Goal: Task Accomplishment & Management: Use online tool/utility

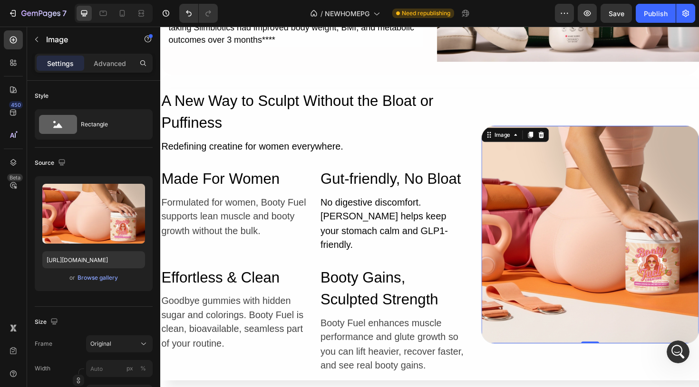
scroll to position [1079, 0]
click at [696, 103] on div "Image 0 Row" at bounding box center [615, 246] width 231 height 309
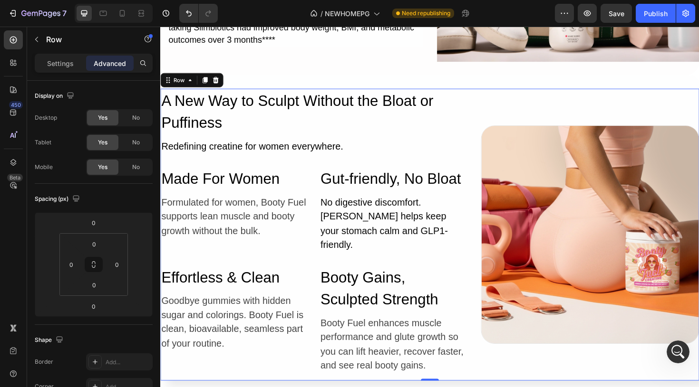
click at [639, 106] on div "Image Row" at bounding box center [615, 246] width 231 height 309
click at [208, 86] on icon at bounding box center [207, 83] width 8 height 8
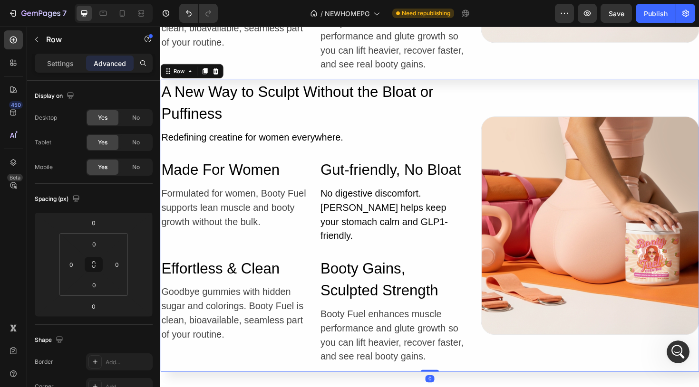
scroll to position [3586, 0]
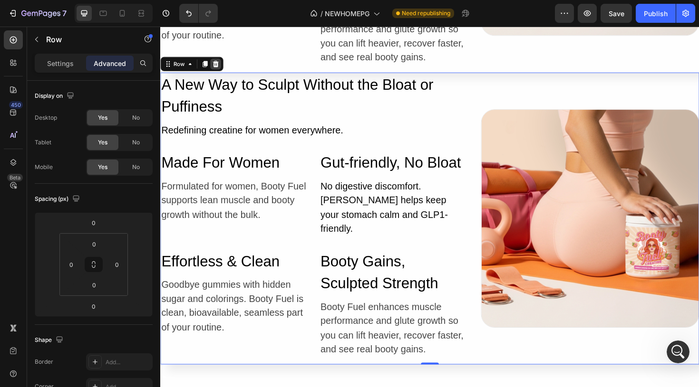
click at [219, 62] on icon at bounding box center [219, 66] width 8 height 8
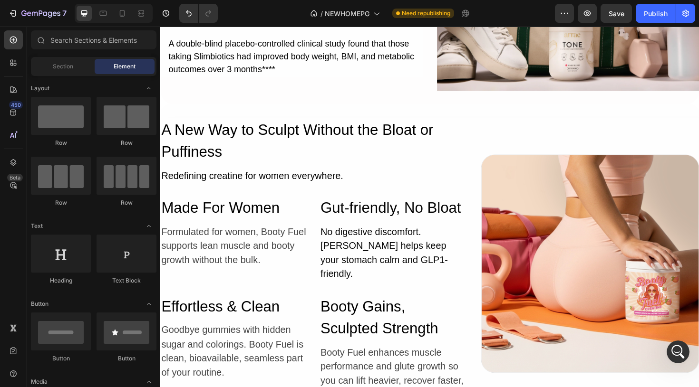
scroll to position [3223, 0]
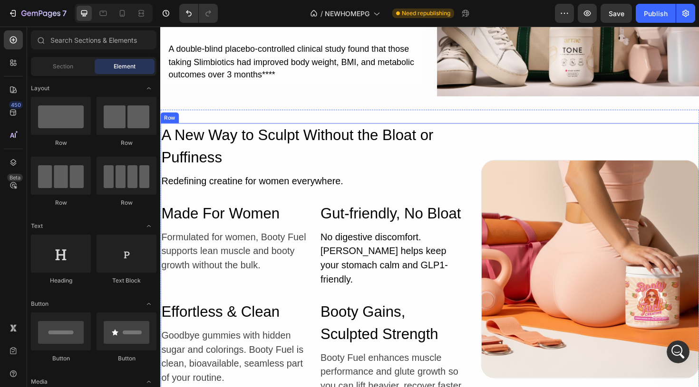
click at [513, 143] on div "Image Row" at bounding box center [615, 283] width 231 height 309
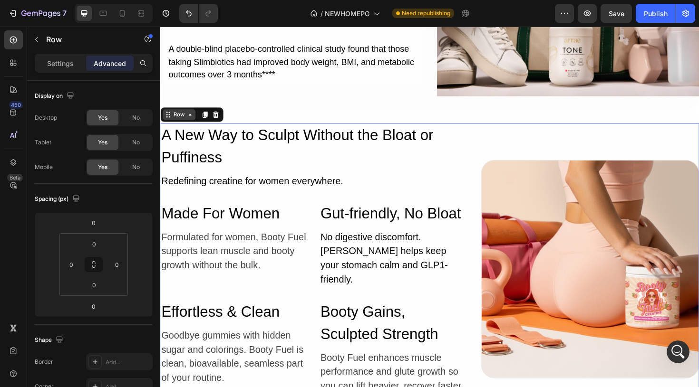
click at [191, 120] on icon at bounding box center [191, 120] width 3 height 2
click at [192, 122] on icon at bounding box center [192, 120] width 8 height 8
click at [34, 38] on icon "button" at bounding box center [37, 40] width 8 height 8
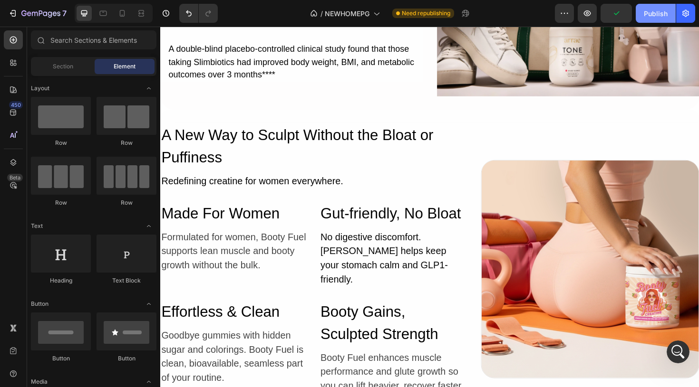
click at [654, 16] on div "Publish" at bounding box center [656, 14] width 24 height 10
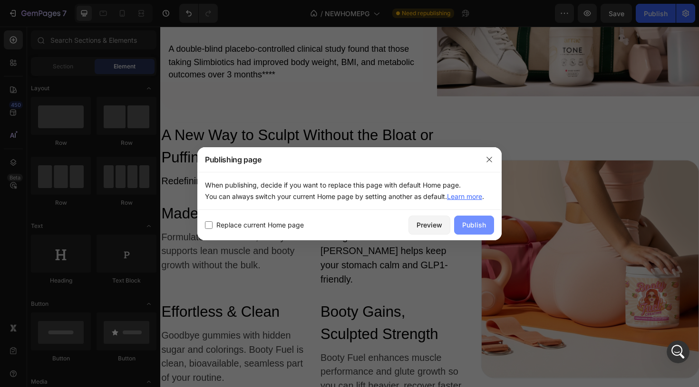
click at [483, 224] on div "Publish" at bounding box center [474, 225] width 24 height 10
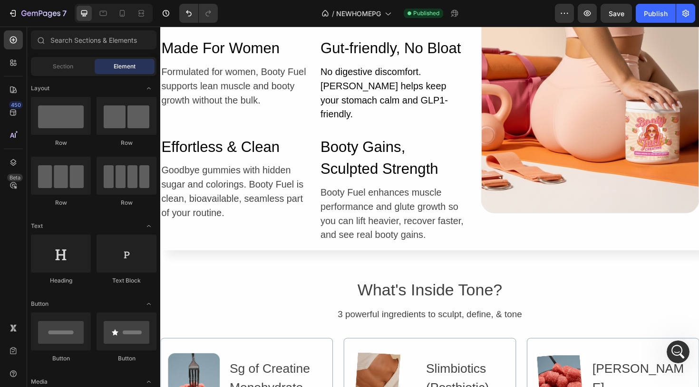
scroll to position [3398, 0]
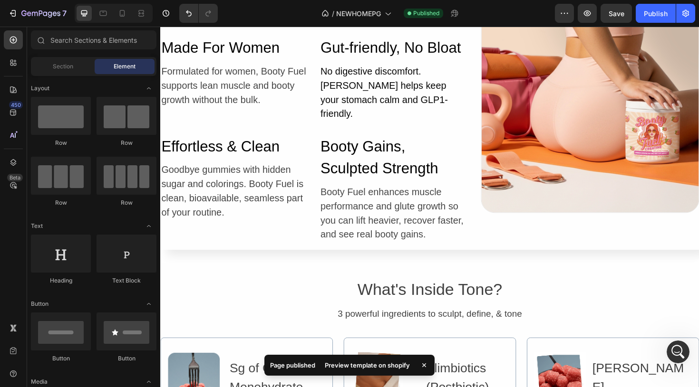
click at [356, 369] on div "Preview template on shopify" at bounding box center [367, 365] width 97 height 13
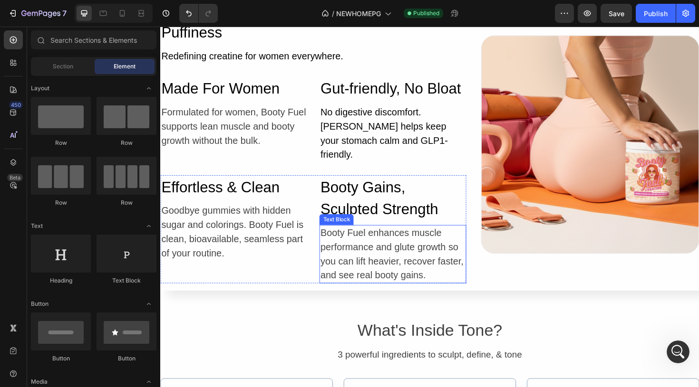
scroll to position [3345, 0]
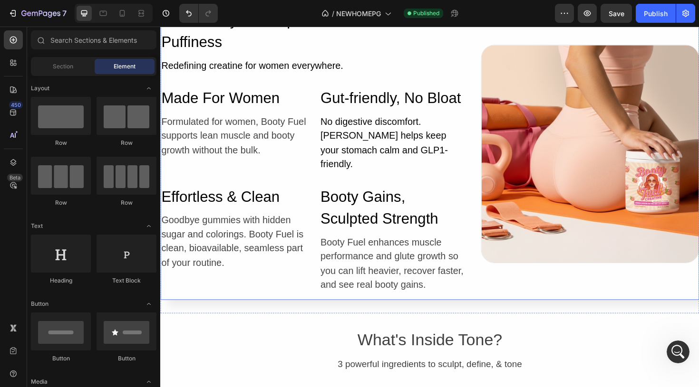
click at [532, 287] on div "Image Row" at bounding box center [615, 161] width 231 height 309
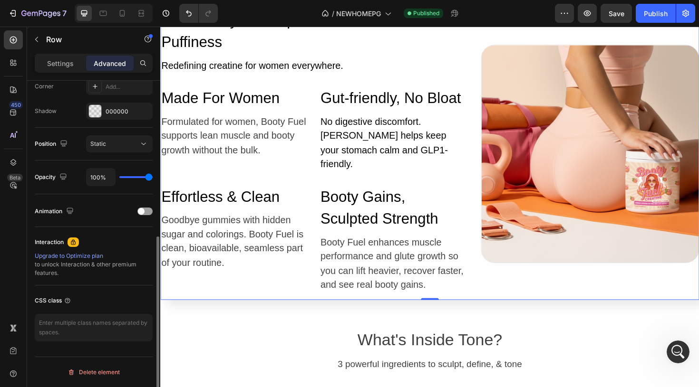
scroll to position [299, 0]
click at [458, 81] on div "A New Way to Sculpt Without the Bloat or Puffiness Heading Redefining creatine …" at bounding box center [322, 158] width 324 height 302
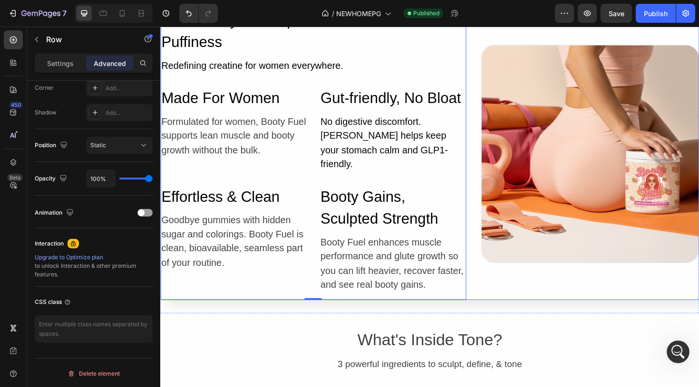
click at [592, 284] on div "Image Row" at bounding box center [615, 161] width 231 height 309
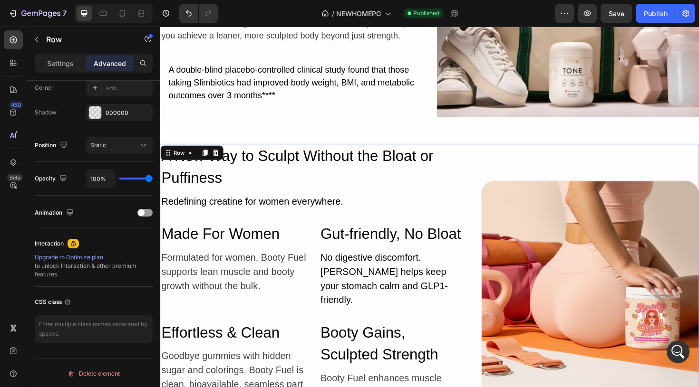
scroll to position [3202, 0]
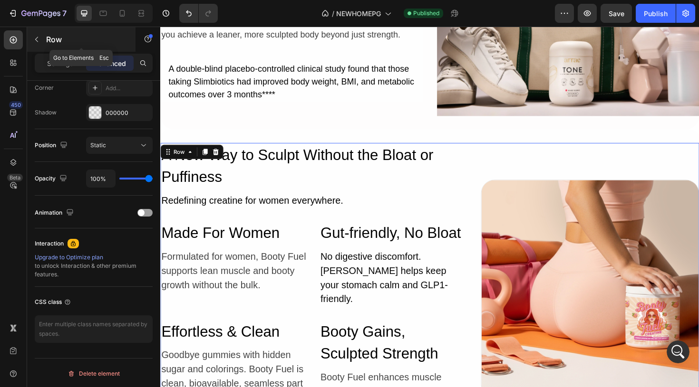
click at [30, 42] on button "button" at bounding box center [36, 39] width 15 height 15
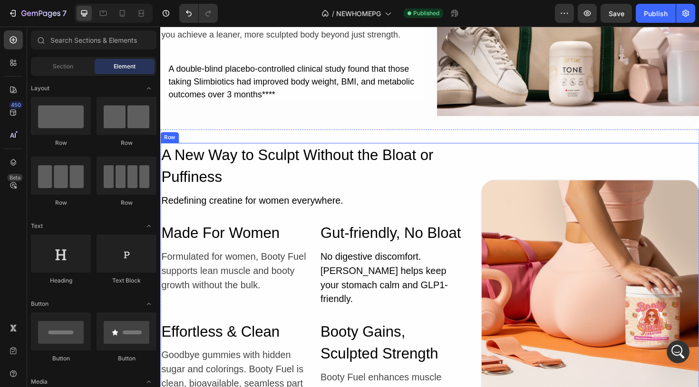
click at [493, 178] on div "A New Way to Sculpt Without the Bloat or Puffiness Heading Redefining creatine …" at bounding box center [445, 304] width 570 height 309
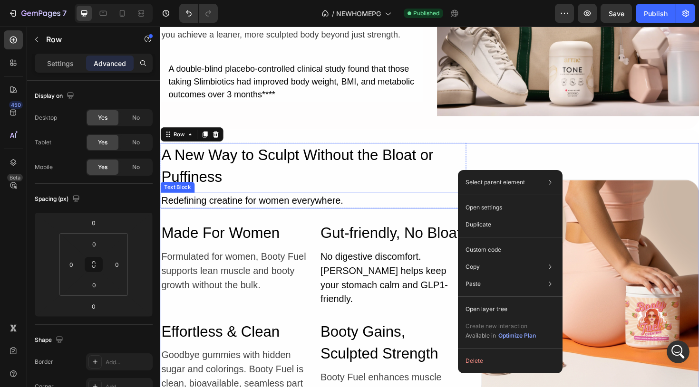
click at [437, 203] on div "Redefining creatine for women everywhere." at bounding box center [322, 211] width 324 height 17
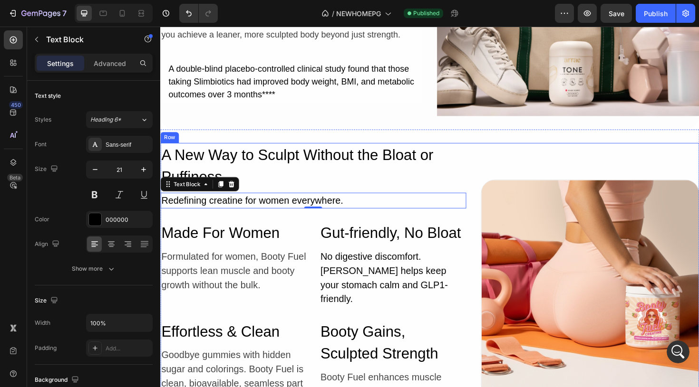
click at [494, 157] on div "A New Way to Sculpt Without the Bloat or Puffiness Heading Redefining creatine …" at bounding box center [445, 304] width 570 height 309
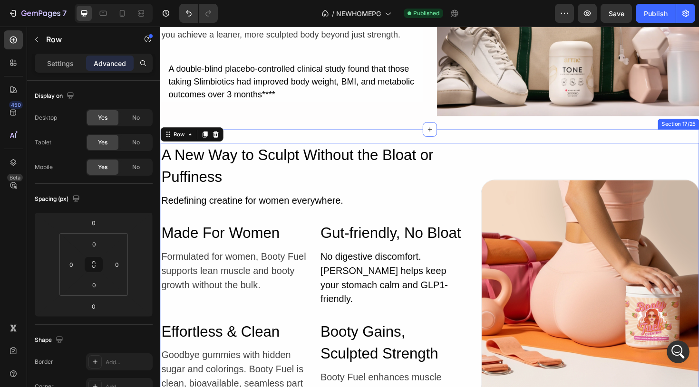
click at [472, 137] on div "A New Way to Sculpt Without the Bloat or Puffiness Heading Redefining creatine …" at bounding box center [445, 304] width 570 height 338
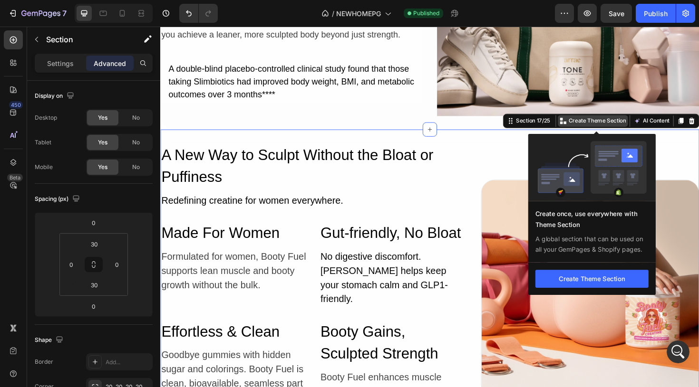
click at [644, 125] on p "Create Theme Section" at bounding box center [622, 126] width 61 height 9
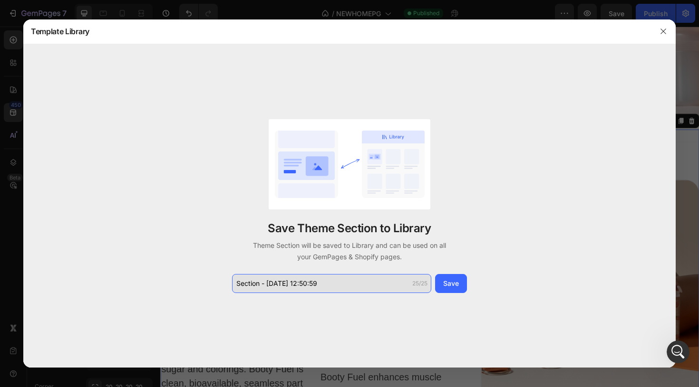
click at [336, 285] on input "Section - Aug 27 12:50:59" at bounding box center [331, 283] width 199 height 19
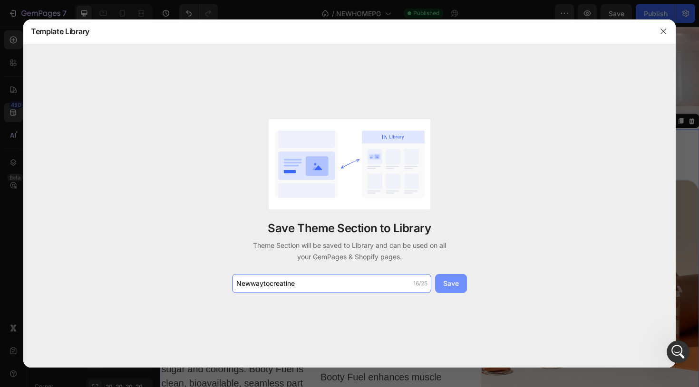
type input "Newwaytocreatine"
click at [448, 283] on div "Save" at bounding box center [451, 284] width 16 height 10
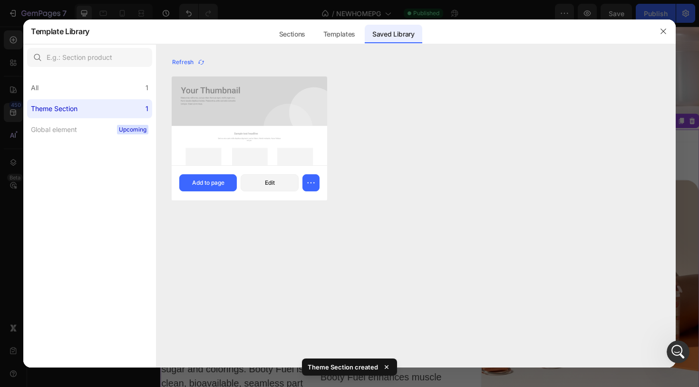
click at [249, 122] on img at bounding box center [249, 121] width 155 height 89
click at [309, 183] on icon "button" at bounding box center [311, 183] width 10 height 10
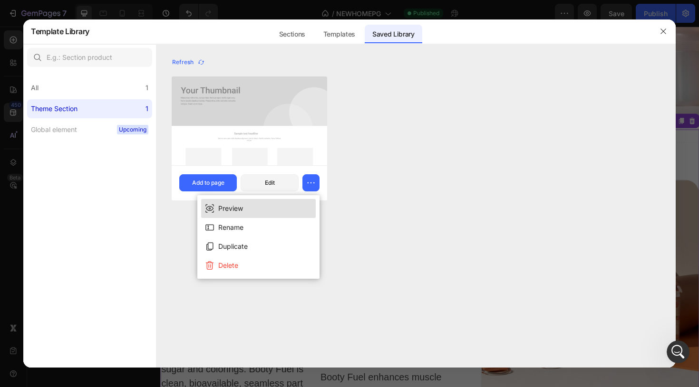
click at [242, 208] on div "Preview" at bounding box center [230, 208] width 25 height 11
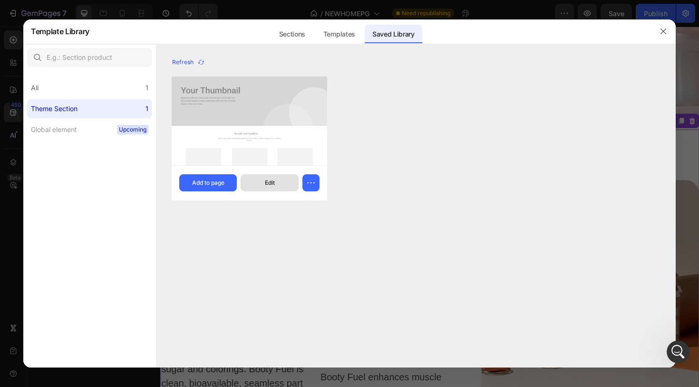
click at [260, 184] on button "Edit" at bounding box center [270, 182] width 58 height 17
click at [663, 31] on icon "button" at bounding box center [662, 31] width 5 height 5
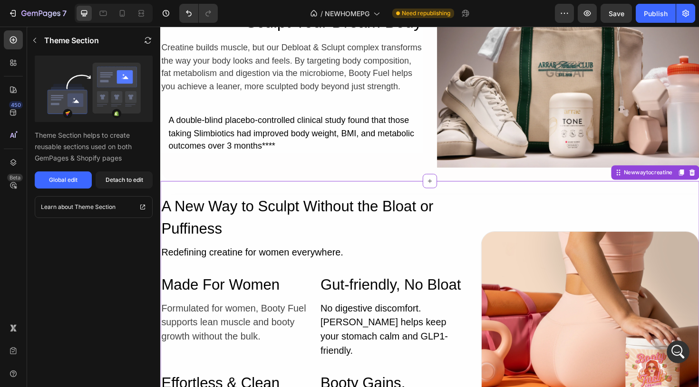
scroll to position [3144, 0]
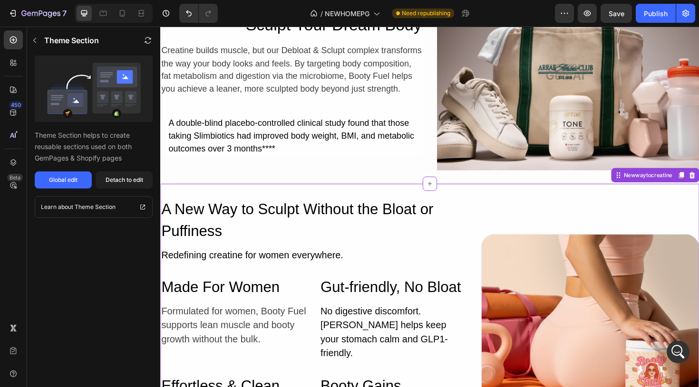
click at [516, 218] on div "Image Row" at bounding box center [615, 361] width 231 height 309
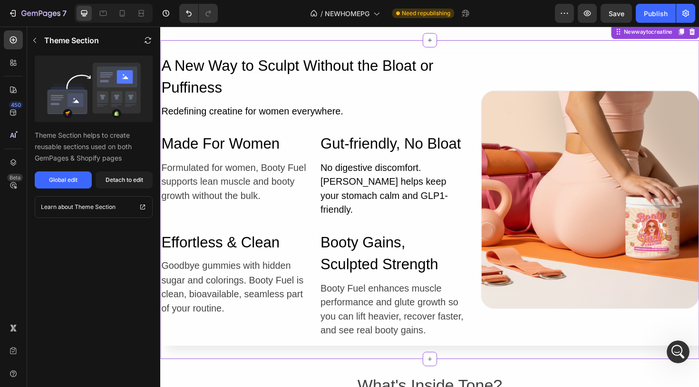
scroll to position [3298, 0]
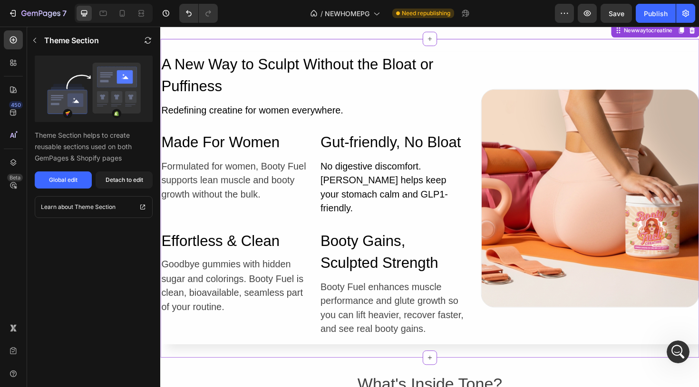
click at [474, 345] on div "A New Way to Sculpt Without the Bloat or Puffiness Heading Redefining creatine …" at bounding box center [322, 208] width 324 height 309
click at [71, 178] on div "Global edit" at bounding box center [63, 180] width 29 height 9
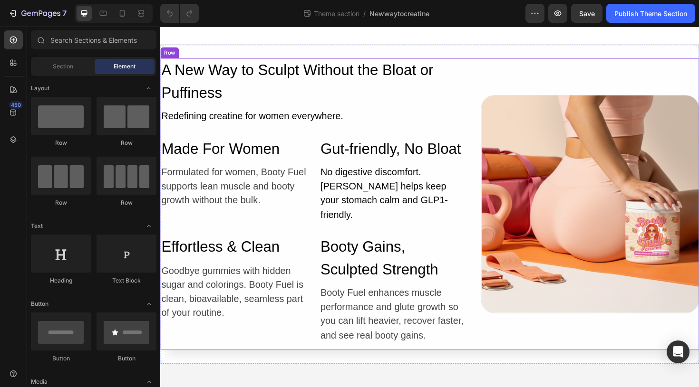
click at [673, 74] on div "Image Row" at bounding box center [615, 214] width 231 height 309
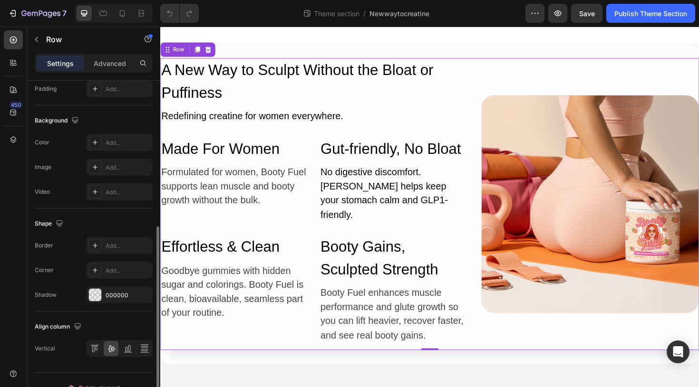
scroll to position [355, 0]
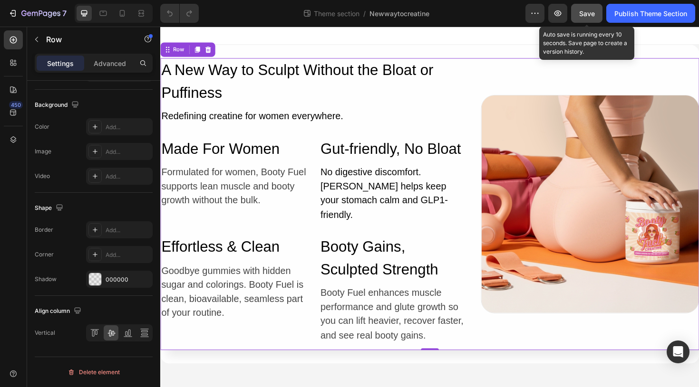
click at [580, 16] on span "Save" at bounding box center [587, 14] width 16 height 8
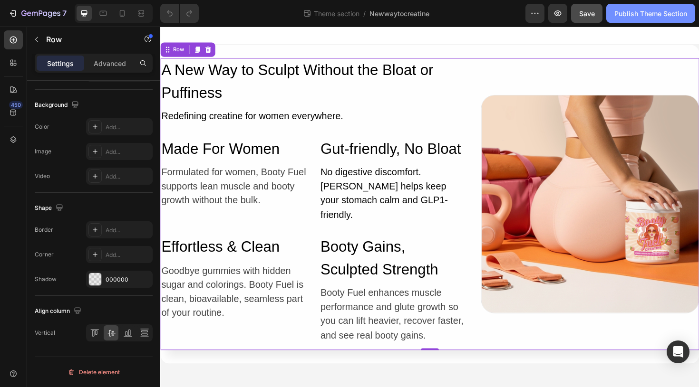
click at [645, 19] on button "Publish Theme Section" at bounding box center [650, 13] width 89 height 19
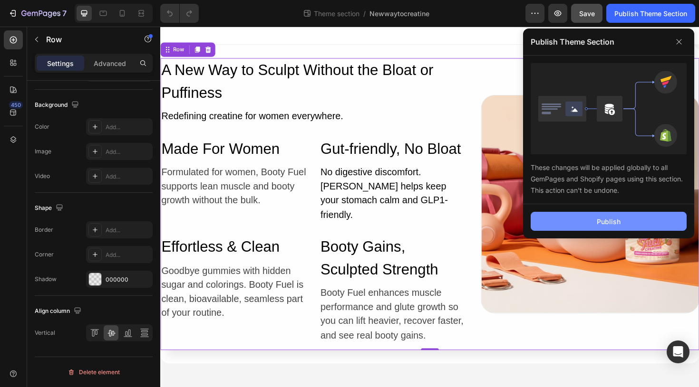
click at [604, 223] on div "Publish" at bounding box center [609, 222] width 24 height 10
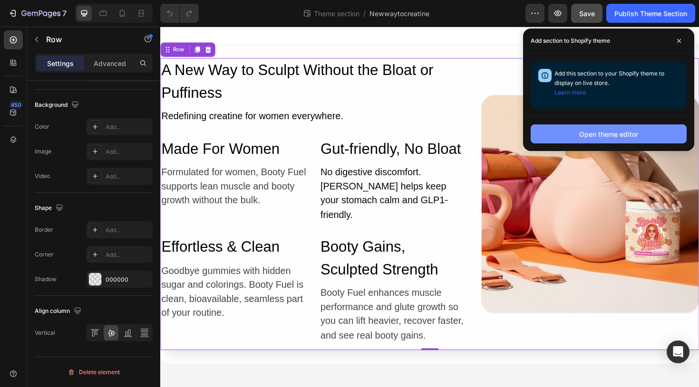
click at [633, 133] on div "Open theme editor" at bounding box center [608, 134] width 59 height 10
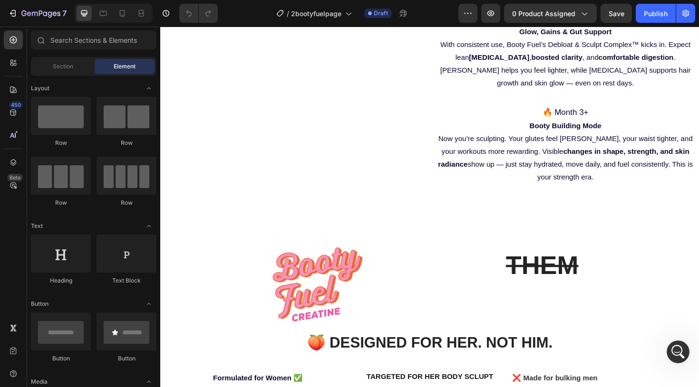
scroll to position [1653, 0]
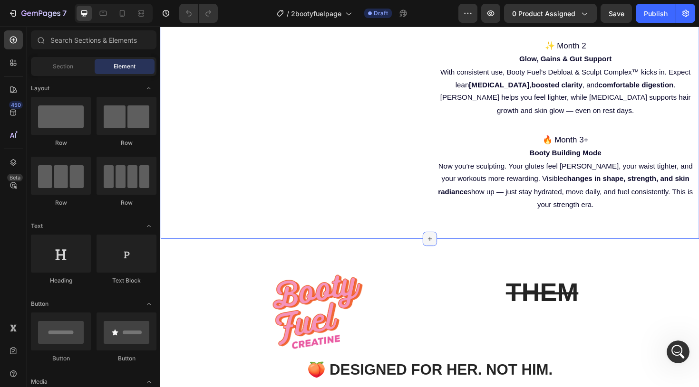
click at [444, 248] on icon at bounding box center [446, 252] width 8 height 8
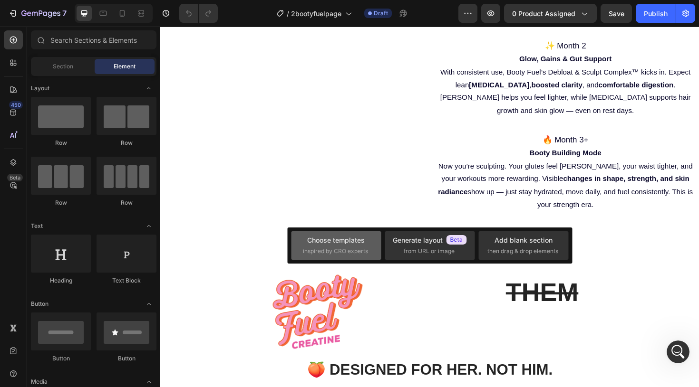
click at [342, 248] on span "inspired by CRO experts" at bounding box center [335, 251] width 65 height 9
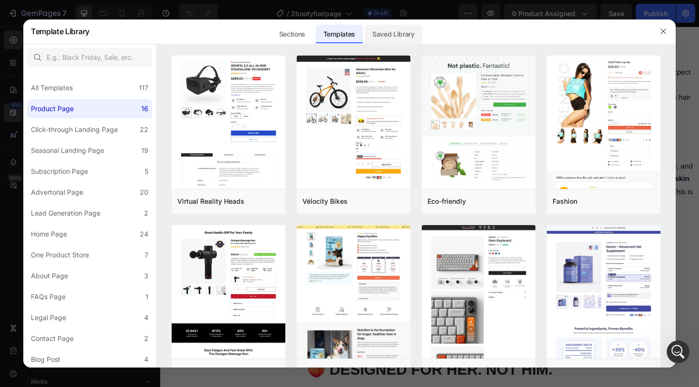
click at [397, 33] on div "Saved Library" at bounding box center [394, 34] width 58 height 19
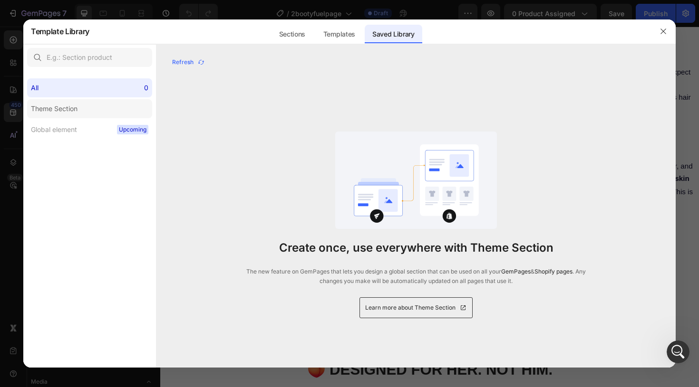
click at [99, 112] on label "Theme Section" at bounding box center [89, 108] width 125 height 19
click at [305, 29] on div "Sections" at bounding box center [291, 34] width 41 height 19
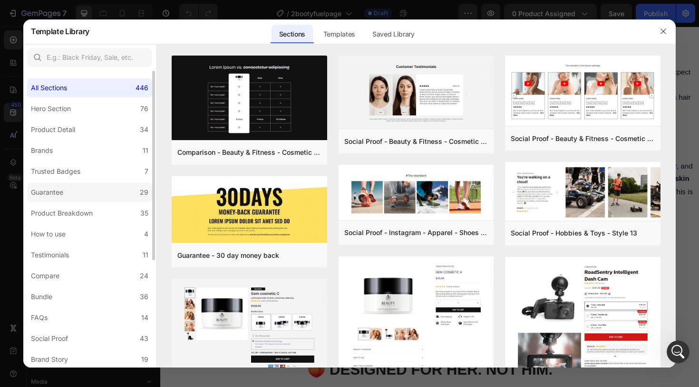
scroll to position [168, 0]
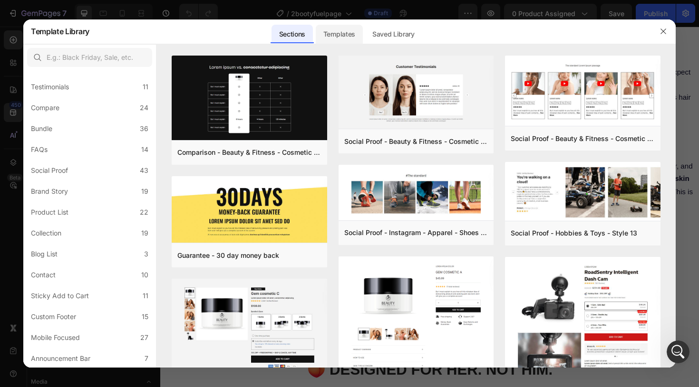
click at [334, 31] on div "Templates" at bounding box center [339, 34] width 47 height 19
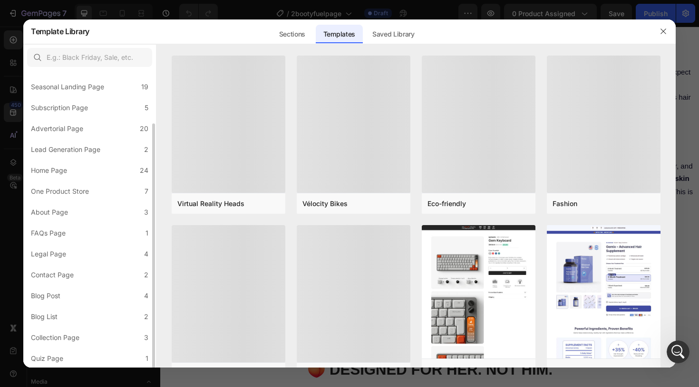
scroll to position [64, 0]
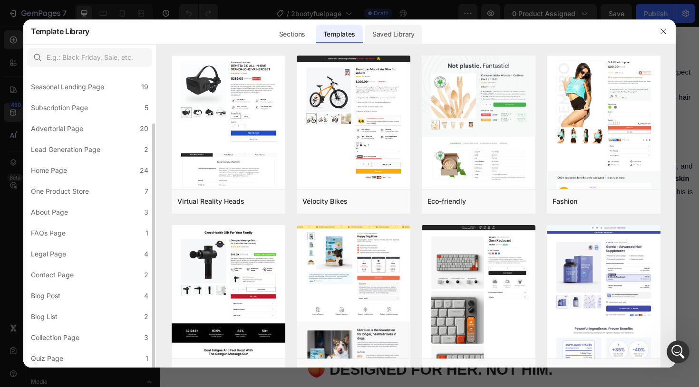
click at [380, 32] on div "Saved Library" at bounding box center [394, 34] width 58 height 19
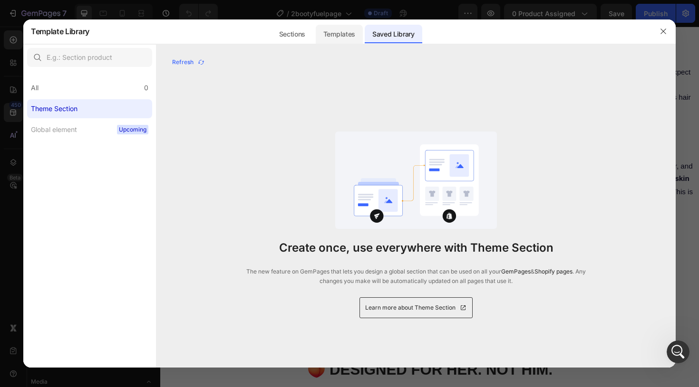
click at [349, 34] on div "Templates" at bounding box center [339, 34] width 47 height 19
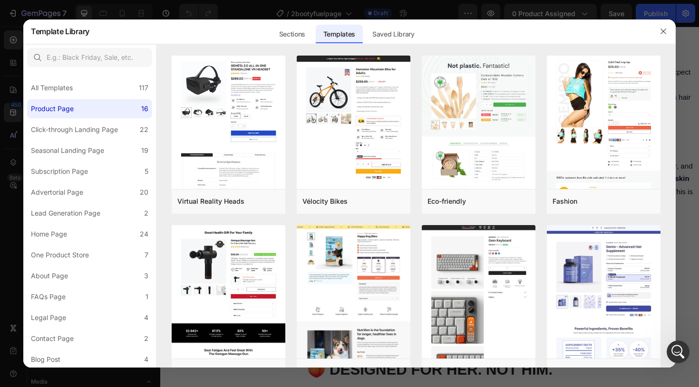
click at [320, 35] on div "Templates" at bounding box center [339, 34] width 47 height 19
click at [302, 36] on div "Sections" at bounding box center [291, 34] width 41 height 19
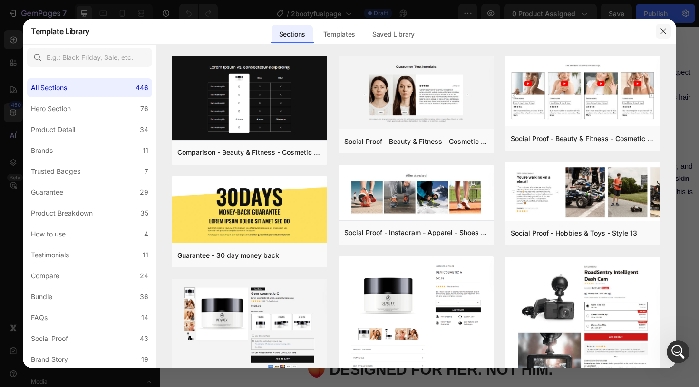
click at [659, 33] on icon "button" at bounding box center [663, 32] width 8 height 8
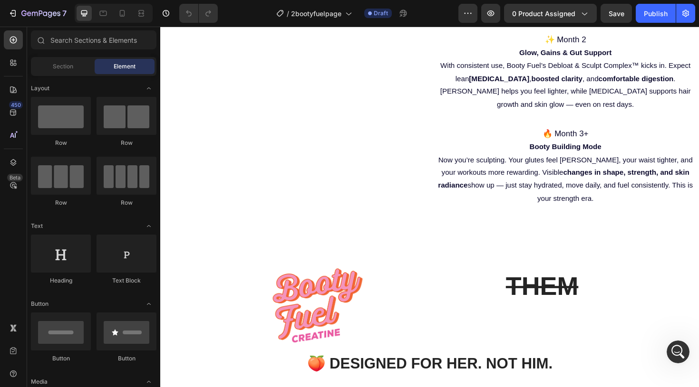
scroll to position [1658, 0]
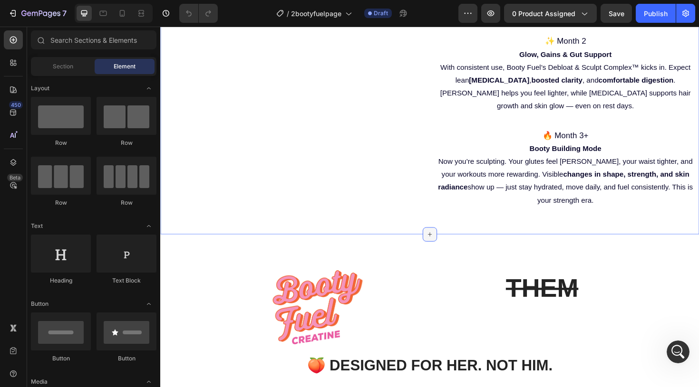
click at [443, 243] on icon at bounding box center [446, 247] width 8 height 8
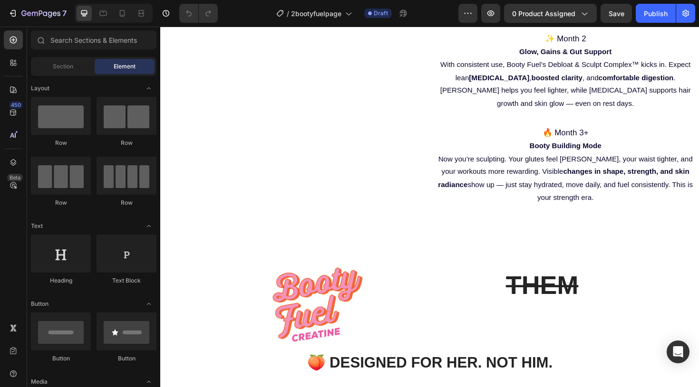
scroll to position [1656, 0]
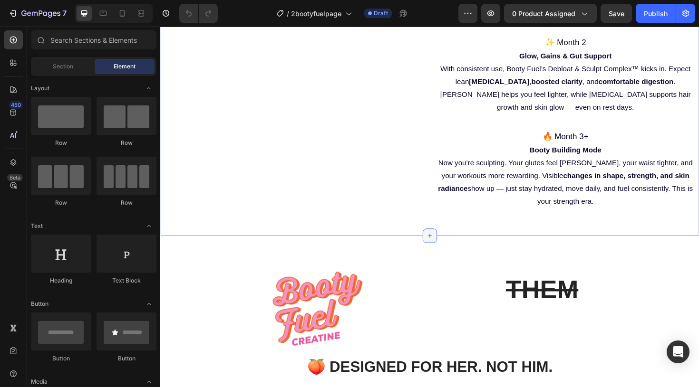
click at [442, 244] on icon at bounding box center [446, 248] width 8 height 8
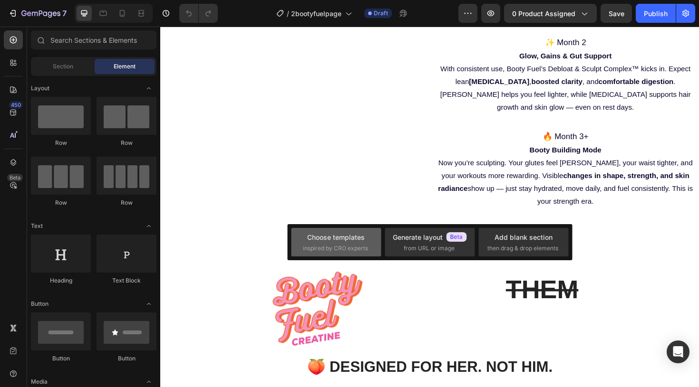
click at [347, 240] on div "Choose templates" at bounding box center [336, 237] width 58 height 10
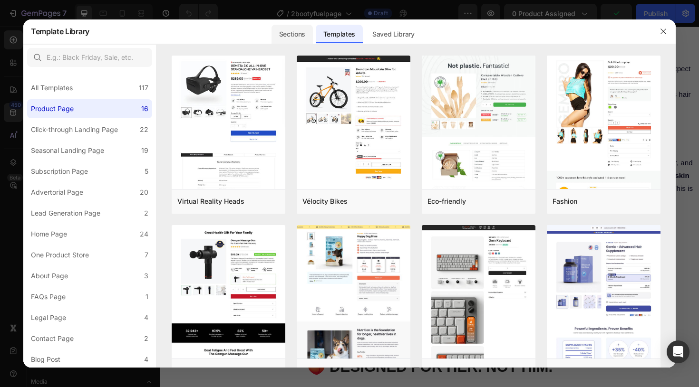
click at [303, 30] on div "Sections" at bounding box center [291, 34] width 41 height 19
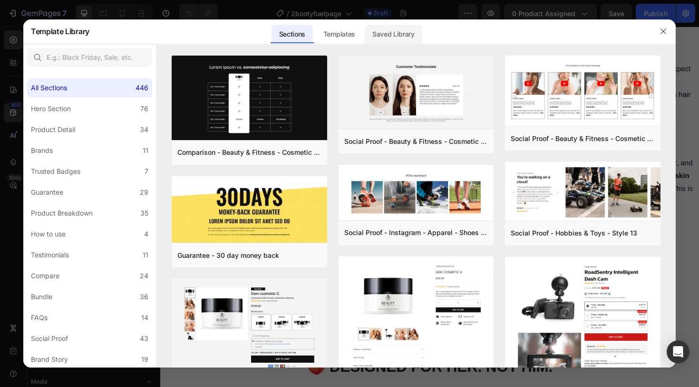
click at [393, 34] on div "Saved Library" at bounding box center [394, 34] width 58 height 19
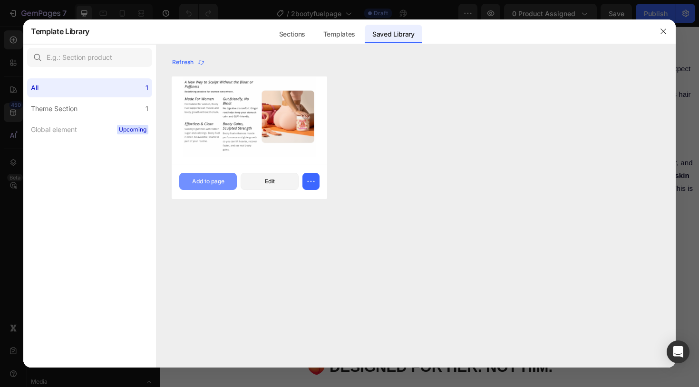
click at [215, 178] on div "Add to page" at bounding box center [208, 181] width 32 height 9
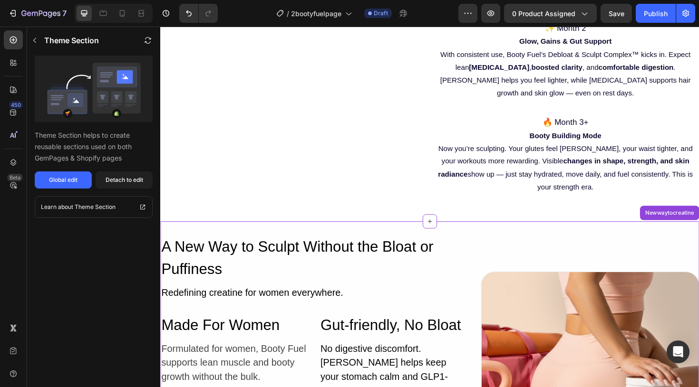
scroll to position [1669, 0]
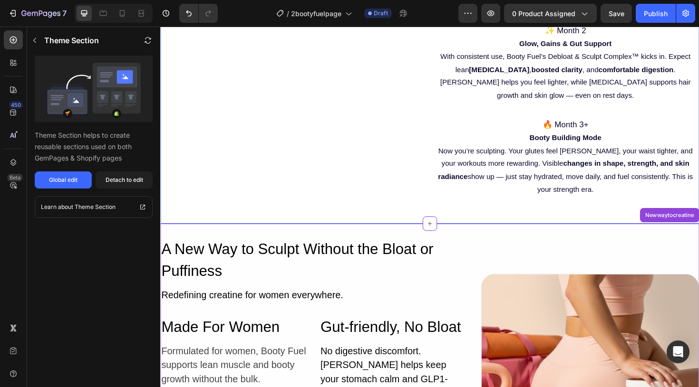
click at [529, 186] on div "Image The Booty Fuel Era Begins Heading 🍑 Month 1 Laying the Foundation As crea…" at bounding box center [445, 53] width 570 height 334
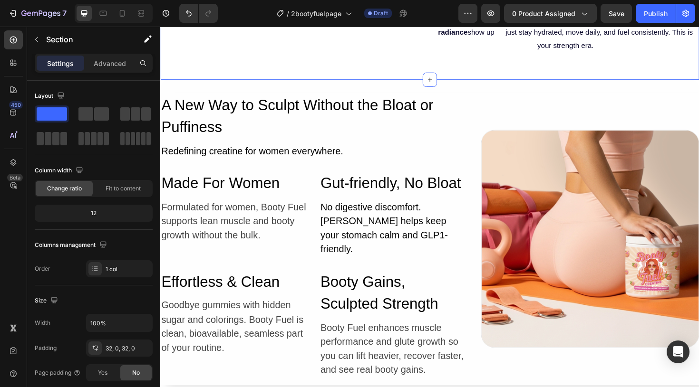
scroll to position [1827, 0]
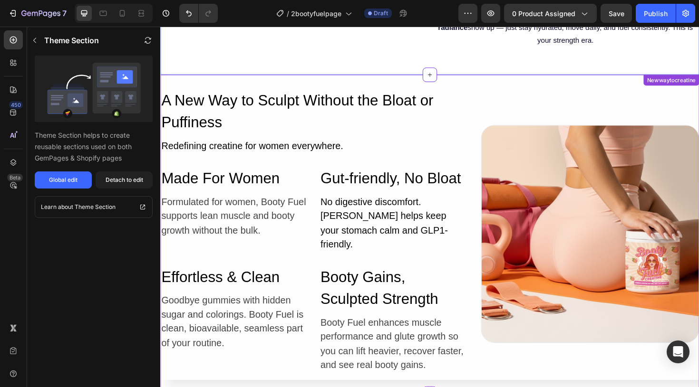
click at [696, 77] on div "Newwaytocreatine" at bounding box center [701, 82] width 59 height 11
click at [111, 184] on div "Detach to edit" at bounding box center [125, 180] width 38 height 9
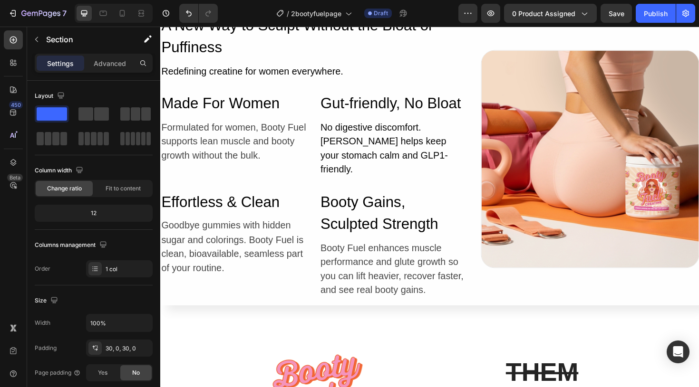
scroll to position [1878, 0]
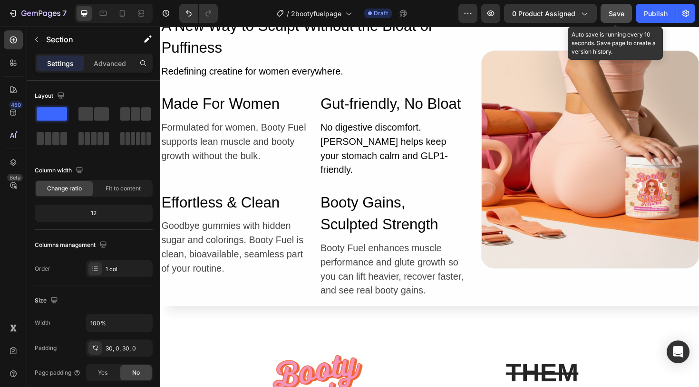
click at [616, 13] on span "Save" at bounding box center [617, 14] width 16 height 8
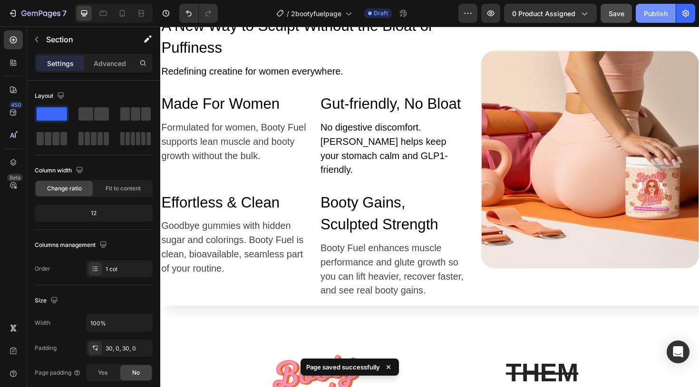
click at [657, 15] on div "Publish" at bounding box center [656, 14] width 24 height 10
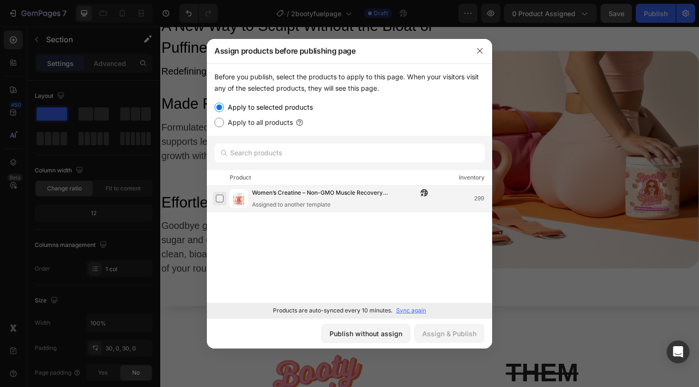
click at [222, 200] on label at bounding box center [220, 199] width 8 height 8
click at [458, 332] on div "Assign & Publish" at bounding box center [449, 334] width 54 height 10
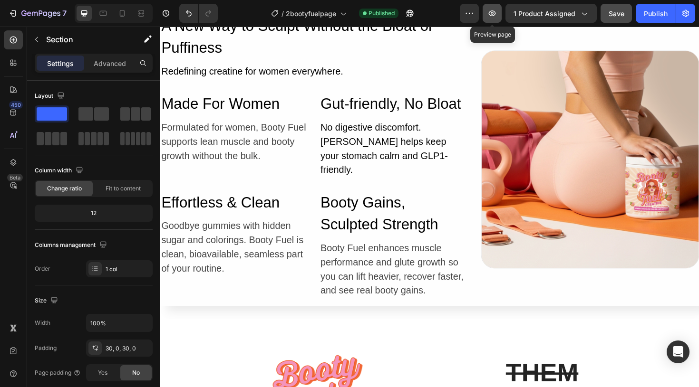
click at [491, 18] on icon "button" at bounding box center [492, 14] width 10 height 10
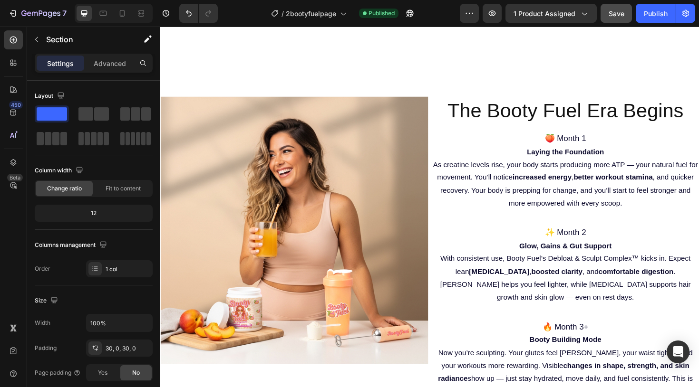
scroll to position [1506, 0]
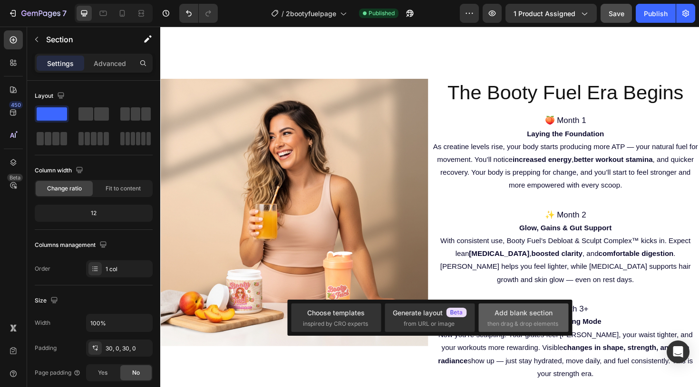
click at [492, 310] on div "Add blank section then drag & drop elements" at bounding box center [523, 318] width 72 height 20
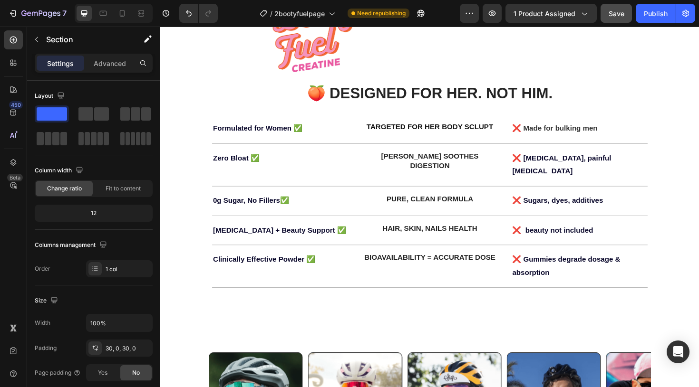
scroll to position [2551, 0]
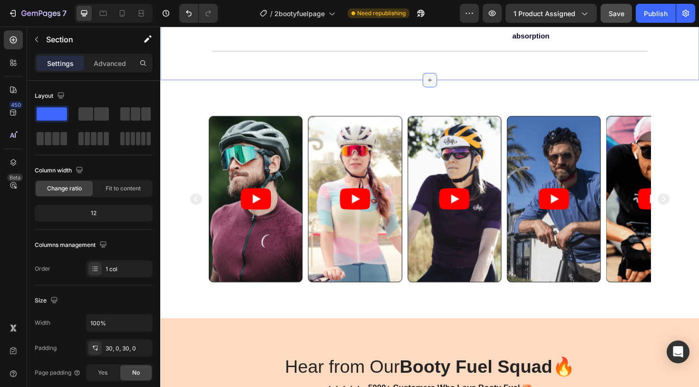
click at [447, 79] on icon at bounding box center [446, 83] width 8 height 8
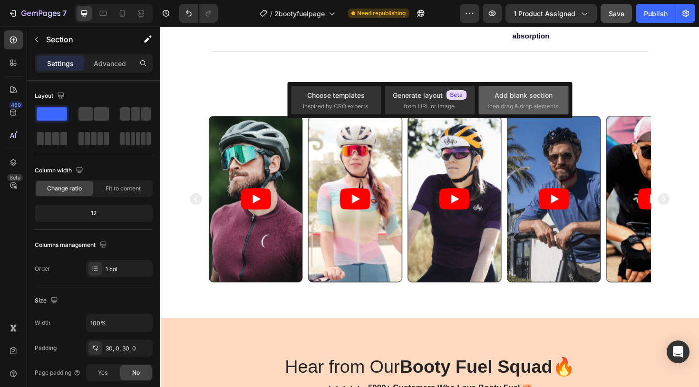
click at [500, 99] on div "Add blank section" at bounding box center [523, 95] width 58 height 10
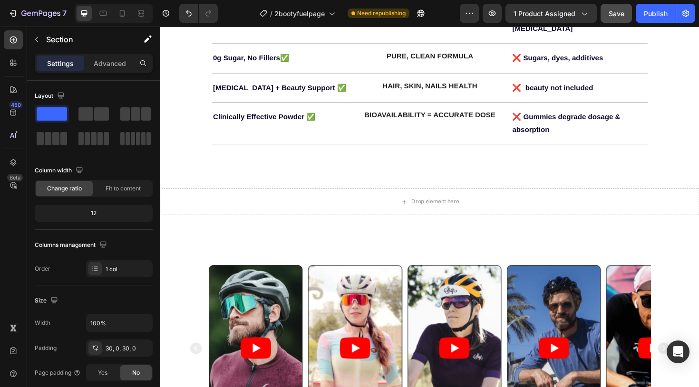
scroll to position [2451, 0]
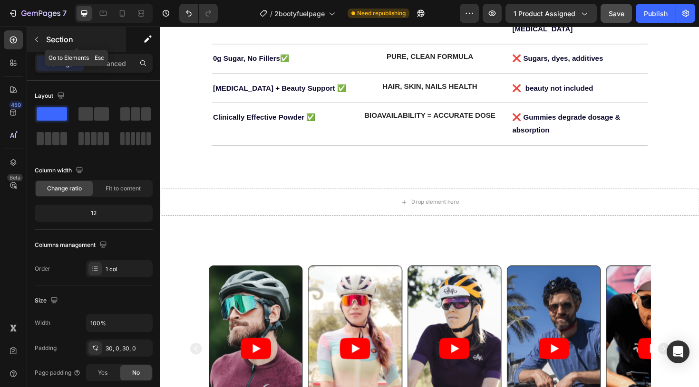
click at [38, 41] on icon "button" at bounding box center [37, 40] width 8 height 8
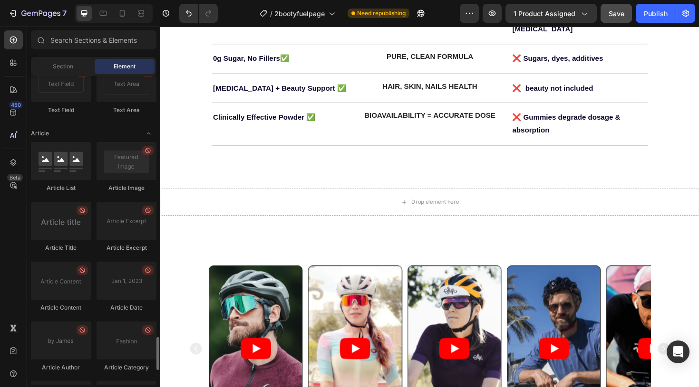
scroll to position [2571, 0]
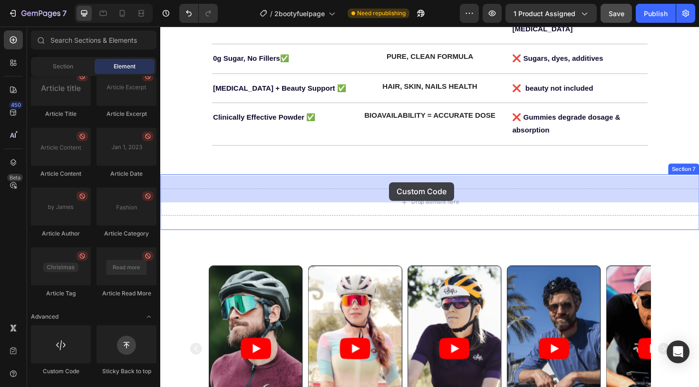
drag, startPoint x: 222, startPoint y: 368, endPoint x: 402, endPoint y: 192, distance: 252.5
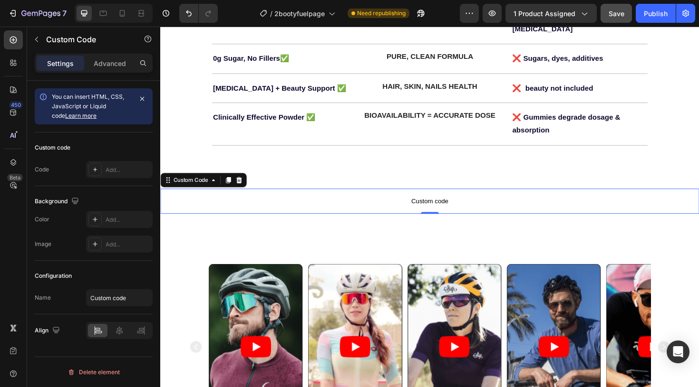
click at [436, 206] on span "Custom code" at bounding box center [445, 211] width 570 height 11
click at [100, 171] on div at bounding box center [94, 169] width 13 height 13
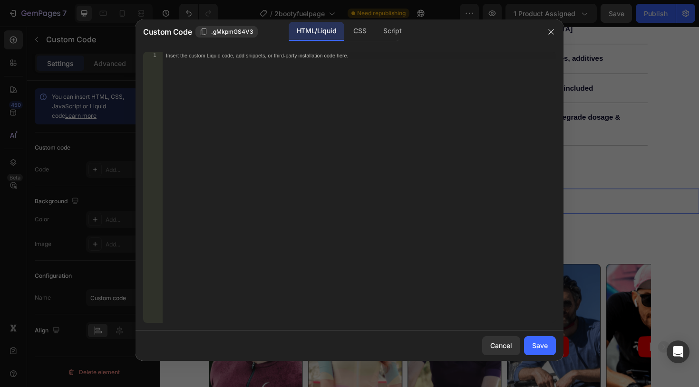
click at [260, 88] on div "Insert the custom Liquid code, add snippets, or third-party installation code h…" at bounding box center [359, 195] width 394 height 287
paste textarea "Toned, sculpted, energized; strong lifts, steady endurance, calm gut—Zero bloat…"
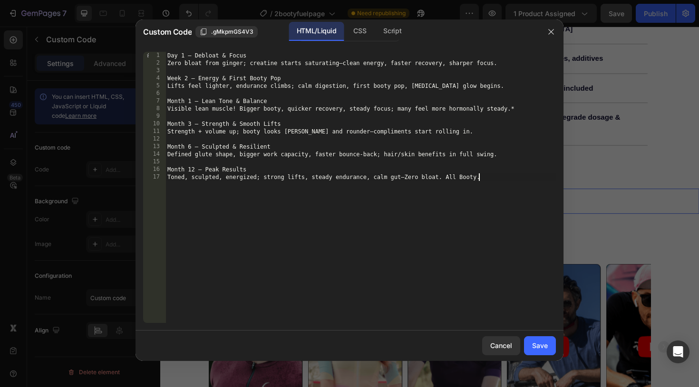
click at [276, 122] on div "Day 1 — Debloat & Focus Zero bloat from ginger; creatine starts saturating—clea…" at bounding box center [360, 195] width 390 height 287
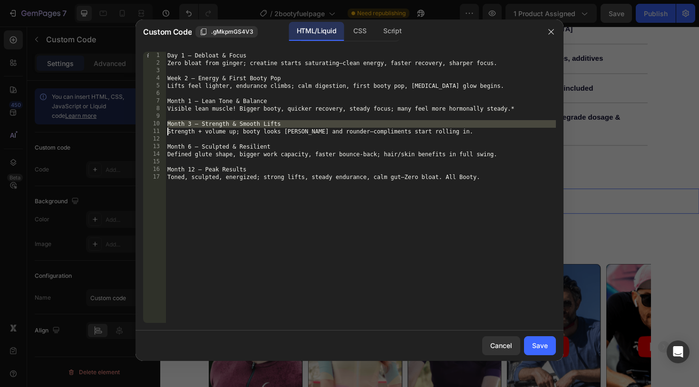
click at [276, 122] on div "Day 1 — Debloat & Focus Zero bloat from ginger; creatine starts saturating—clea…" at bounding box center [360, 195] width 390 height 287
type textarea "Month 12 — Peak Results Toned, sculpted, energized; strong lifts, steady endura…"
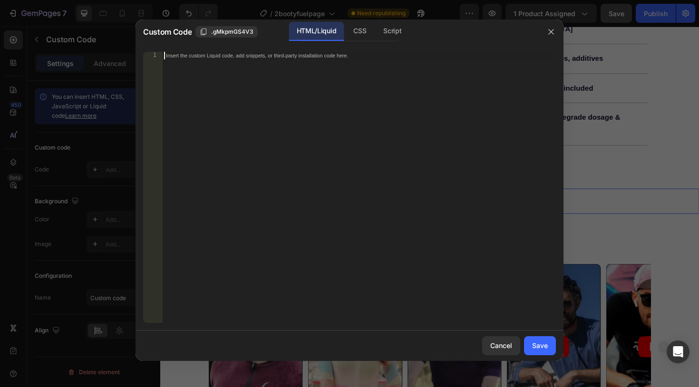
scroll to position [375, 0]
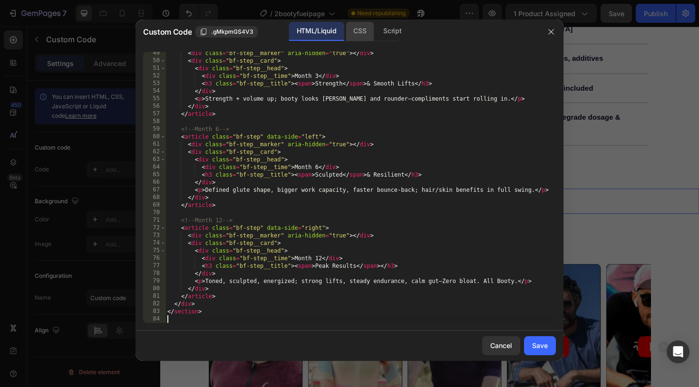
click at [376, 31] on div "CSS" at bounding box center [392, 31] width 33 height 19
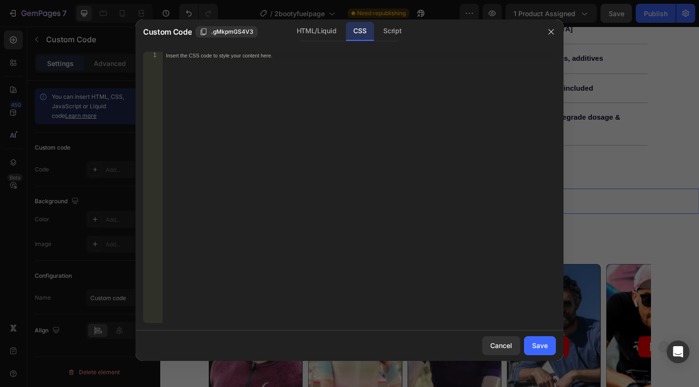
click at [278, 66] on div "Insert the CSS code to style your content here." at bounding box center [359, 195] width 394 height 287
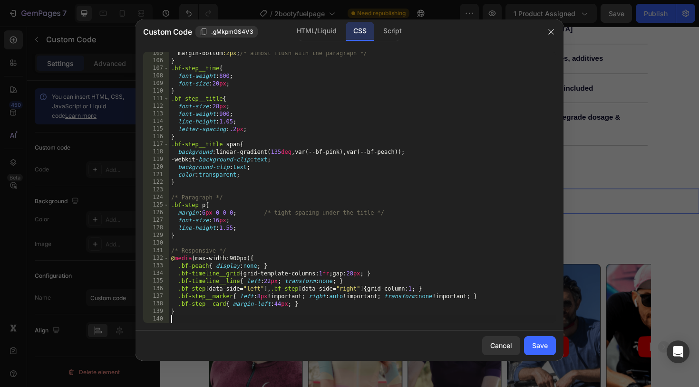
scroll to position [793, 0]
click at [391, 31] on div "Script" at bounding box center [392, 31] width 33 height 19
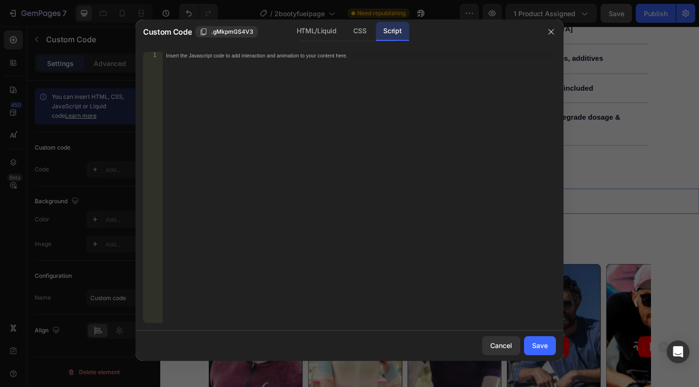
click at [241, 60] on div "Insert the Javascript code to add interaction and animation to your content her…" at bounding box center [359, 195] width 394 height 287
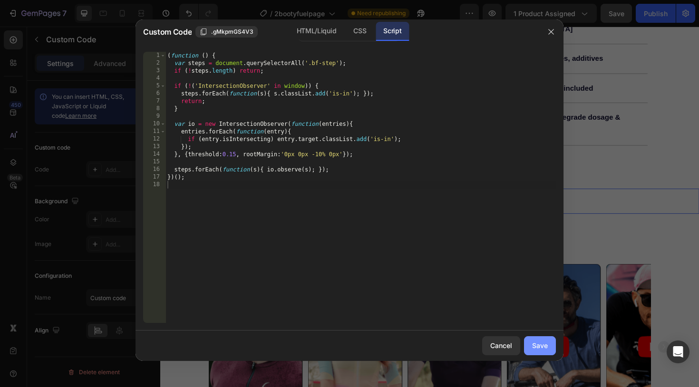
click at [535, 342] on div "Save" at bounding box center [540, 346] width 16 height 10
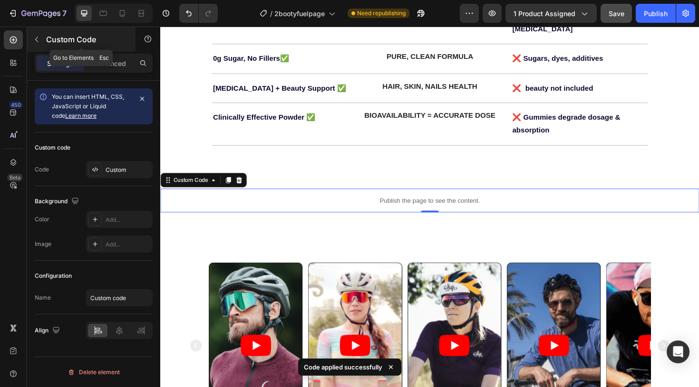
click at [36, 40] on icon "button" at bounding box center [37, 40] width 8 height 8
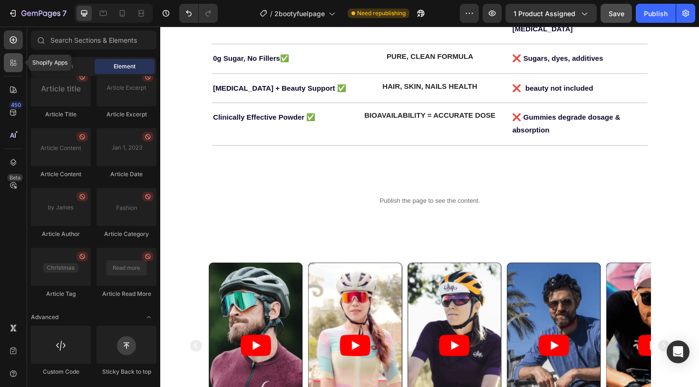
click at [14, 71] on div at bounding box center [13, 62] width 19 height 19
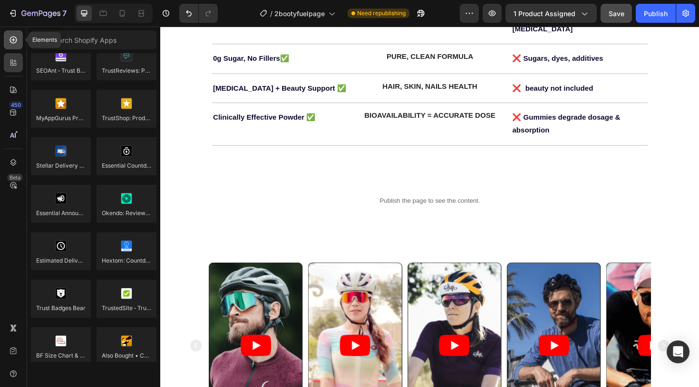
click at [13, 44] on icon at bounding box center [14, 40] width 10 height 10
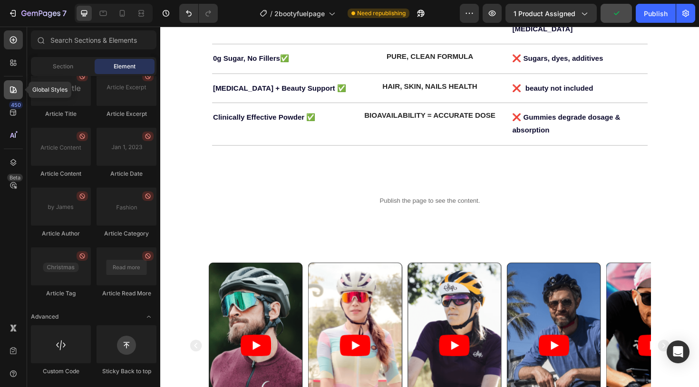
click at [12, 87] on icon at bounding box center [14, 90] width 10 height 10
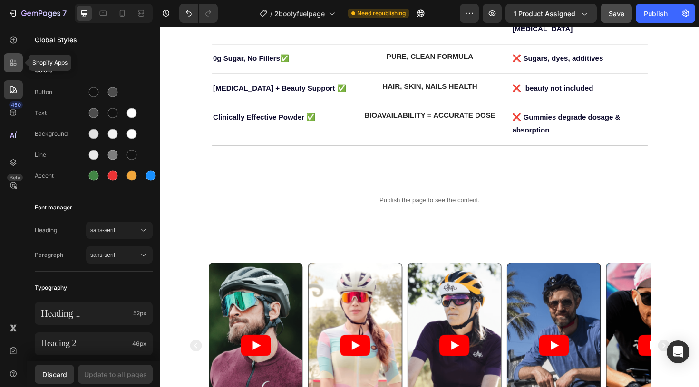
click at [12, 64] on icon at bounding box center [11, 64] width 3 height 3
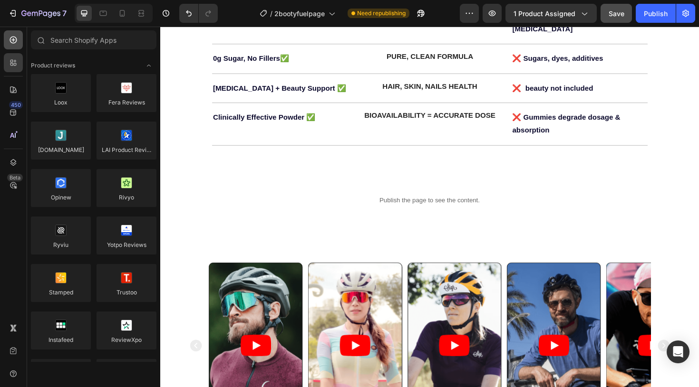
scroll to position [2571, 0]
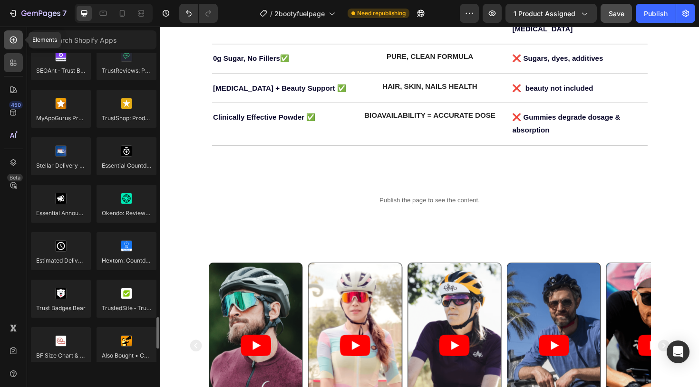
click at [13, 36] on icon at bounding box center [14, 40] width 10 height 10
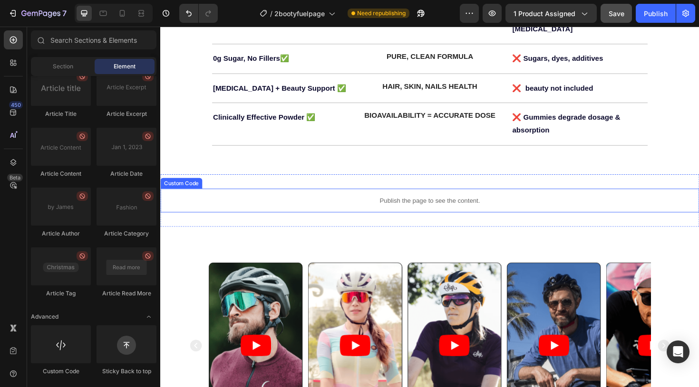
click at [451, 206] on p "Publish the page to see the content." at bounding box center [445, 211] width 570 height 10
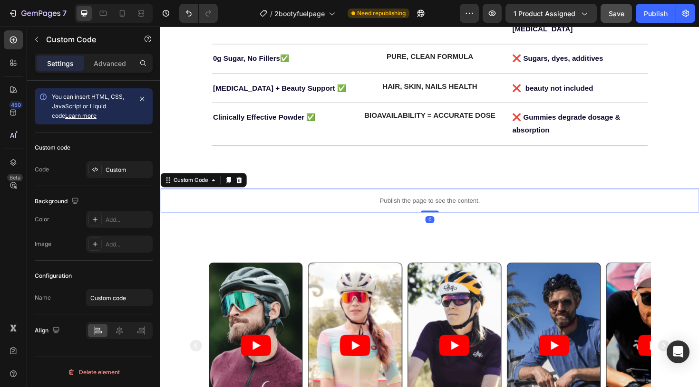
click at [106, 153] on div "Custom code" at bounding box center [94, 147] width 118 height 15
click at [111, 165] on div "Custom" at bounding box center [119, 169] width 67 height 17
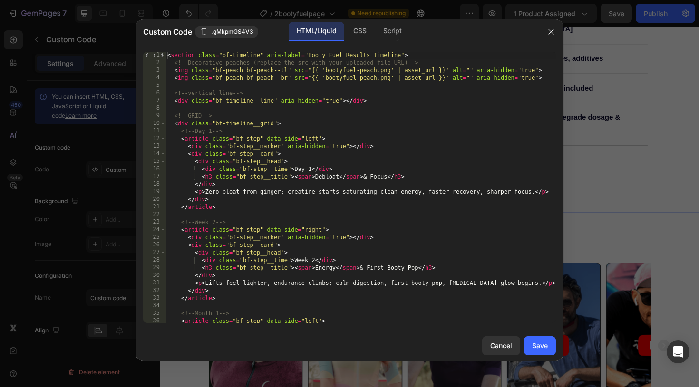
scroll to position [375, 0]
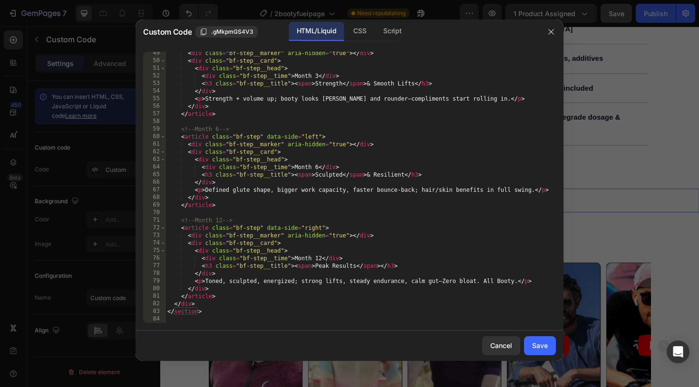
click at [179, 320] on div "< div class = "bf-step__marker" aria-hidden = "true" > </ div > < div class = "…" at bounding box center [360, 192] width 390 height 287
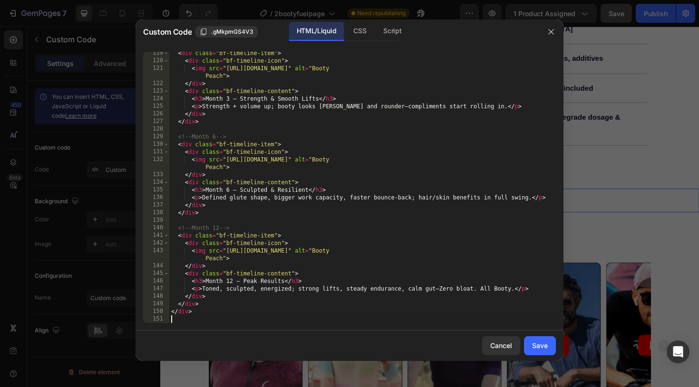
scroll to position [938, 0]
click at [376, 37] on div "CSS" at bounding box center [392, 31] width 33 height 19
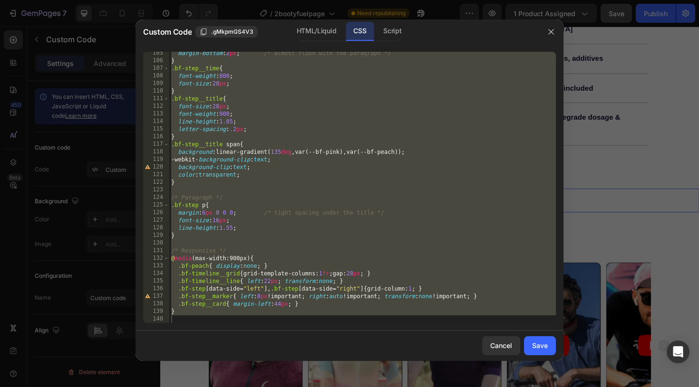
type textarea "}"
click at [181, 321] on div "margin-bottom : 2 px ; /* almost flush with the paragraph */ } .bf-step__time {…" at bounding box center [362, 192] width 387 height 287
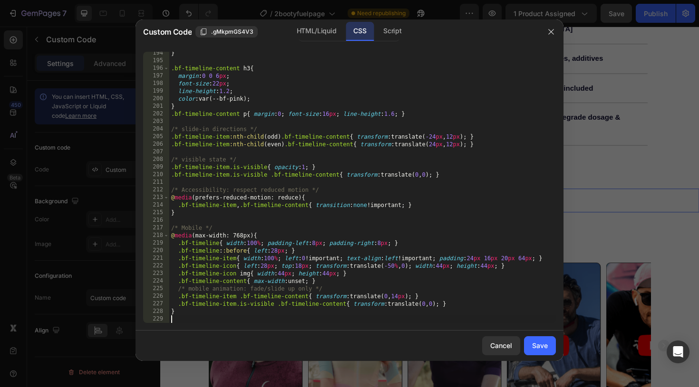
scroll to position [1470, 0]
click at [398, 31] on div "Script" at bounding box center [392, 31] width 33 height 19
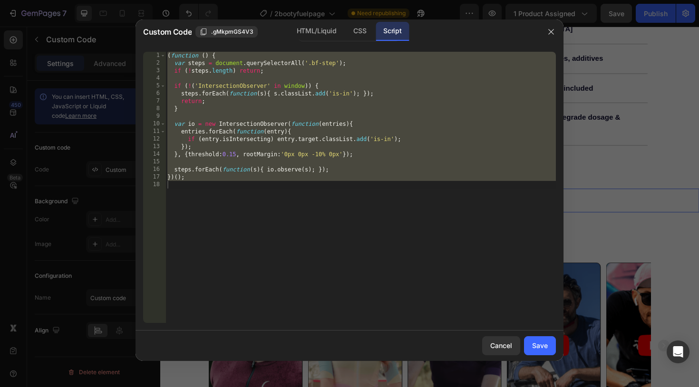
type textarea "})();"
click at [211, 199] on div "( function ( ) { var steps = document . querySelectorAll ( '.bf-step' ) ; if ( …" at bounding box center [360, 195] width 390 height 287
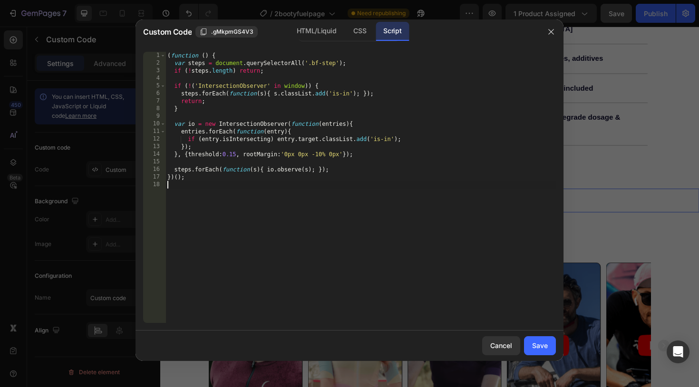
scroll to position [18, 0]
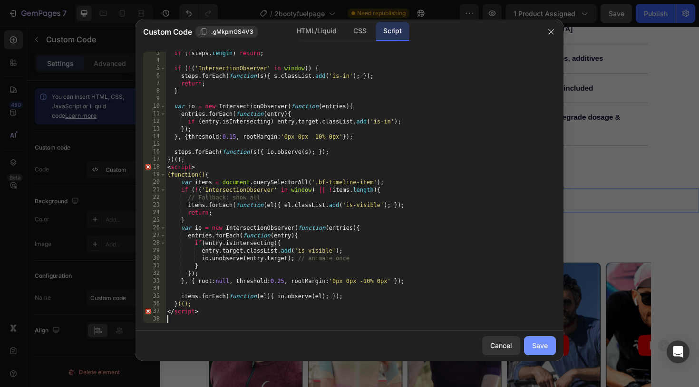
click at [542, 343] on div "Save" at bounding box center [540, 346] width 16 height 10
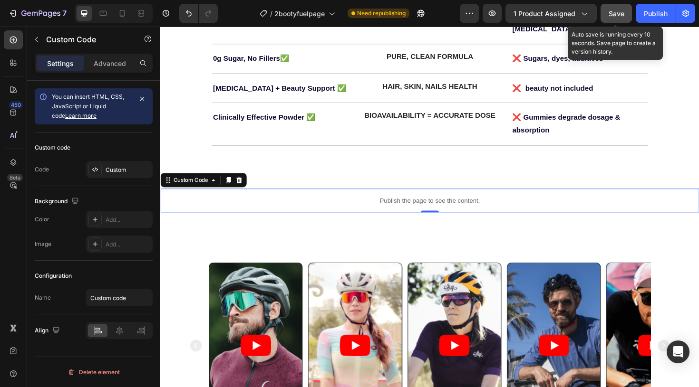
click at [620, 11] on span "Save" at bounding box center [617, 14] width 16 height 8
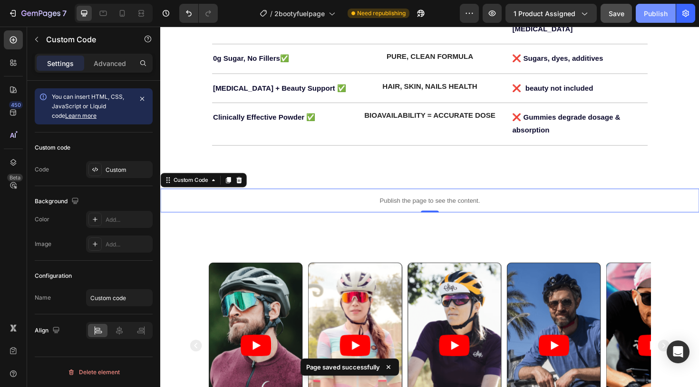
click at [653, 18] on div "Publish" at bounding box center [656, 14] width 24 height 10
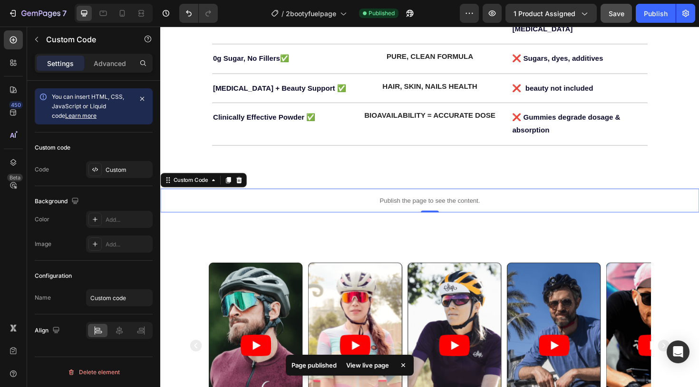
click at [364, 364] on div "View live page" at bounding box center [367, 365] width 54 height 13
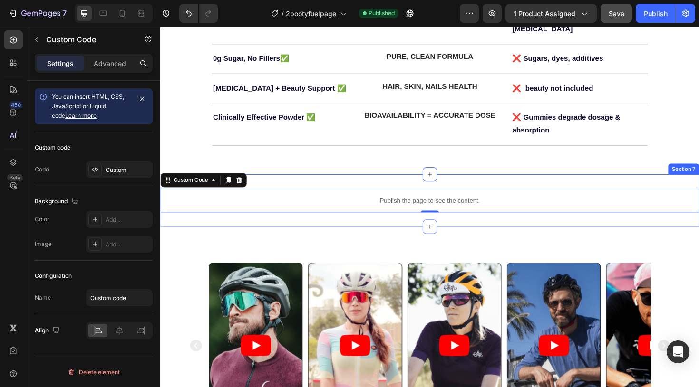
click at [304, 183] on div "Publish the page to see the content. Custom Code 0 Section 7" at bounding box center [445, 211] width 570 height 56
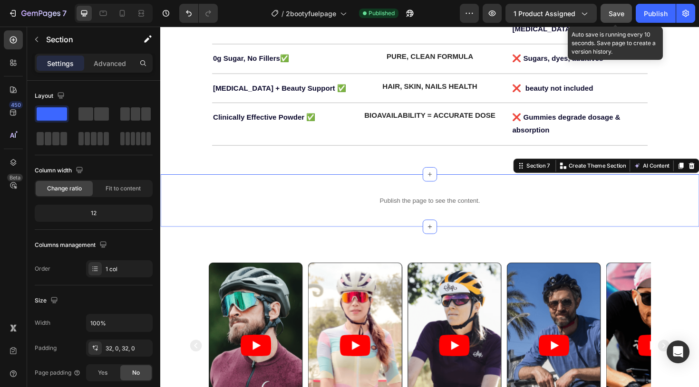
click at [617, 18] on div "Save" at bounding box center [617, 14] width 16 height 10
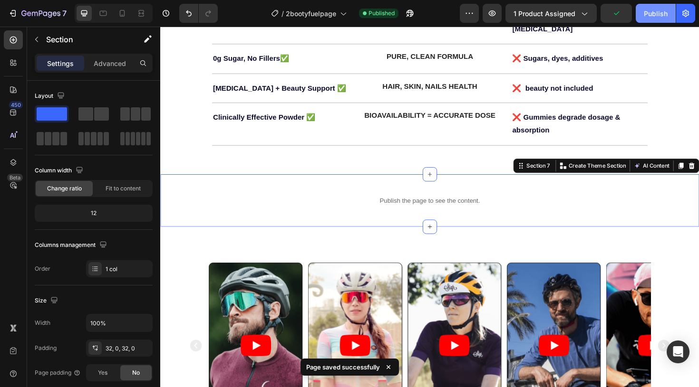
click at [655, 13] on div "Publish" at bounding box center [656, 14] width 24 height 10
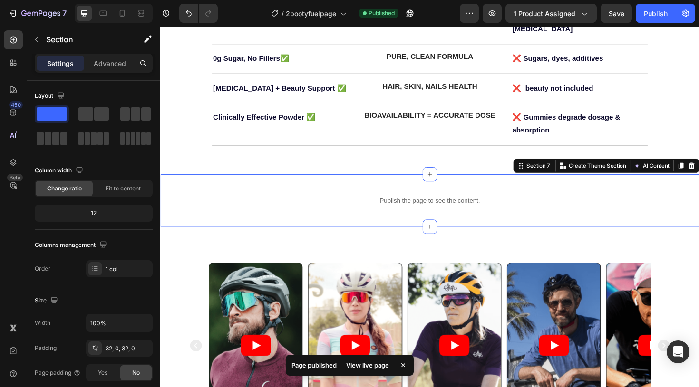
click at [366, 366] on div "View live page" at bounding box center [367, 365] width 54 height 13
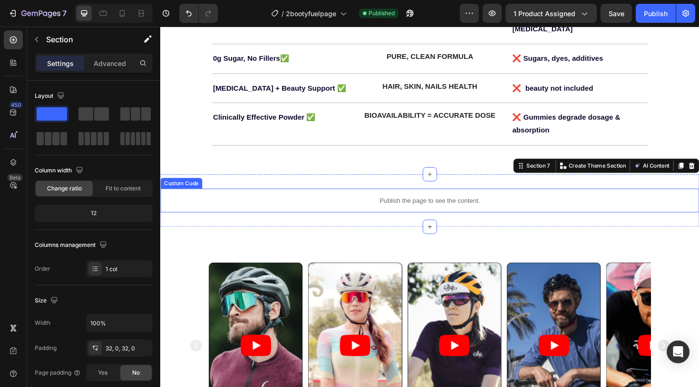
click at [429, 203] on div "Publish the page to see the content." at bounding box center [445, 210] width 570 height 25
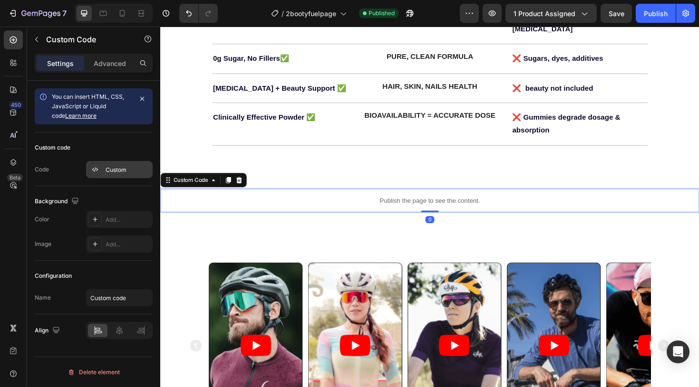
click at [118, 174] on div "Custom" at bounding box center [128, 170] width 45 height 9
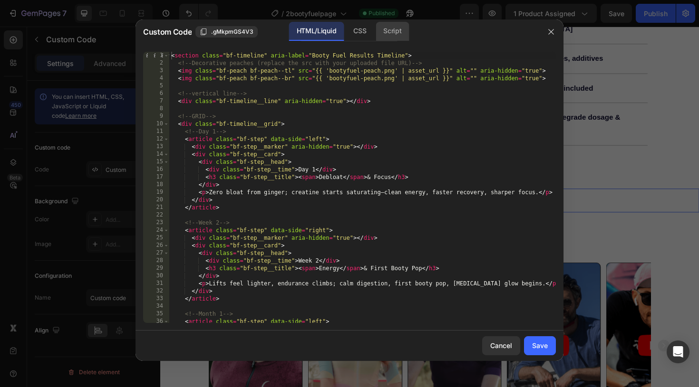
click at [388, 37] on div "Script" at bounding box center [392, 31] width 33 height 19
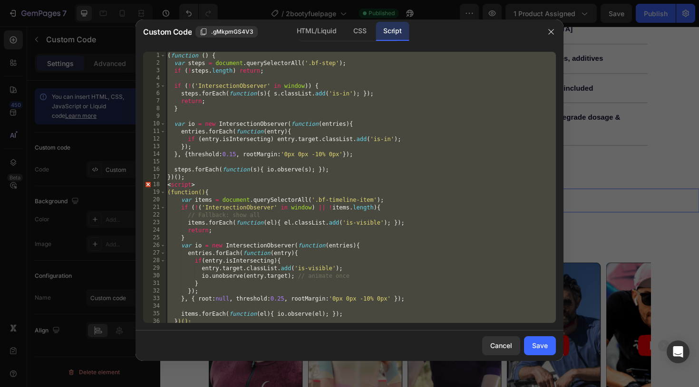
click at [236, 111] on div "( function ( ) { var steps = document . querySelectorAll ( '.bf-step' ) ; if ( …" at bounding box center [360, 195] width 390 height 287
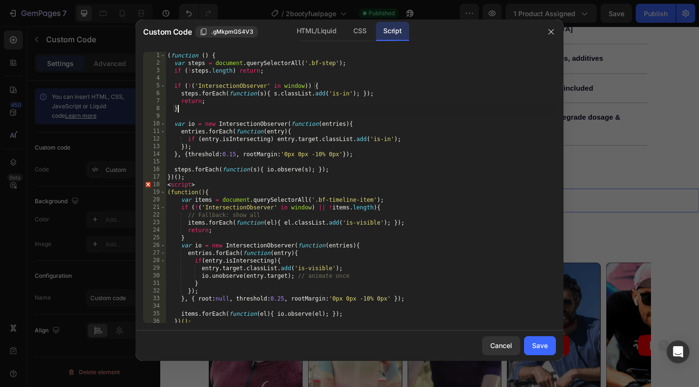
click at [236, 111] on div "( function ( ) { var steps = document . querySelectorAll ( '.bf-step' ) ; if ( …" at bounding box center [360, 195] width 390 height 287
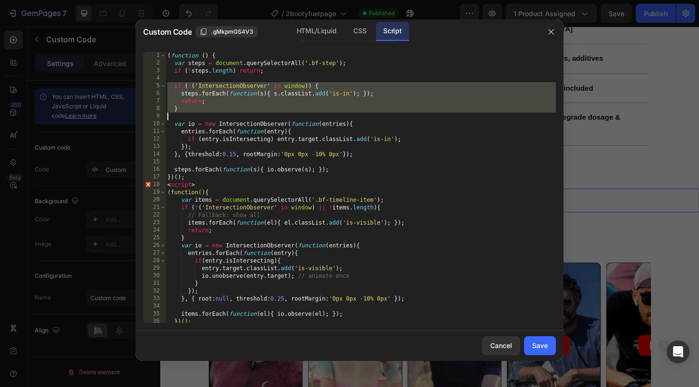
click at [236, 111] on div "( function ( ) { var steps = document . querySelectorAll ( '.bf-step' ) ; if ( …" at bounding box center [360, 195] width 390 height 287
click at [166, 56] on div "( function ( ) { var steps = document . querySelectorAll ( '.bf-step' ) ; if ( …" at bounding box center [360, 195] width 390 height 287
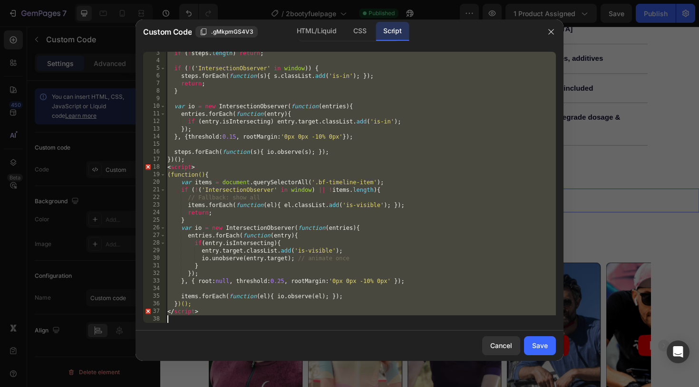
drag, startPoint x: 166, startPoint y: 56, endPoint x: 414, endPoint y: 337, distance: 374.5
click at [414, 337] on div "Custom Code .gMkpmGS4V3 HTML/Liquid CSS Script (function () { 3 4 5 6 7 8 9 10 …" at bounding box center [349, 190] width 428 height 342
type textarea "</script>"
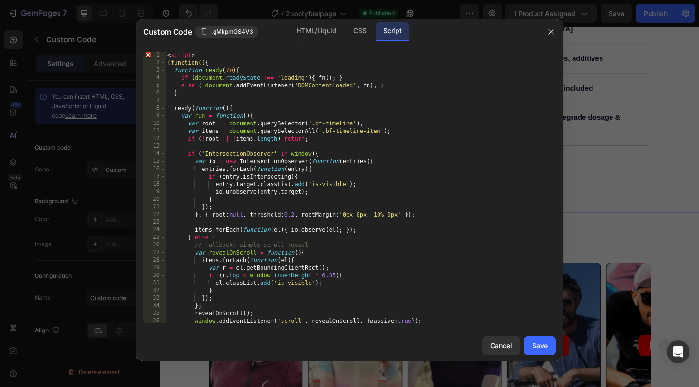
scroll to position [116, 0]
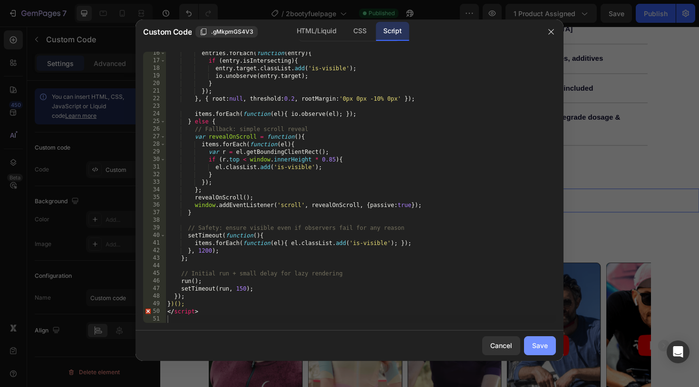
click at [539, 347] on div "Save" at bounding box center [540, 346] width 16 height 10
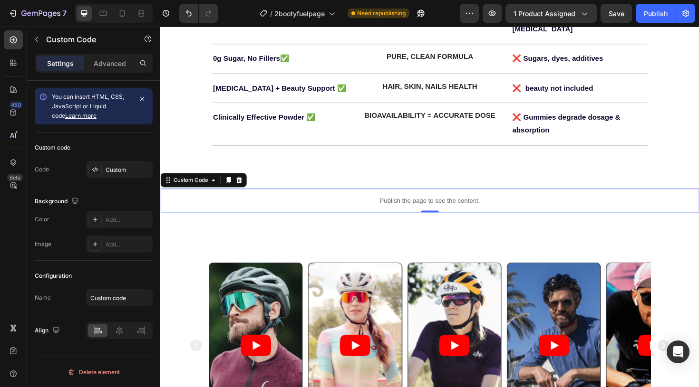
click at [406, 206] on p "Publish the page to see the content." at bounding box center [445, 211] width 570 height 10
click at [117, 171] on div "Custom" at bounding box center [128, 170] width 45 height 9
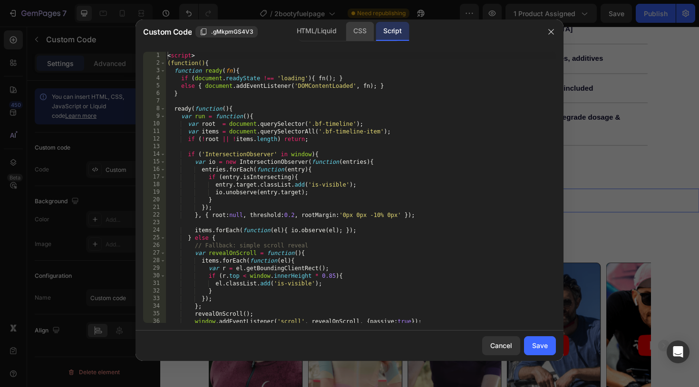
click at [360, 36] on div "CSS" at bounding box center [360, 31] width 28 height 19
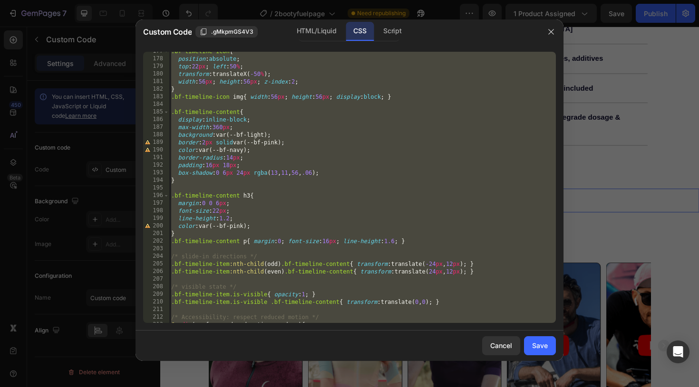
scroll to position [1470, 0]
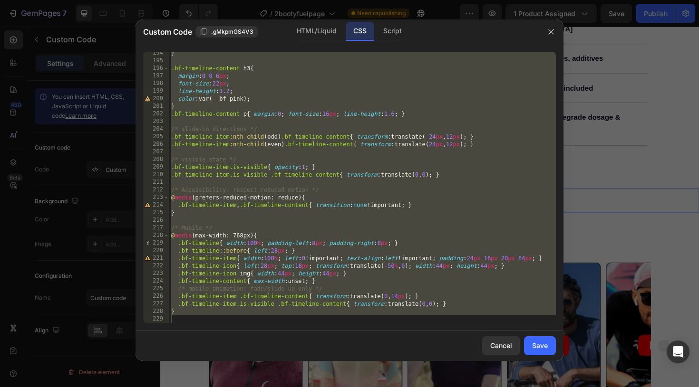
type textarea "}"
click at [177, 321] on div "} .bf-timeline-content h3 { margin : 0 0 6 px ; font-size : 22 px ; line-height…" at bounding box center [362, 192] width 387 height 287
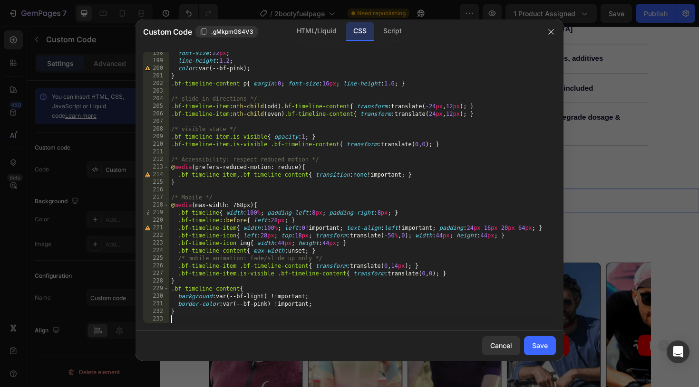
scroll to position [1501, 0]
click at [534, 342] on div "Save" at bounding box center [540, 346] width 16 height 10
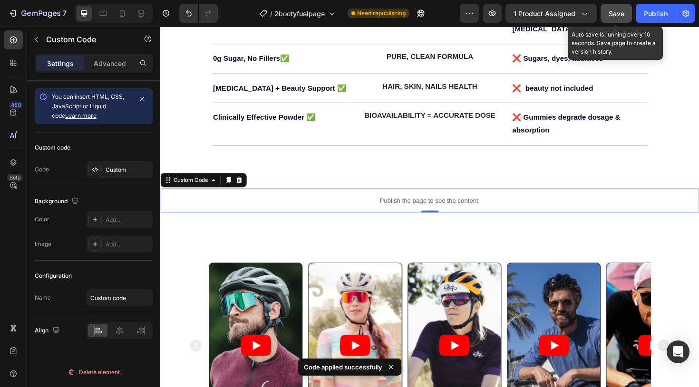
click at [614, 18] on div "Save" at bounding box center [617, 14] width 16 height 10
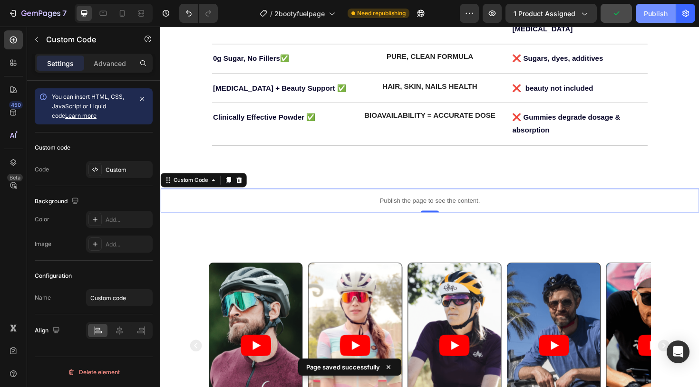
click at [657, 14] on div "Publish" at bounding box center [656, 14] width 24 height 10
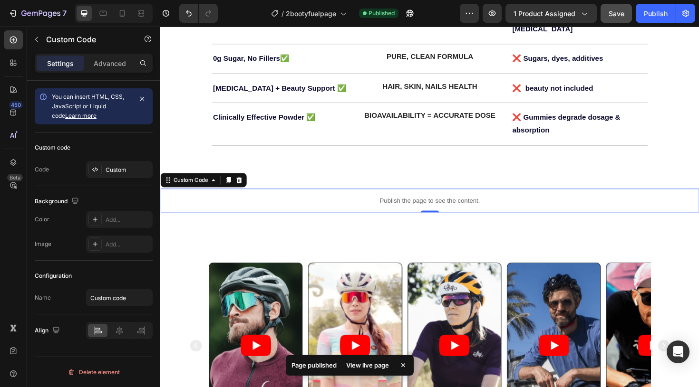
click at [356, 366] on div "View live page" at bounding box center [367, 365] width 54 height 13
click at [456, 206] on p "Publish the page to see the content." at bounding box center [445, 211] width 570 height 10
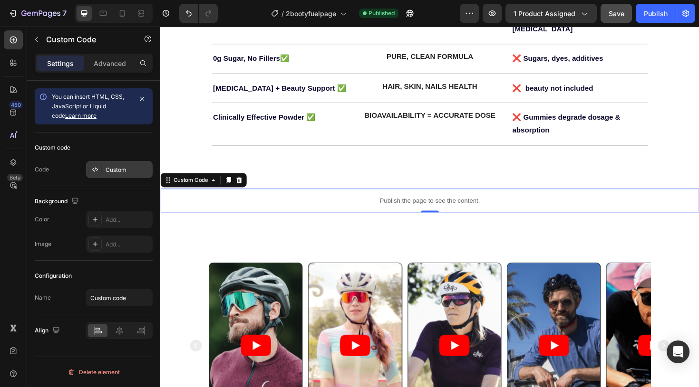
click at [134, 171] on div "Custom" at bounding box center [128, 170] width 45 height 9
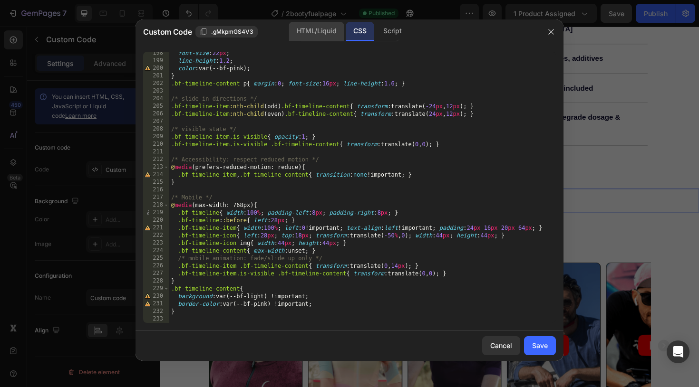
click at [322, 28] on div "HTML/Liquid" at bounding box center [316, 31] width 55 height 19
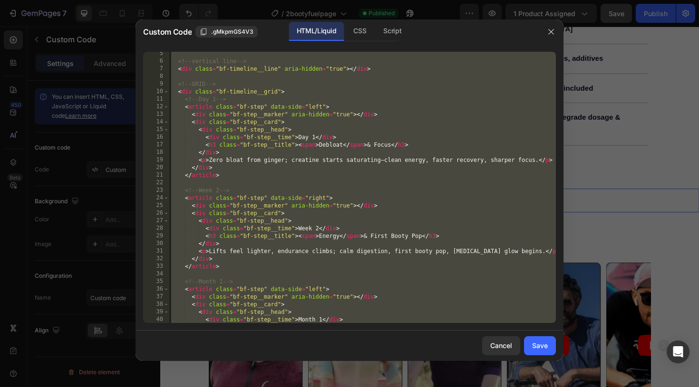
scroll to position [0, 0]
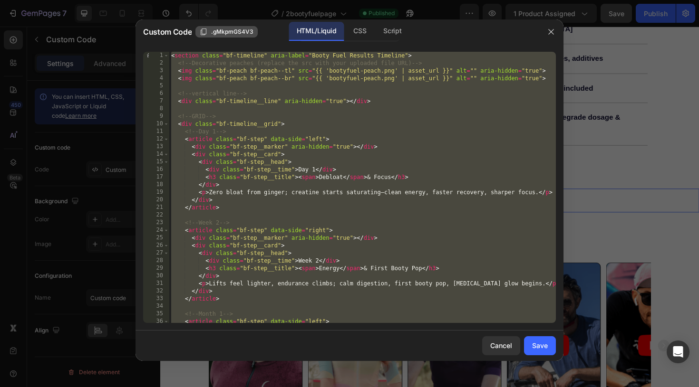
click at [231, 28] on span ".gMkpmGS4V3" at bounding box center [232, 32] width 42 height 9
drag, startPoint x: 169, startPoint y: 58, endPoint x: 234, endPoint y: 85, distance: 71.0
click at [234, 85] on div "</div> 1 2 3 4 5 6 7 8 9 10 11 12 13 14 15 16 17 18 19 20 21 22 23 24 25 26 27 …" at bounding box center [349, 187] width 413 height 271
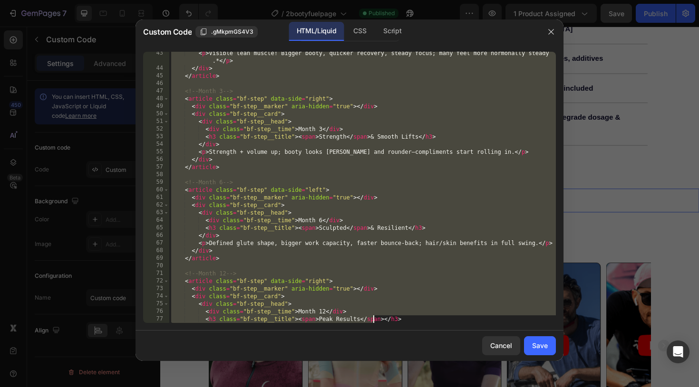
scroll to position [938, 0]
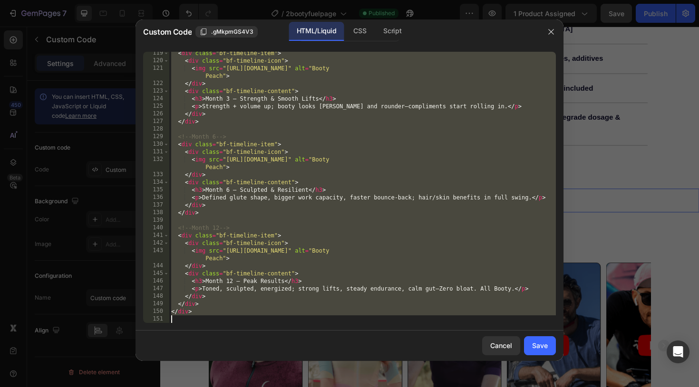
drag, startPoint x: 171, startPoint y: 54, endPoint x: 375, endPoint y: 381, distance: 385.2
click at [375, 381] on div "Custom Code .gMkpmGS4V3 HTML/Liquid CSS Script </div> 119 120 121 122 123 124 1…" at bounding box center [349, 193] width 699 height 387
click at [376, 28] on div "CSS" at bounding box center [392, 31] width 33 height 19
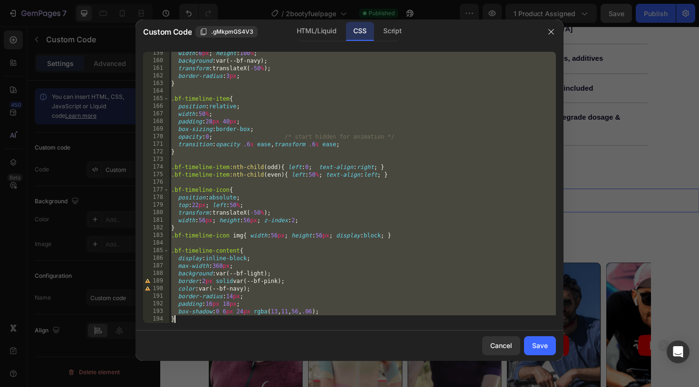
scroll to position [1501, 0]
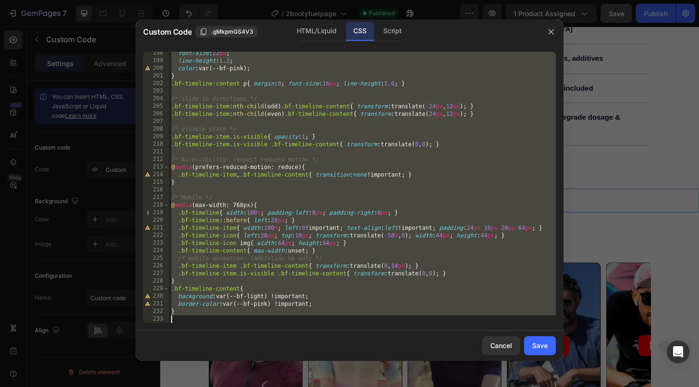
drag, startPoint x: 170, startPoint y: 55, endPoint x: 380, endPoint y: 377, distance: 384.5
click at [380, 377] on div "Custom Code .gMkpmGS4V3 HTML/Liquid CSS Script position:absolute; 198 199 200 2…" at bounding box center [349, 193] width 699 height 387
click at [392, 39] on div "Script" at bounding box center [392, 31] width 33 height 19
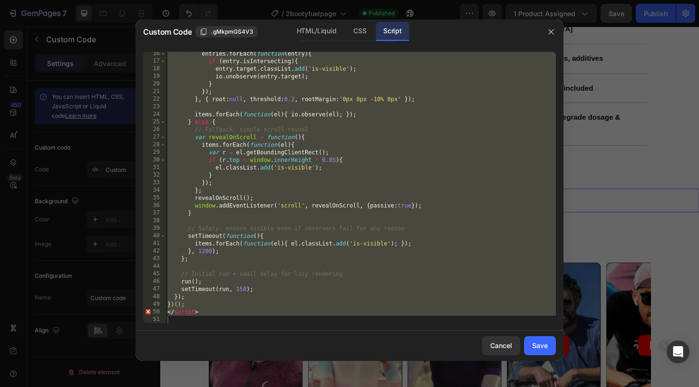
scroll to position [0, 0]
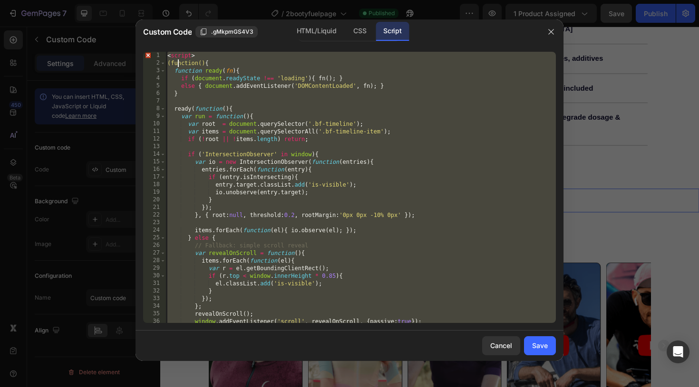
type textarea "else { document.addEventListener('DOMContentLoaded', fn); }"
type textarea "var items = document.querySelectorAll('.bf-timeline-item');"
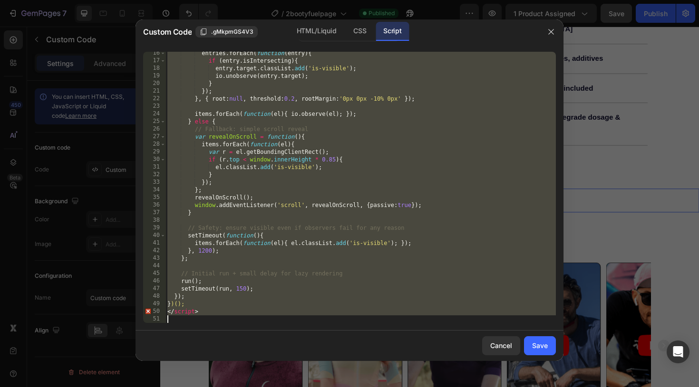
scroll to position [116, 0]
drag, startPoint x: 167, startPoint y: 53, endPoint x: 381, endPoint y: 335, distance: 353.6
click at [381, 335] on div "Custom Code .gMkpmGS4V3 HTML/Liquid CSS Script entry.target.classList.add('is-v…" at bounding box center [349, 190] width 428 height 342
type textarea "</script>"
drag, startPoint x: 168, startPoint y: 56, endPoint x: 307, endPoint y: 356, distance: 331.0
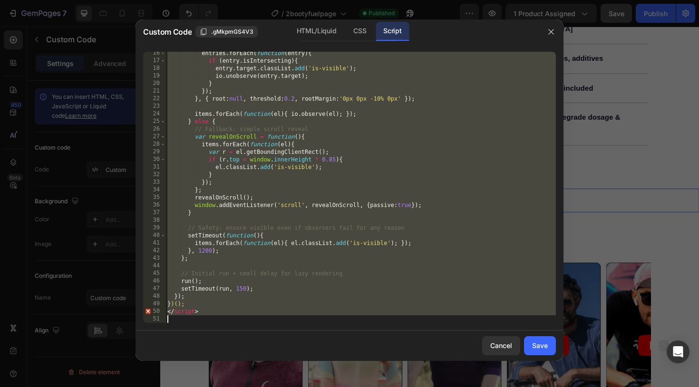
click at [307, 356] on div "Custom Code .gMkpmGS4V3 HTML/Liquid CSS Script if (r.top < window.innerHeight *…" at bounding box center [349, 190] width 428 height 342
type textarea "</script>"
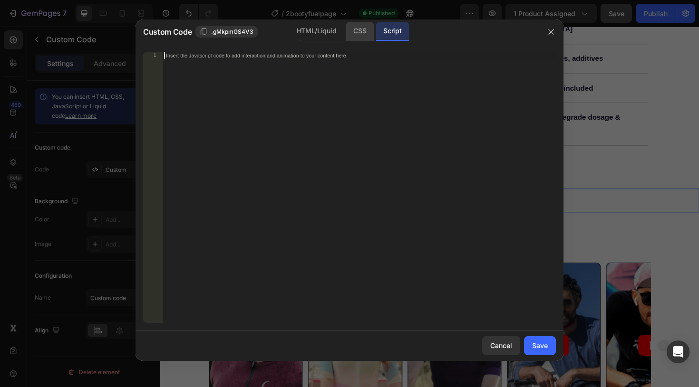
click at [360, 27] on div "CSS" at bounding box center [360, 31] width 28 height 19
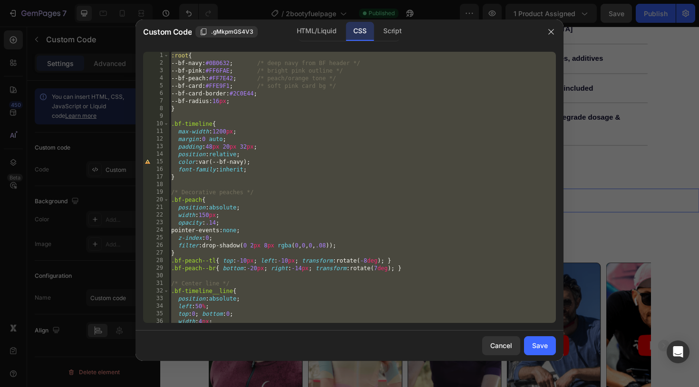
type textarea "}"
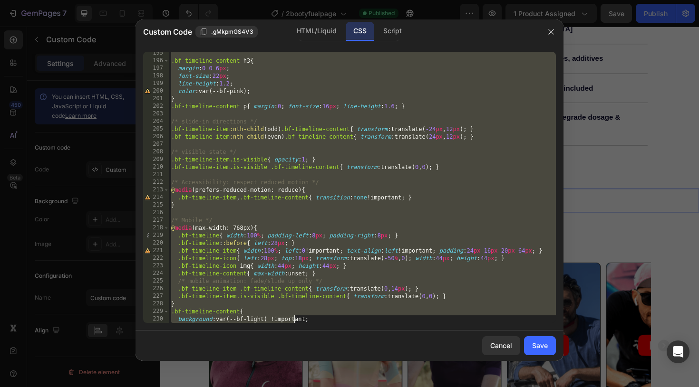
scroll to position [1501, 0]
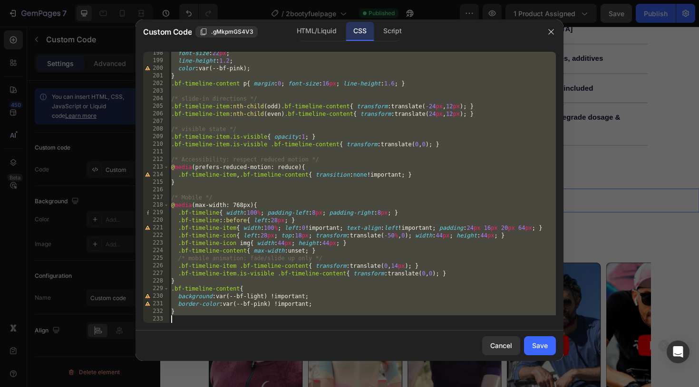
drag, startPoint x: 171, startPoint y: 54, endPoint x: 294, endPoint y: 345, distance: 316.1
click at [294, 345] on div "Custom Code .gMkpmGS4V3 HTML/Liquid CSS Script } 198 199 200 201 202 203 204 20…" at bounding box center [349, 190] width 428 height 342
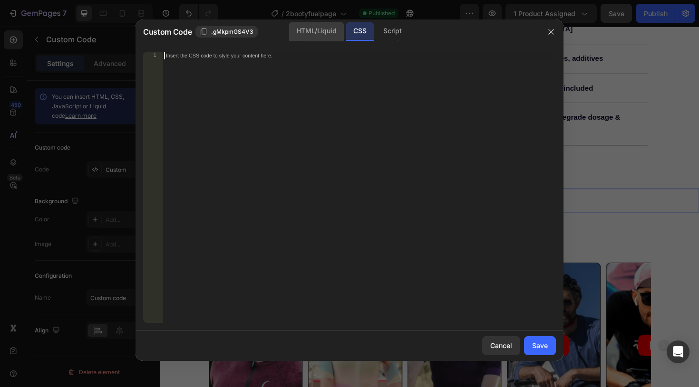
click at [320, 34] on div "HTML/Liquid" at bounding box center [316, 31] width 55 height 19
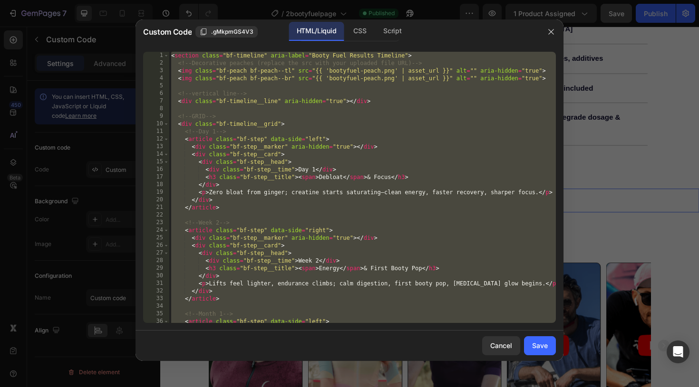
scroll to position [938, 0]
type textarea "<!-- vertical line -->"
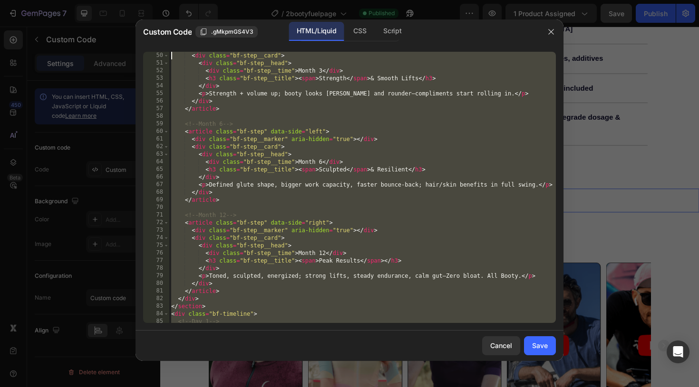
scroll to position [0, 0]
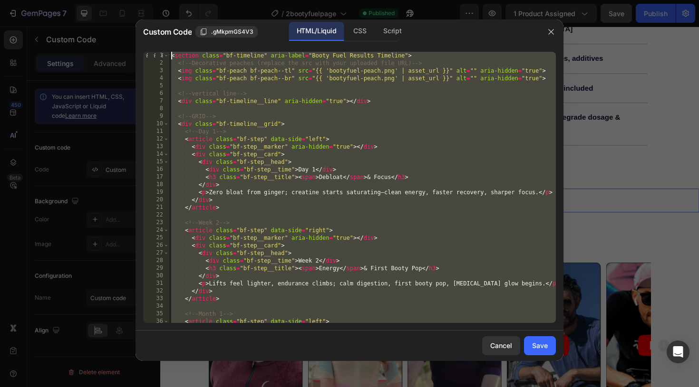
drag, startPoint x: 206, startPoint y: 315, endPoint x: 164, endPoint y: -17, distance: 334.5
click at [164, 0] on html "7 Version history / 2bootyfuelpage Published Preview 1 product assigned Save Pu…" at bounding box center [349, 0] width 699 height 0
type textarea "<section class="bf-timeline" aria-label="Booty Fuel Results Timeline"> <!-- Dec…"
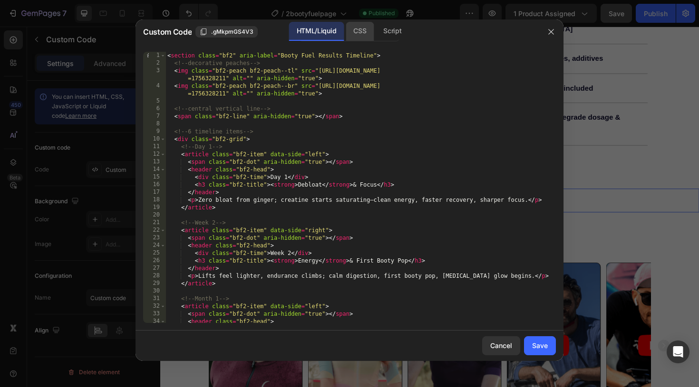
click at [376, 32] on div "CSS" at bounding box center [392, 31] width 33 height 19
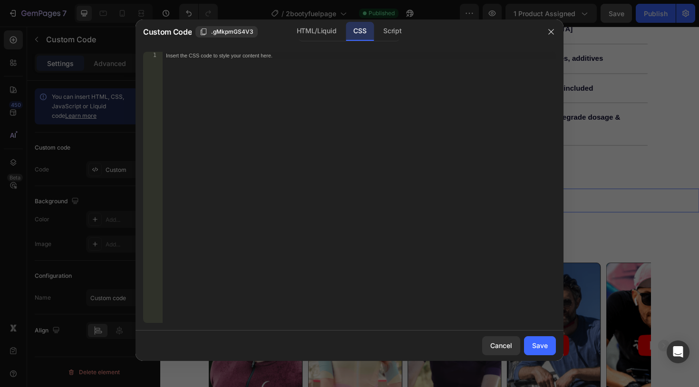
click at [234, 58] on div "Insert the CSS code to style your content here." at bounding box center [339, 55] width 347 height 7
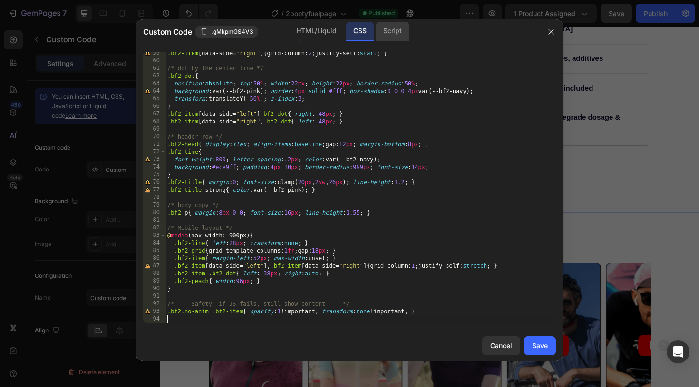
click at [397, 36] on div "Script" at bounding box center [392, 31] width 33 height 19
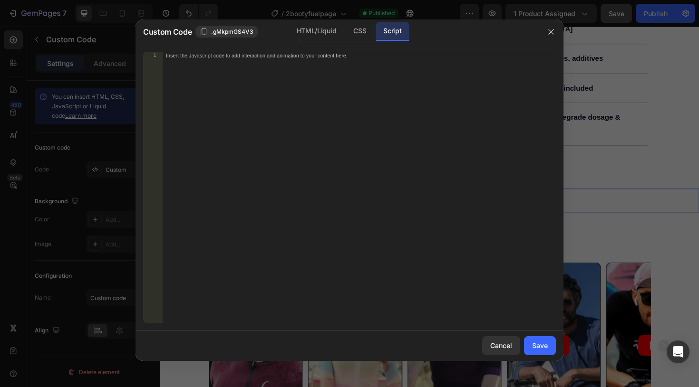
click at [215, 58] on div "Insert the Javascript code to add interaction and animation to your content her…" at bounding box center [339, 55] width 347 height 7
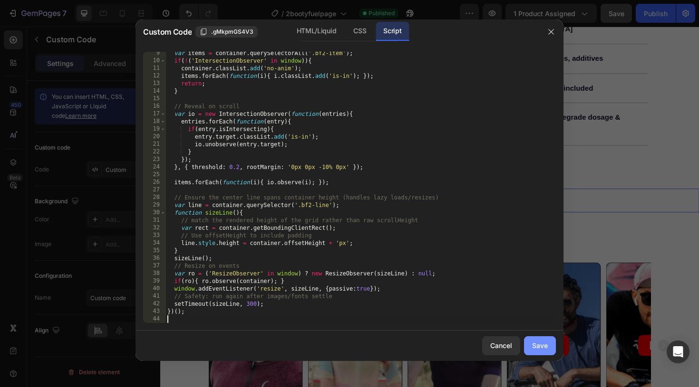
click at [547, 343] on div "Save" at bounding box center [540, 346] width 16 height 10
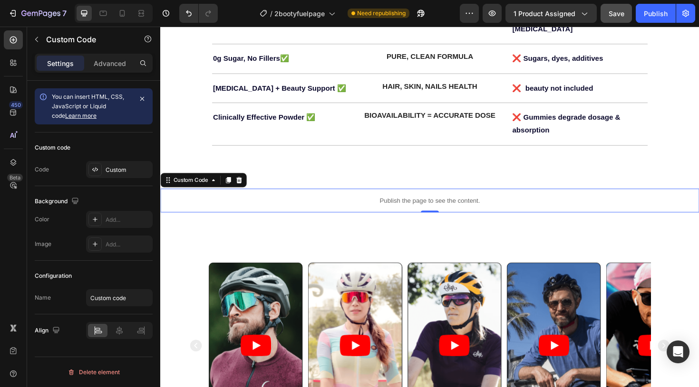
click at [427, 198] on div "Publish the page to see the content." at bounding box center [445, 210] width 570 height 25
click at [126, 170] on div "Custom" at bounding box center [128, 170] width 45 height 9
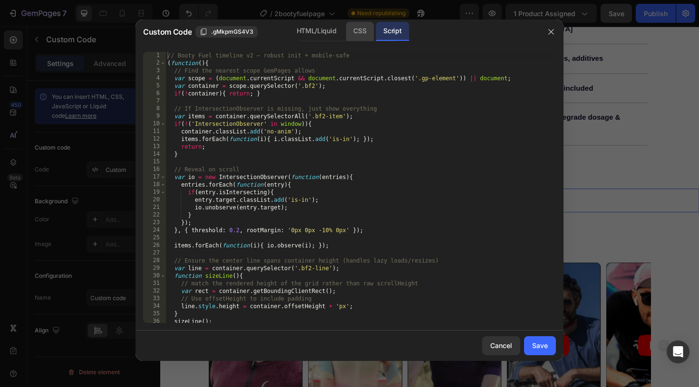
click at [360, 39] on div "CSS" at bounding box center [360, 31] width 28 height 19
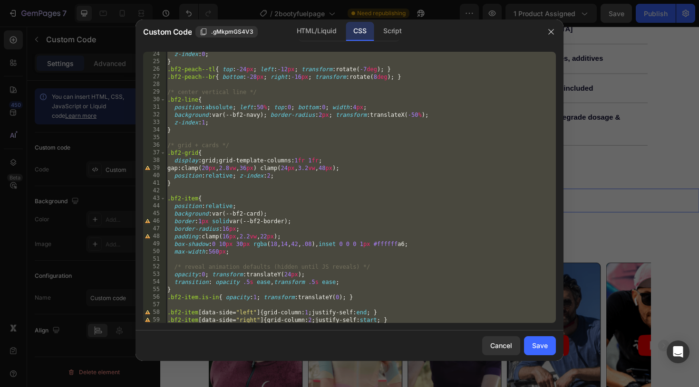
scroll to position [444, 0]
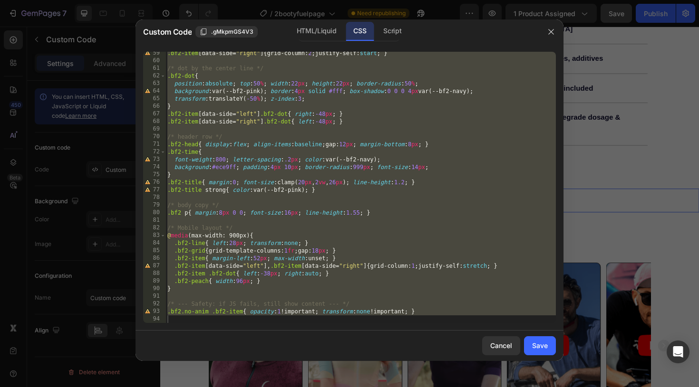
click at [174, 320] on div ".bf2-item [ data-side = " right " ] { grid-column : 2 ; justify-self : start ; …" at bounding box center [360, 192] width 390 height 287
type textarea ".bf2.no-anim .bf2-item{ opacity:1 !important; transform:none !important; }"
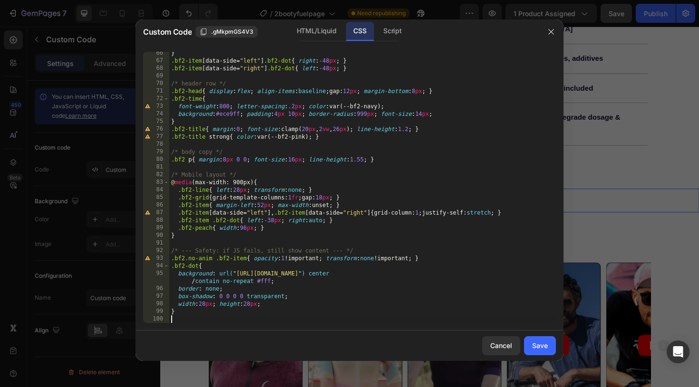
scroll to position [497, 0]
click at [545, 344] on div "Save" at bounding box center [540, 346] width 16 height 10
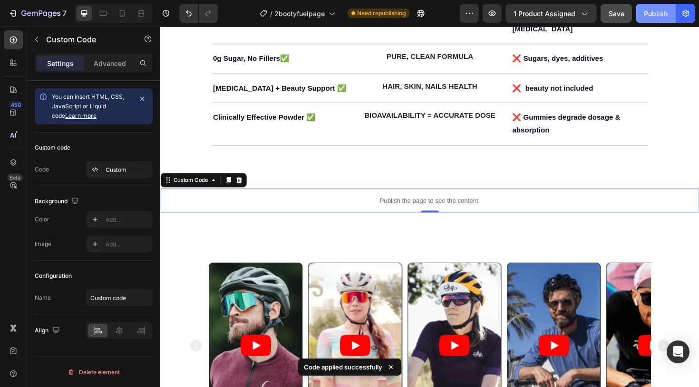
click at [654, 15] on div "Publish" at bounding box center [656, 14] width 24 height 10
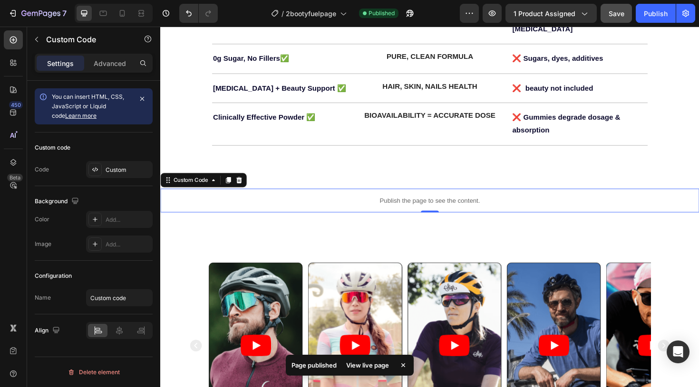
click at [363, 366] on div "View live page" at bounding box center [367, 365] width 54 height 13
click at [452, 206] on p "Publish the page to see the content." at bounding box center [445, 211] width 570 height 10
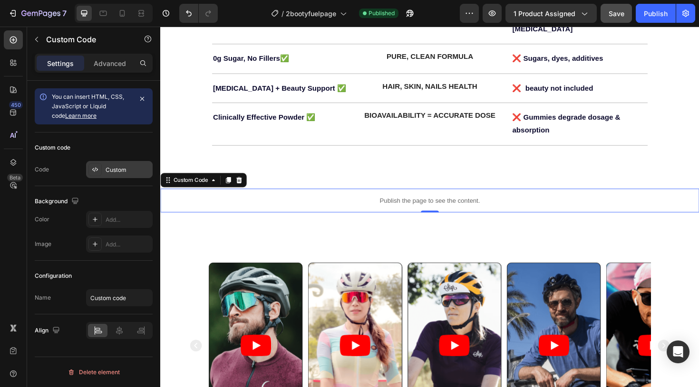
click at [115, 169] on div "Custom" at bounding box center [128, 170] width 45 height 9
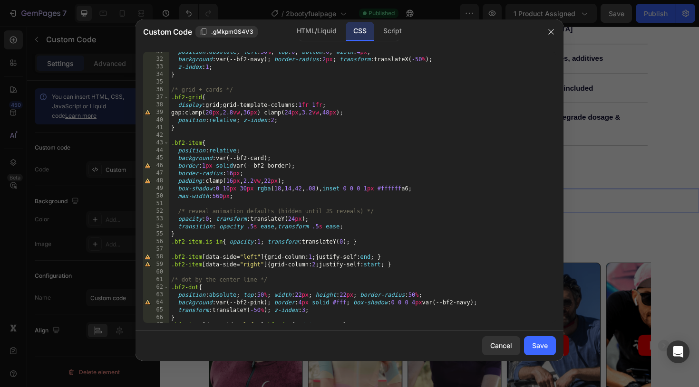
scroll to position [0, 0]
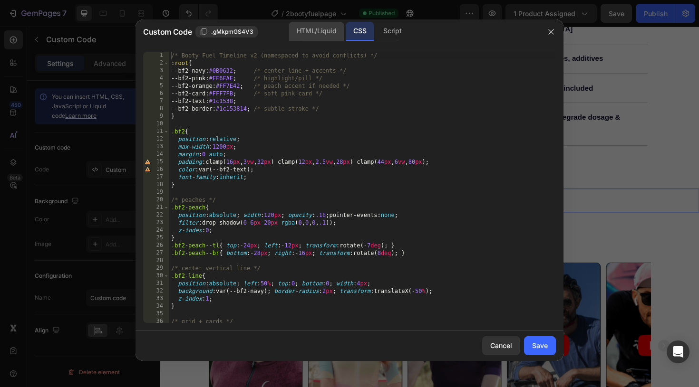
click at [319, 27] on div "HTML/Liquid" at bounding box center [316, 31] width 55 height 19
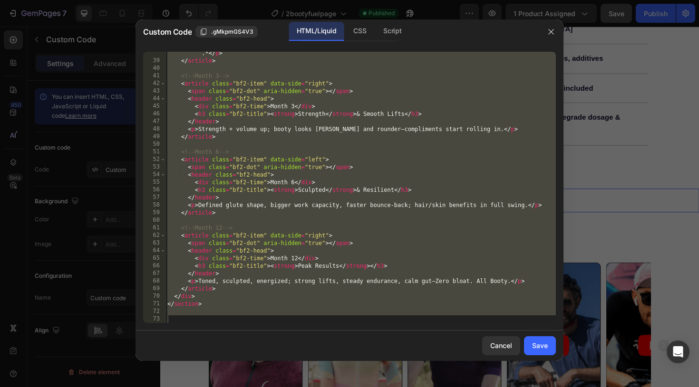
scroll to position [306, 0]
click at [376, 31] on div "CSS" at bounding box center [392, 31] width 33 height 19
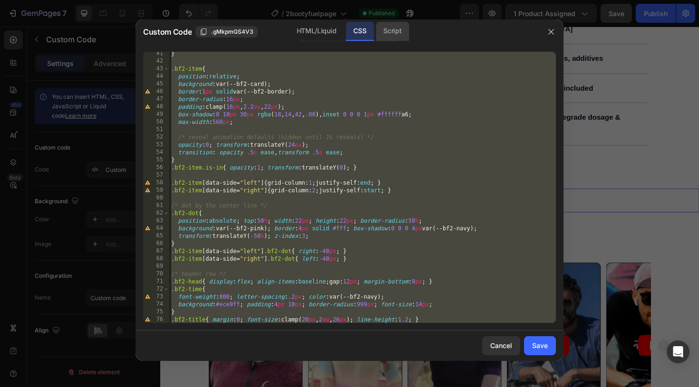
click at [391, 33] on div "Script" at bounding box center [392, 31] width 33 height 19
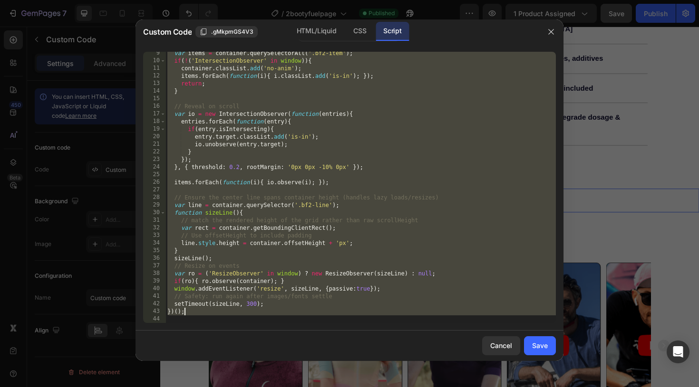
type textarea "// Reveal on scroll"
type textarea "var line = container.querySelector('.bf2-line');"
drag, startPoint x: 167, startPoint y: 54, endPoint x: 309, endPoint y: 382, distance: 357.5
click at [309, 382] on div "Custom Code .gMkpmGS4V3 HTML/Liquid CSS Script entries.forEach(function(entry){…" at bounding box center [349, 193] width 699 height 387
type textarea "})();"
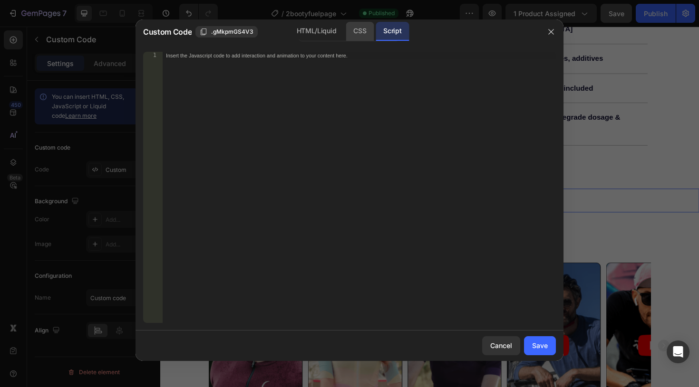
click at [358, 34] on div "CSS" at bounding box center [360, 31] width 28 height 19
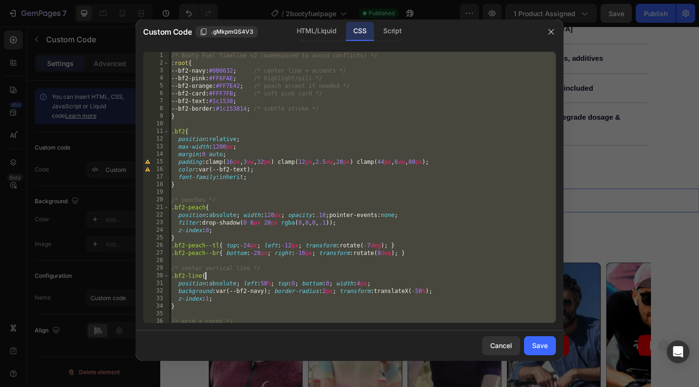
drag, startPoint x: 173, startPoint y: 55, endPoint x: 342, endPoint y: 272, distance: 275.8
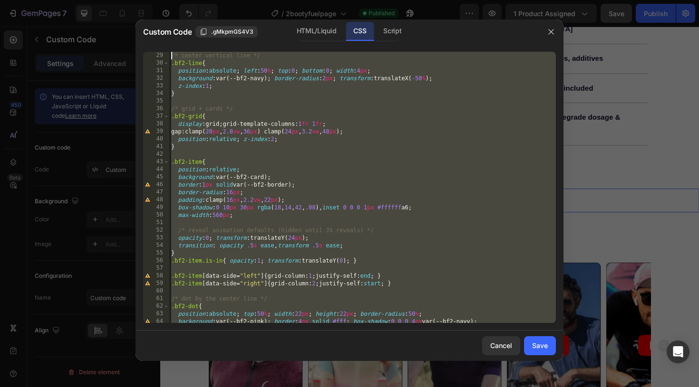
scroll to position [0, 0]
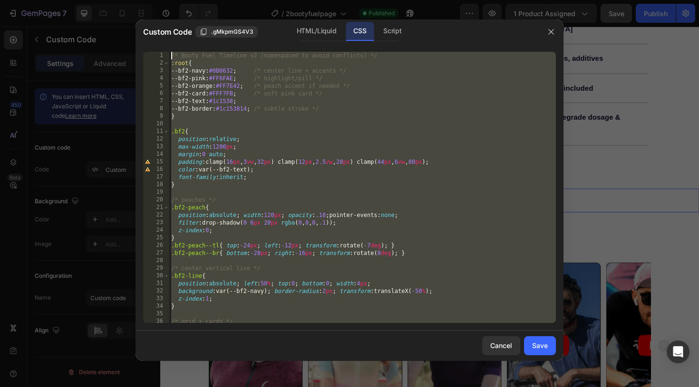
drag, startPoint x: 191, startPoint y: 319, endPoint x: 154, endPoint y: -25, distance: 345.2
click at [154, 0] on html "7 Version history / 2bootyfuelpage Published Preview 1 product assigned Save Pu…" at bounding box center [349, 0] width 699 height 0
type textarea "/* Booty Fuel Timeline v2 (namespaced to avoid conflicts) */ :root{"
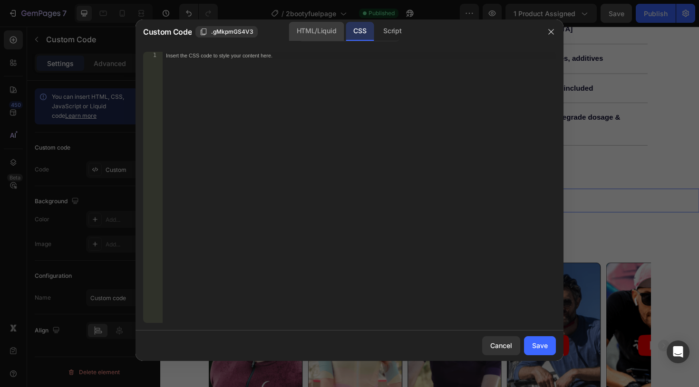
click at [323, 33] on div "HTML/Liquid" at bounding box center [316, 31] width 55 height 19
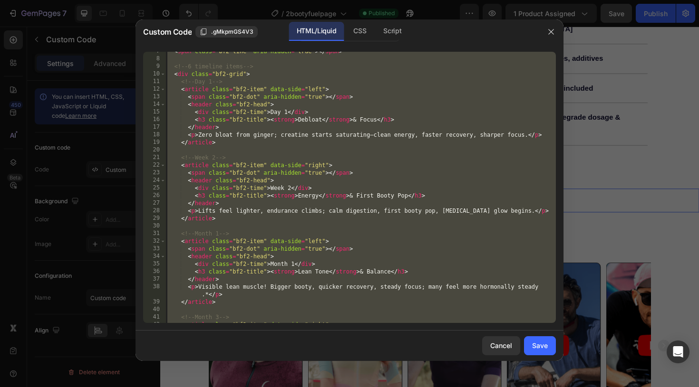
scroll to position [307, 0]
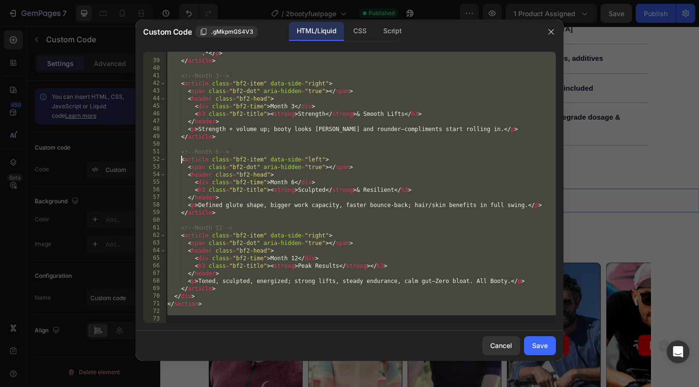
type textarea "<!-- Month 6 -->"
type textarea "<article class="bf2-item" data-side="right">"
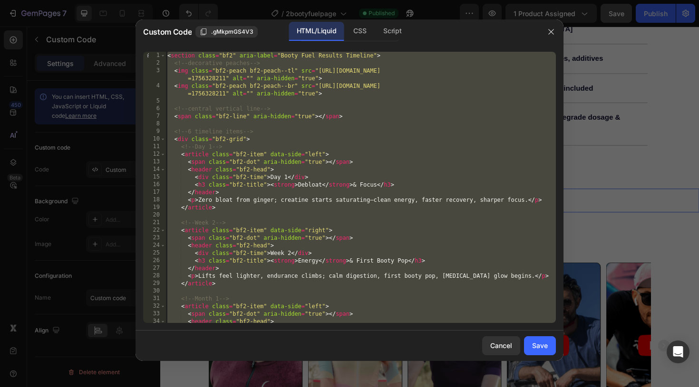
scroll to position [0, 0]
type textarea "<img class="bf2-peach bf2-peach--br" src="https://cdn.shopify.com/s/files/1/092…"
type textarea "<!-- central vertical line -->"
type textarea "<p>Zero bloat from ginger; creatine starts saturating—clean energy, faster reco…"
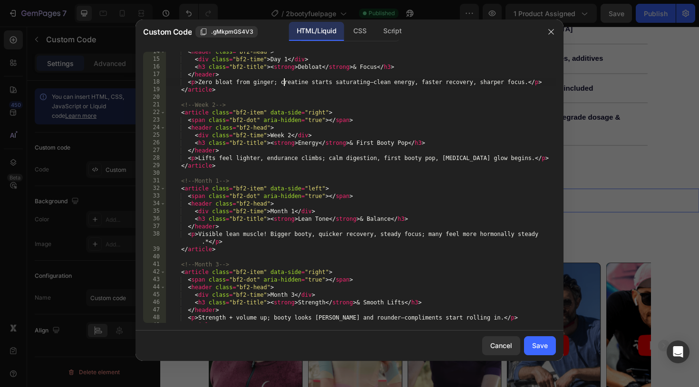
scroll to position [307, 0]
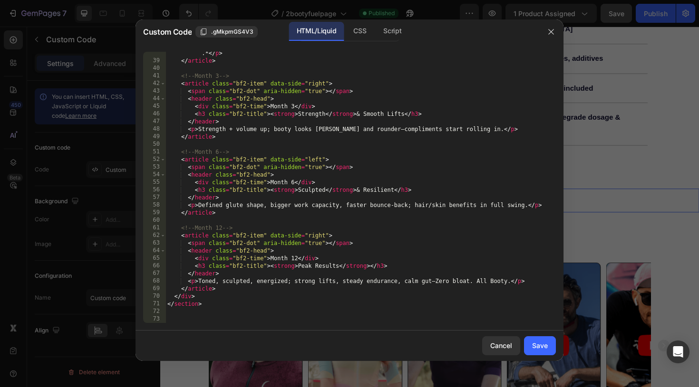
click at [183, 320] on div "< p > Visible lean muscle! Bigger booty, quicker recovery, steady focus; many f…" at bounding box center [360, 189] width 390 height 294
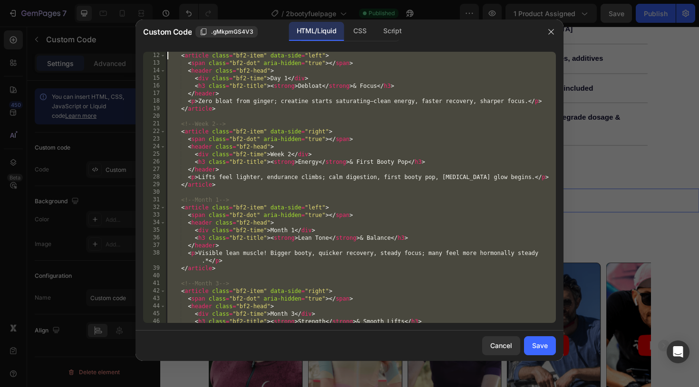
scroll to position [0, 0]
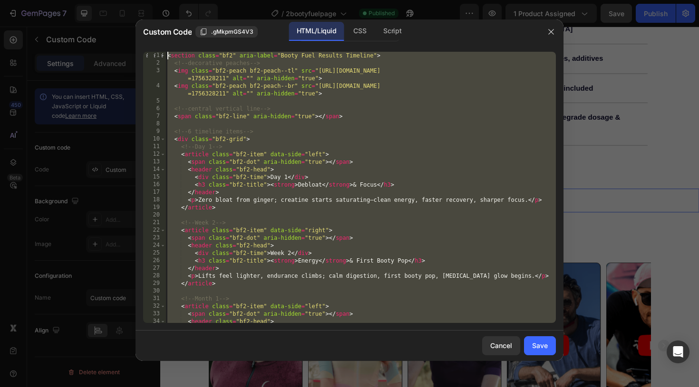
drag, startPoint x: 183, startPoint y: 320, endPoint x: 157, endPoint y: 11, distance: 310.1
click at [157, 11] on div "Custom Code .gMkpmGS4V3 HTML/Liquid CSS Script 1 2 3 4 5 6 7 8 9 10 11 12 13 14…" at bounding box center [349, 193] width 699 height 387
type textarea "<section class="bf2" aria-label="Booty Fuel Results Timeline"> <!-- decorative …"
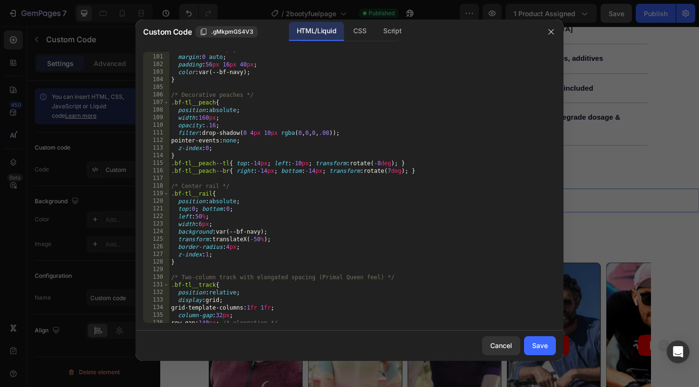
scroll to position [782, 0]
click at [536, 346] on div "Save" at bounding box center [540, 346] width 16 height 10
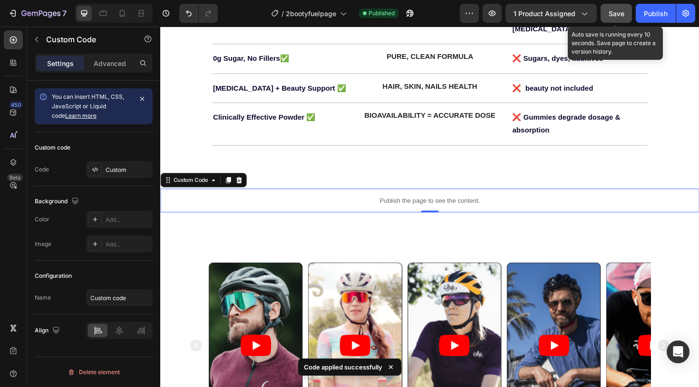
click at [618, 14] on span "Save" at bounding box center [617, 14] width 16 height 8
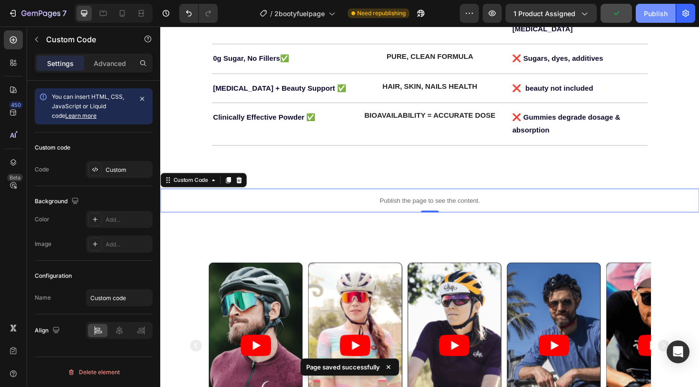
click at [654, 11] on div "Publish" at bounding box center [656, 14] width 24 height 10
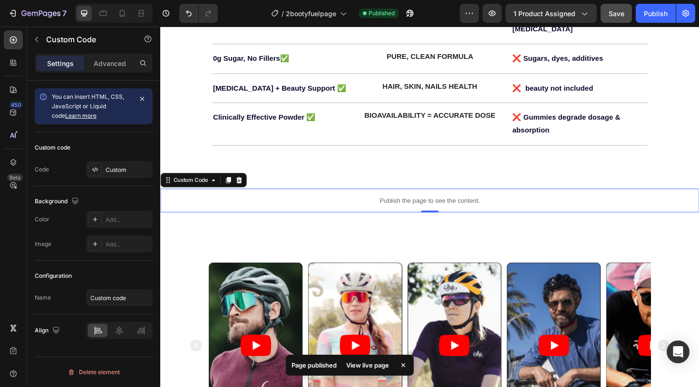
click at [364, 368] on div "View live page" at bounding box center [367, 365] width 54 height 13
click at [425, 206] on p "Publish the page to see the content." at bounding box center [445, 211] width 570 height 10
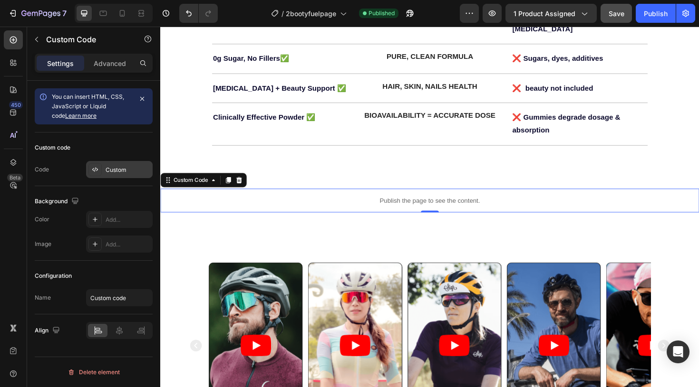
click at [128, 168] on div "Custom" at bounding box center [128, 170] width 45 height 9
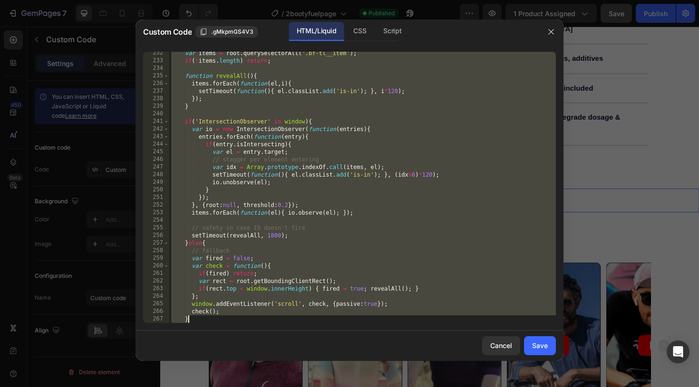
scroll to position [1813, 0]
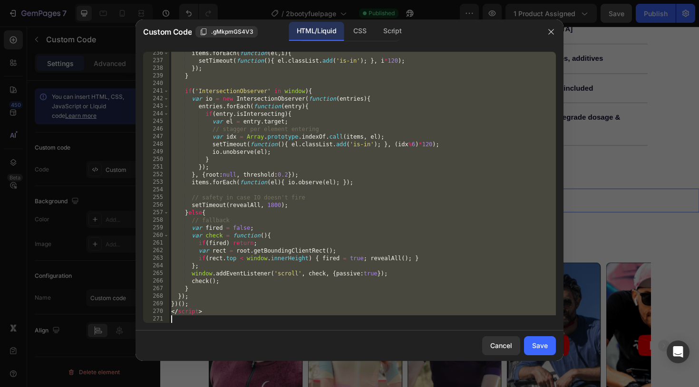
drag, startPoint x: 171, startPoint y: 54, endPoint x: 365, endPoint y: 342, distance: 347.7
click at [365, 342] on div "Custom Code .gMkpmGS4V3 HTML/Liquid CSS Script <!-- Booty Fuel Results Timeline…" at bounding box center [349, 190] width 428 height 342
type textarea "</script>"
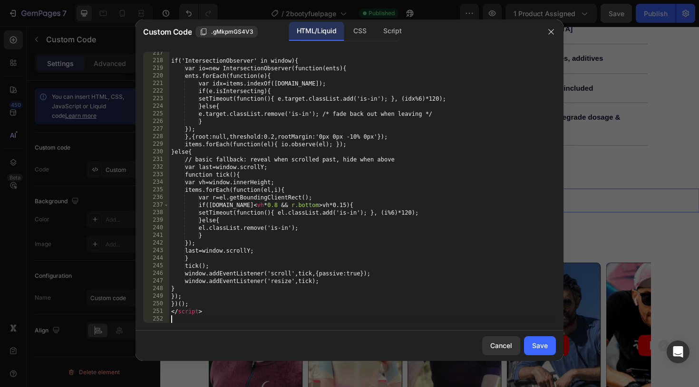
scroll to position [1721, 0]
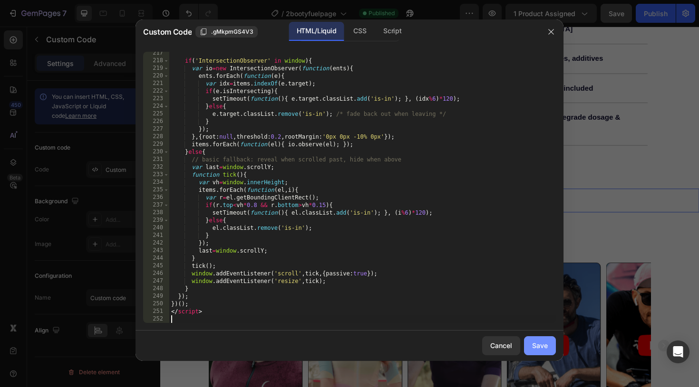
click at [537, 346] on div "Save" at bounding box center [540, 346] width 16 height 10
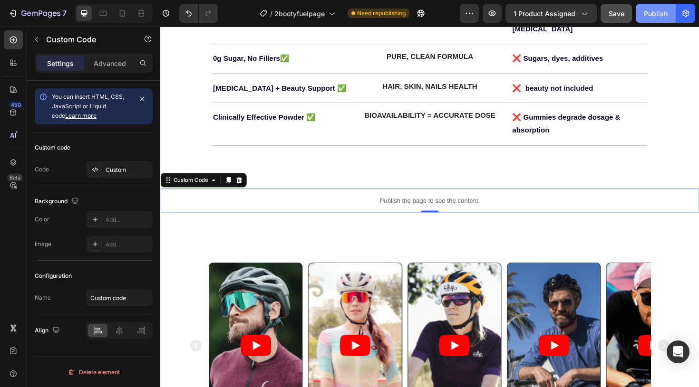
click at [657, 15] on div "Publish" at bounding box center [656, 14] width 24 height 10
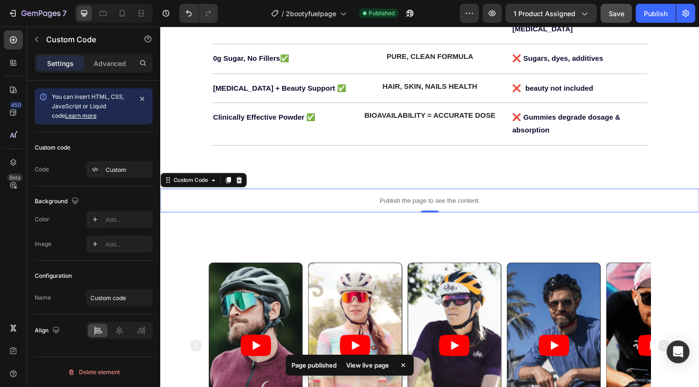
click at [365, 368] on div "View live page" at bounding box center [367, 365] width 54 height 13
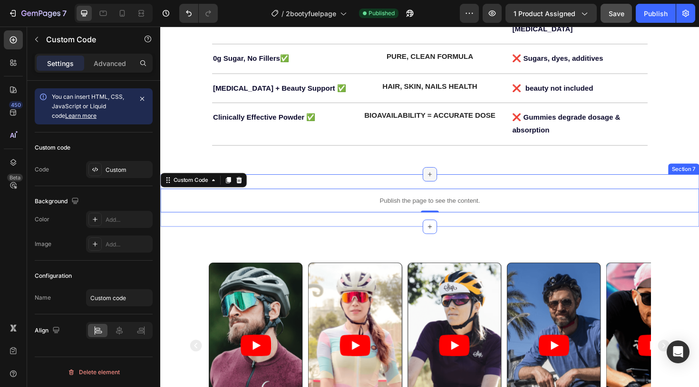
click at [447, 179] on icon at bounding box center [446, 183] width 8 height 8
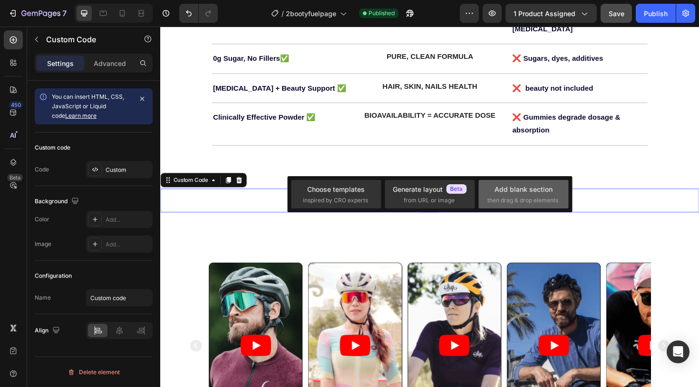
click at [494, 196] on span "then drag & drop elements" at bounding box center [522, 200] width 71 height 9
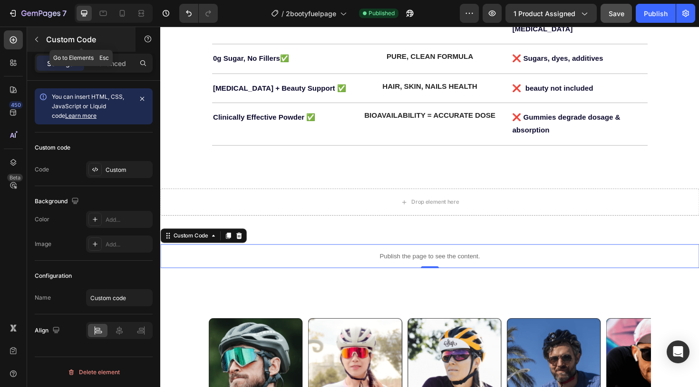
click at [36, 40] on icon "button" at bounding box center [36, 39] width 3 height 5
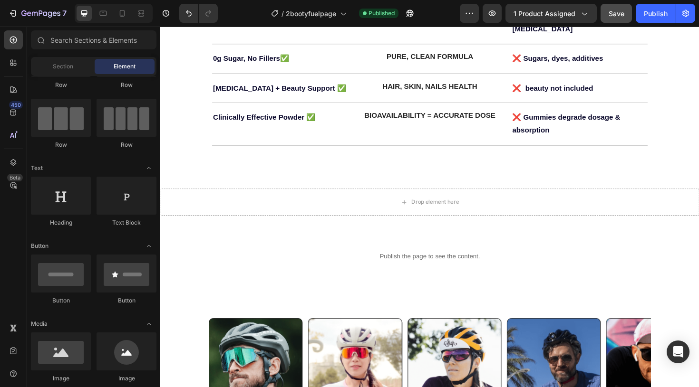
scroll to position [0, 0]
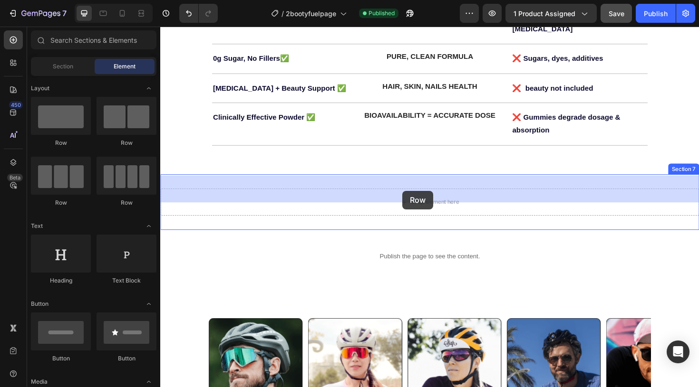
drag, startPoint x: 231, startPoint y: 146, endPoint x: 416, endPoint y: 200, distance: 192.6
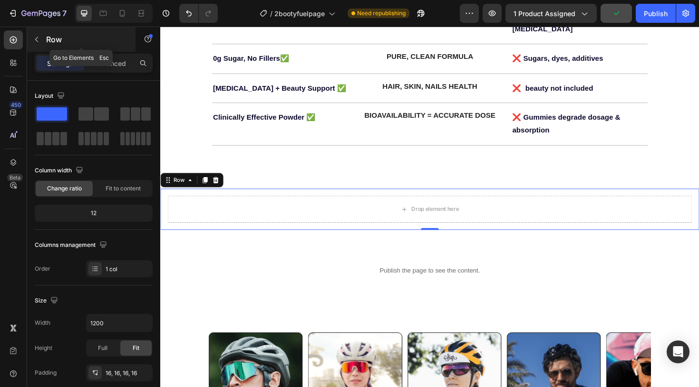
click at [39, 39] on icon "button" at bounding box center [37, 40] width 8 height 8
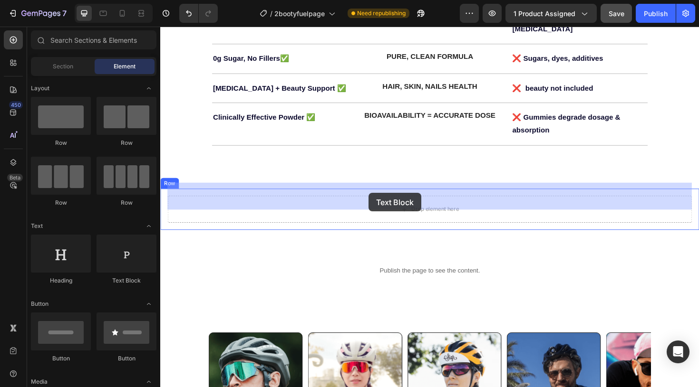
drag, startPoint x: 298, startPoint y: 280, endPoint x: 381, endPoint y: 203, distance: 113.4
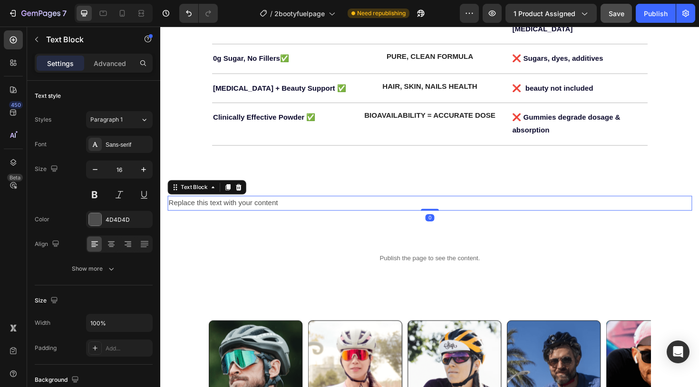
click at [315, 206] on div "Replace this text with your content" at bounding box center [445, 214] width 555 height 16
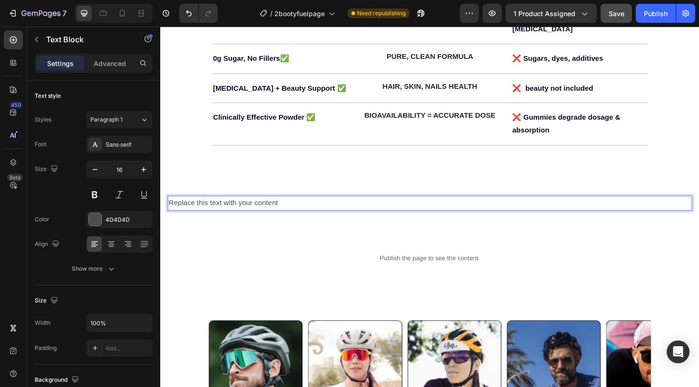
click at [301, 207] on p "Replace this text with your content" at bounding box center [445, 214] width 553 height 14
click at [97, 218] on div at bounding box center [95, 219] width 12 height 12
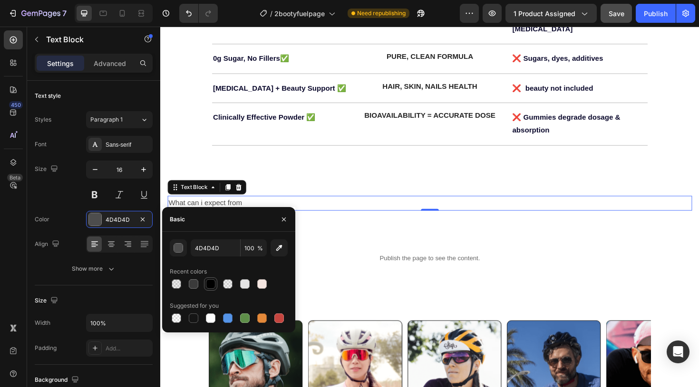
click at [213, 284] on div at bounding box center [211, 285] width 10 height 10
type input "000000"
click at [97, 195] on button at bounding box center [94, 194] width 17 height 17
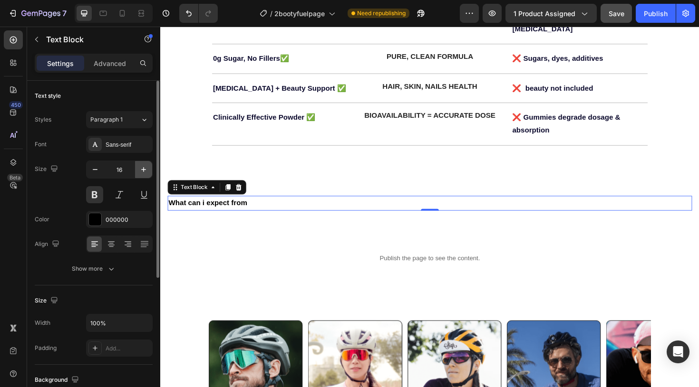
click at [143, 172] on icon "button" at bounding box center [144, 170] width 10 height 10
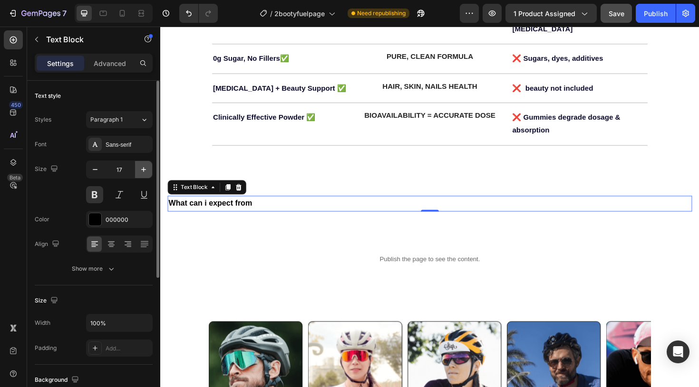
click at [143, 172] on icon "button" at bounding box center [144, 170] width 10 height 10
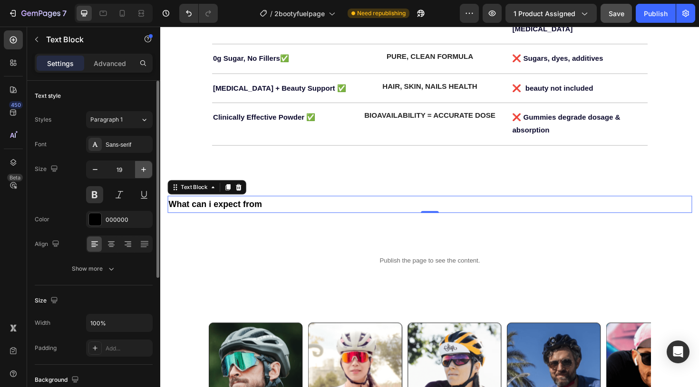
click at [143, 172] on icon "button" at bounding box center [144, 170] width 10 height 10
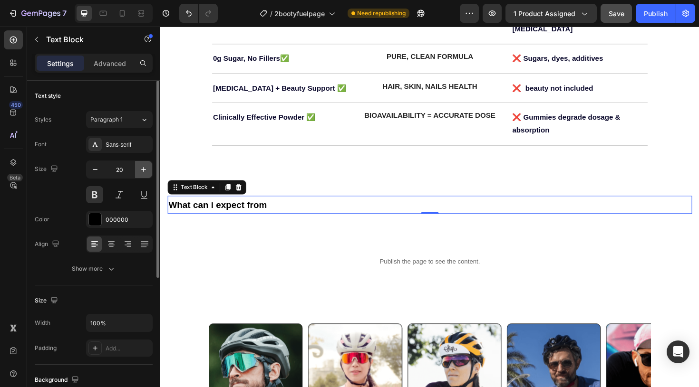
click at [143, 172] on icon "button" at bounding box center [144, 170] width 10 height 10
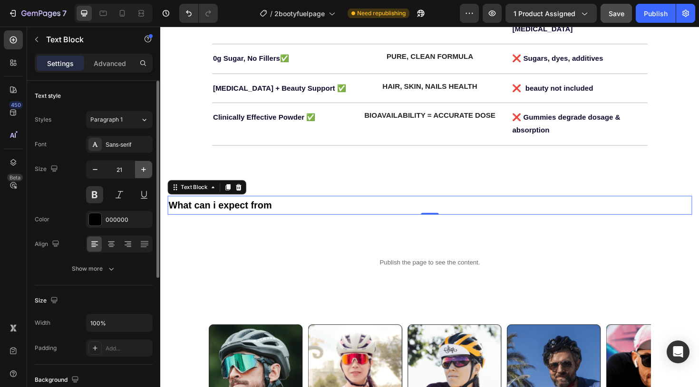
click at [143, 172] on icon "button" at bounding box center [144, 170] width 10 height 10
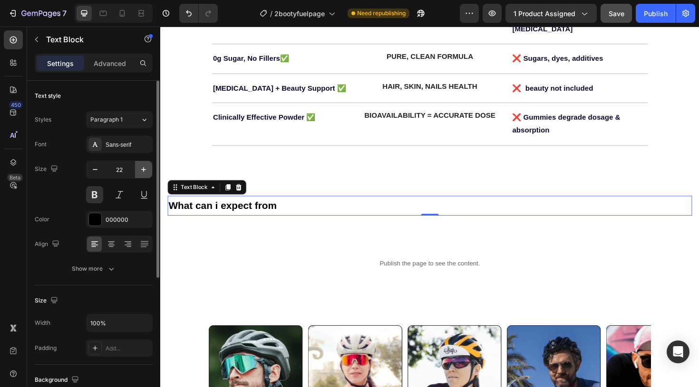
click at [143, 172] on icon "button" at bounding box center [144, 170] width 10 height 10
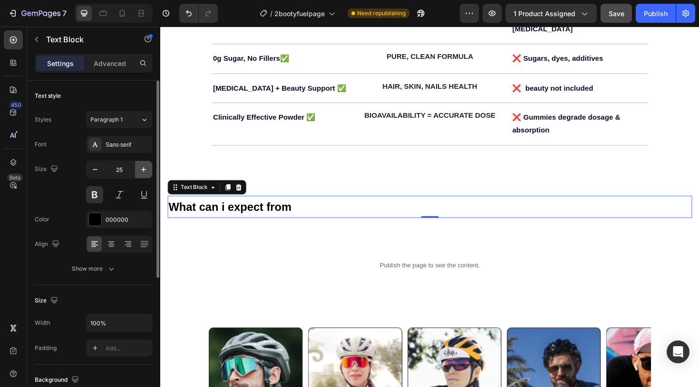
click at [143, 172] on icon "button" at bounding box center [144, 170] width 10 height 10
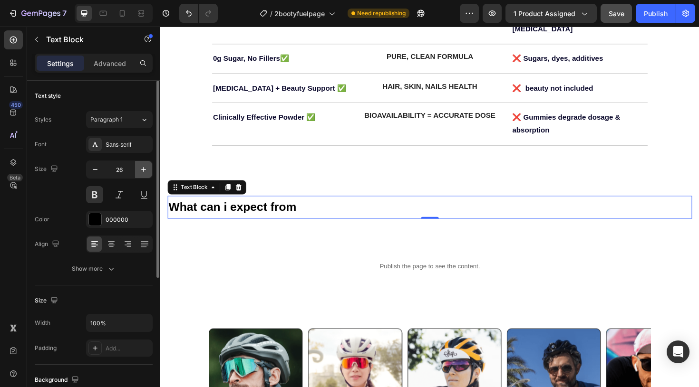
click at [143, 172] on icon "button" at bounding box center [144, 170] width 10 height 10
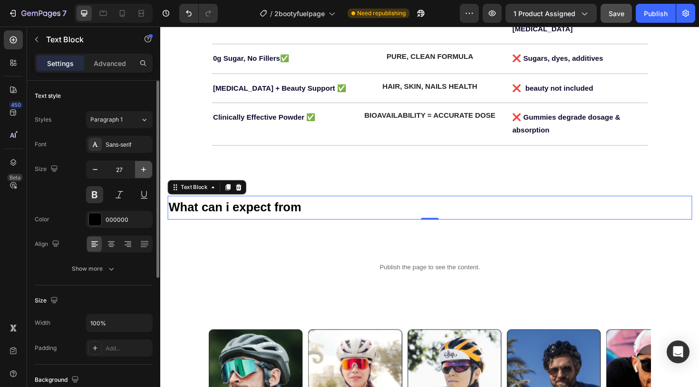
click at [143, 172] on icon "button" at bounding box center [144, 170] width 10 height 10
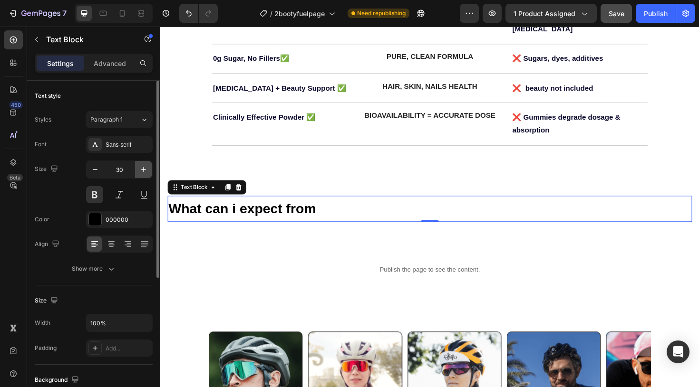
click at [143, 172] on icon "button" at bounding box center [144, 170] width 10 height 10
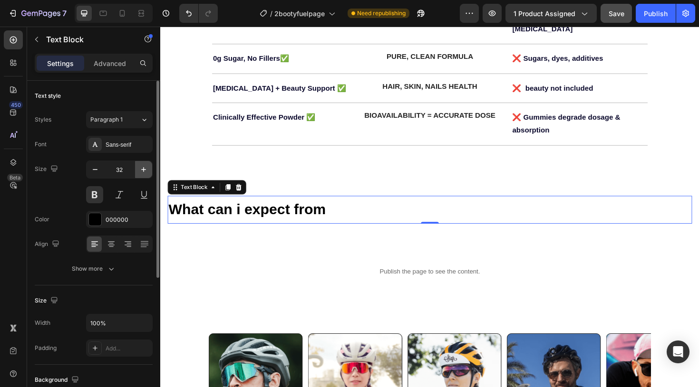
click at [143, 172] on icon "button" at bounding box center [144, 170] width 10 height 10
type input "34"
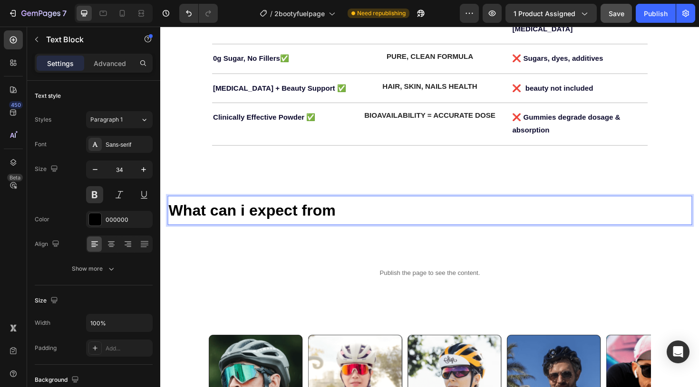
click at [250, 207] on p "What can i expect from" at bounding box center [445, 221] width 553 height 29
click at [379, 210] on p "What can I expect from" at bounding box center [445, 221] width 553 height 29
click at [34, 39] on icon "button" at bounding box center [37, 40] width 8 height 8
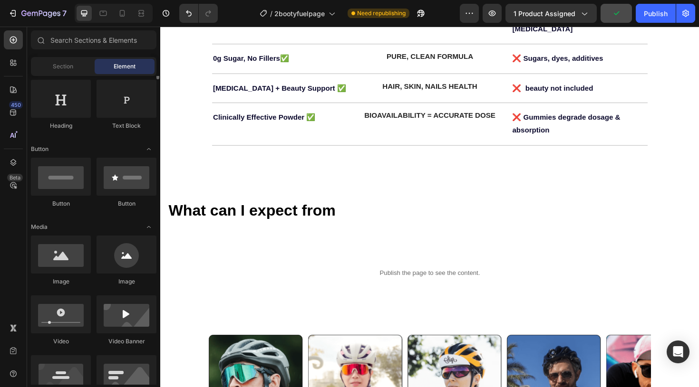
scroll to position [156, 0]
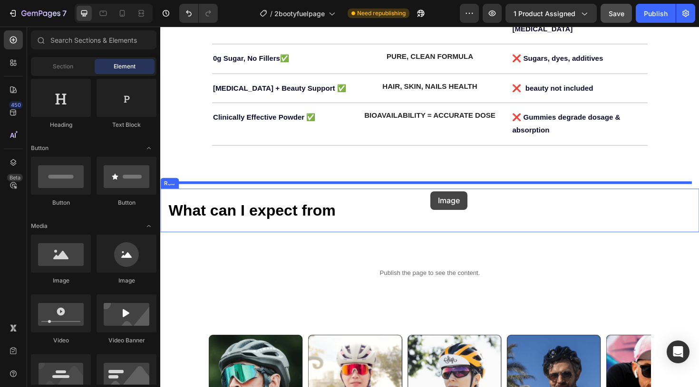
drag, startPoint x: 223, startPoint y: 292, endPoint x: 446, endPoint y: 201, distance: 240.7
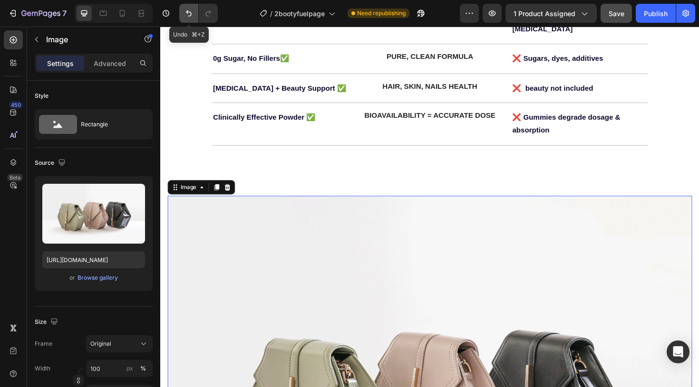
click at [191, 15] on icon "Undo/Redo" at bounding box center [189, 13] width 6 height 6
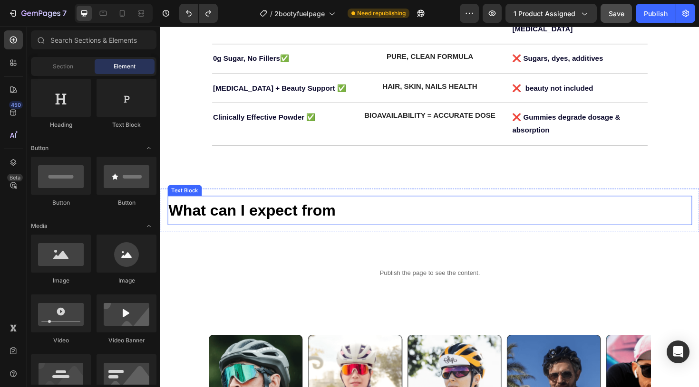
click at [394, 207] on p "What can I expect from" at bounding box center [445, 221] width 553 height 29
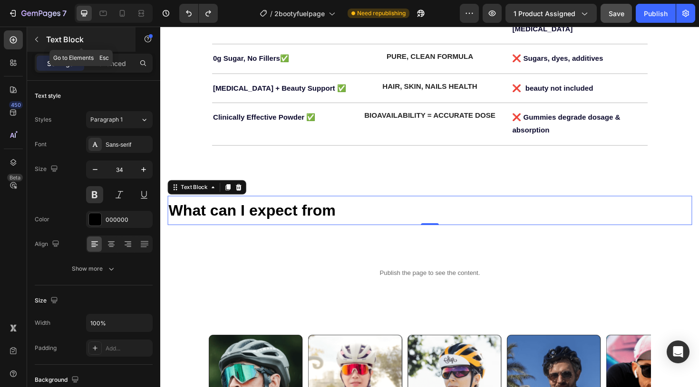
click at [39, 41] on icon "button" at bounding box center [37, 40] width 8 height 8
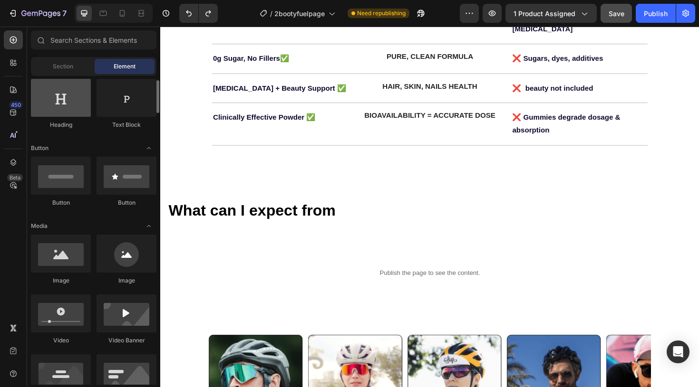
scroll to position [0, 0]
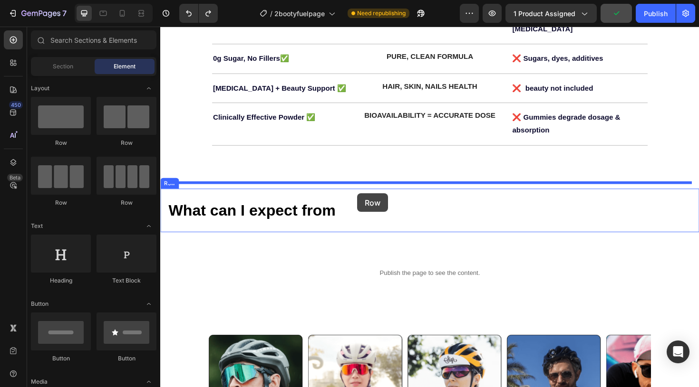
drag, startPoint x: 284, startPoint y: 146, endPoint x: 368, endPoint y: 203, distance: 101.9
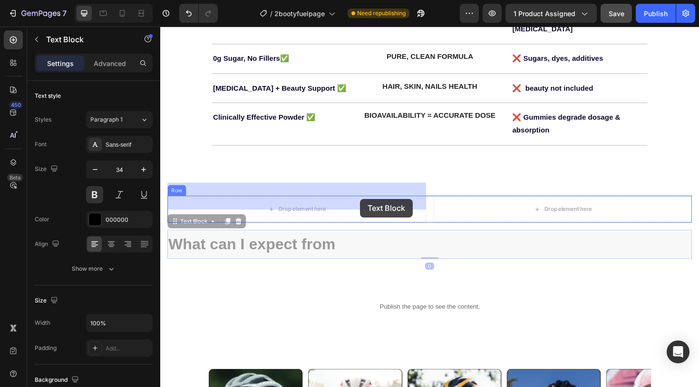
drag, startPoint x: 373, startPoint y: 246, endPoint x: 371, endPoint y: 209, distance: 37.6
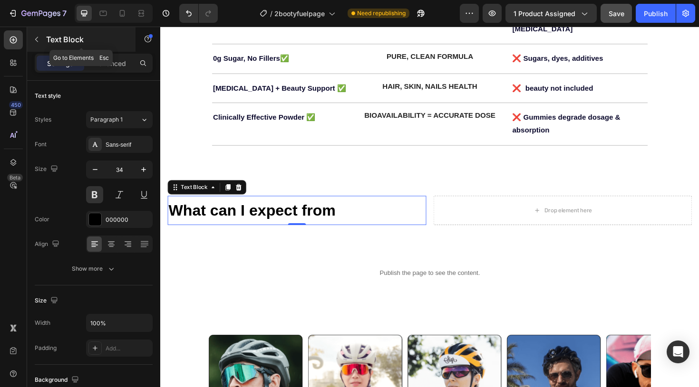
click at [37, 41] on icon "button" at bounding box center [37, 40] width 8 height 8
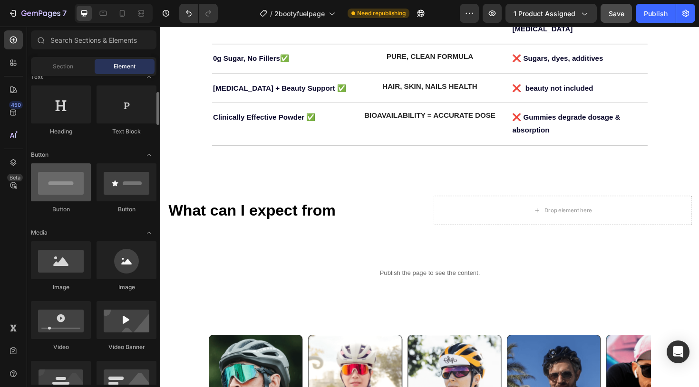
scroll to position [151, 0]
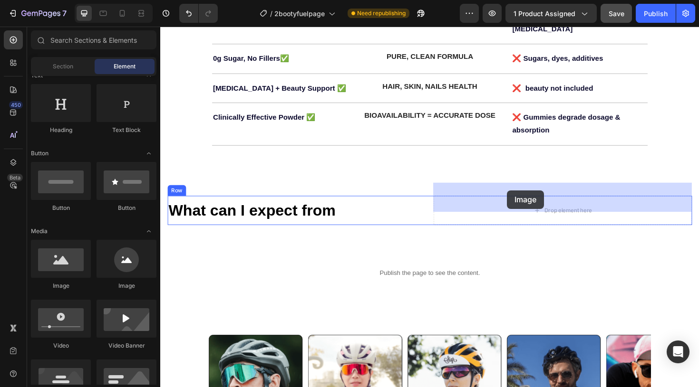
drag, startPoint x: 224, startPoint y: 299, endPoint x: 527, endPoint y: 201, distance: 318.0
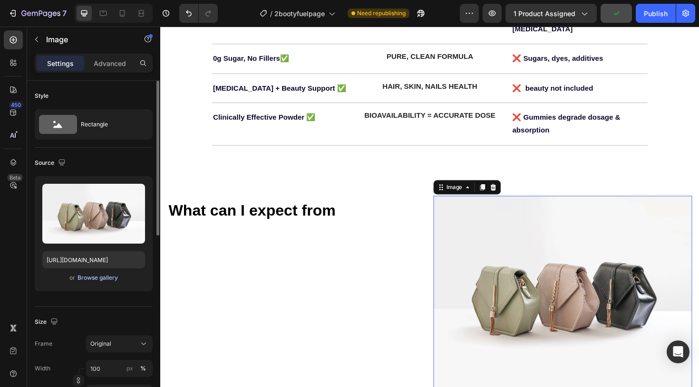
click at [82, 279] on div "Browse gallery" at bounding box center [97, 278] width 40 height 9
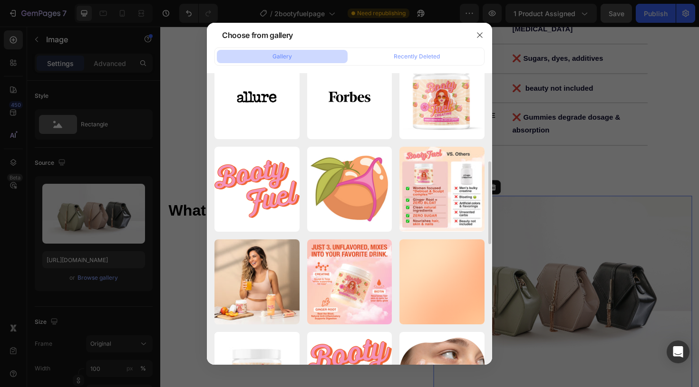
scroll to position [305, 0]
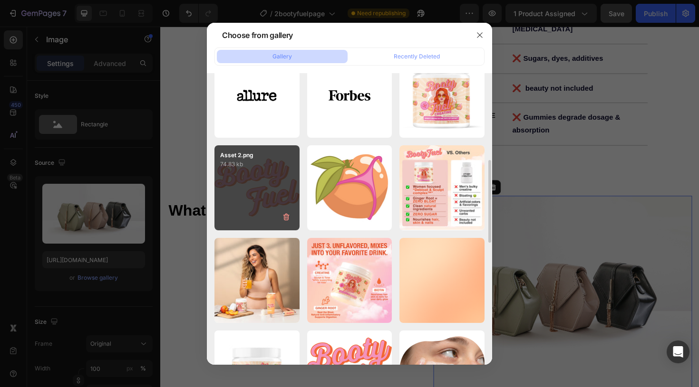
click at [266, 194] on div "Asset 2.png 74.83 kb" at bounding box center [256, 187] width 85 height 85
type input "https://cdn.shopify.com/s/files/1/0929/4066/5147/files/gempages_570654032822011…"
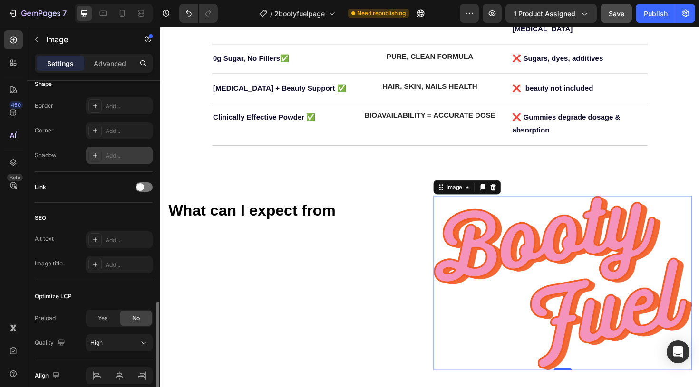
scroll to position [384, 0]
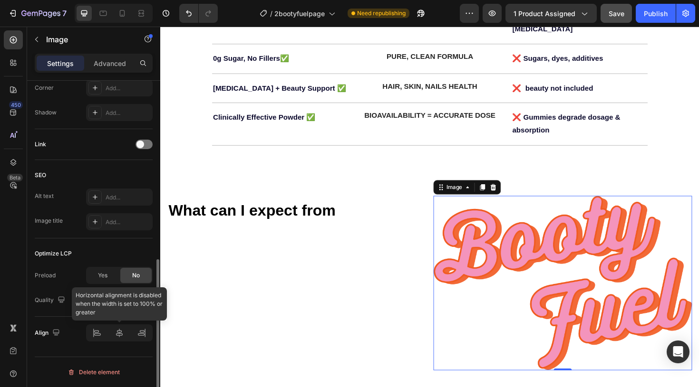
click at [97, 327] on div at bounding box center [119, 333] width 67 height 17
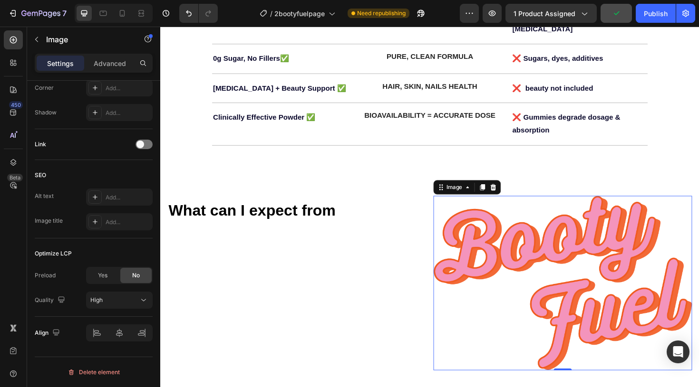
click at [526, 251] on img at bounding box center [586, 298] width 274 height 185
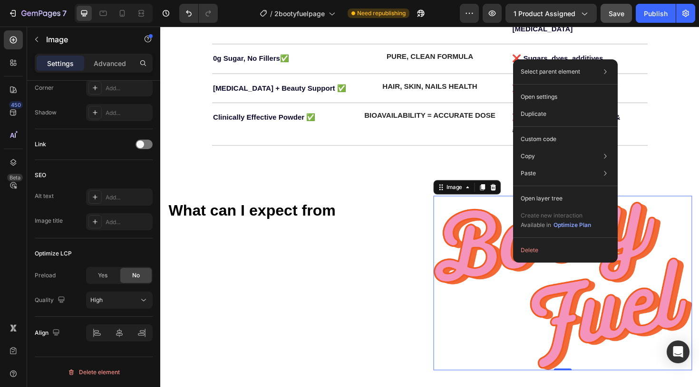
click at [499, 255] on img at bounding box center [586, 298] width 274 height 185
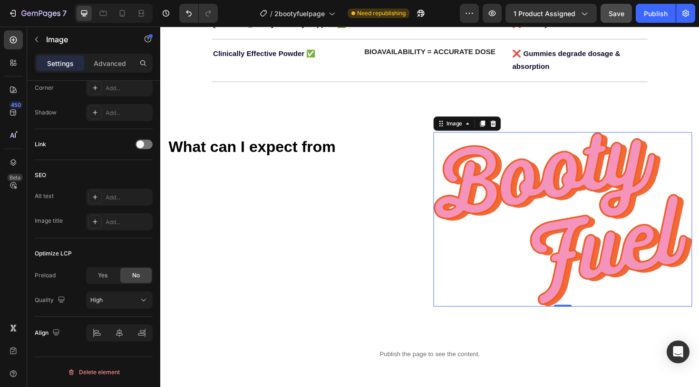
scroll to position [2526, 0]
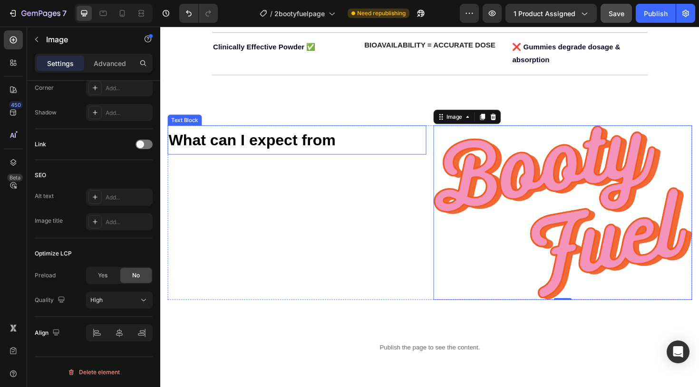
click at [310, 138] on p "What can I expect from" at bounding box center [305, 146] width 272 height 29
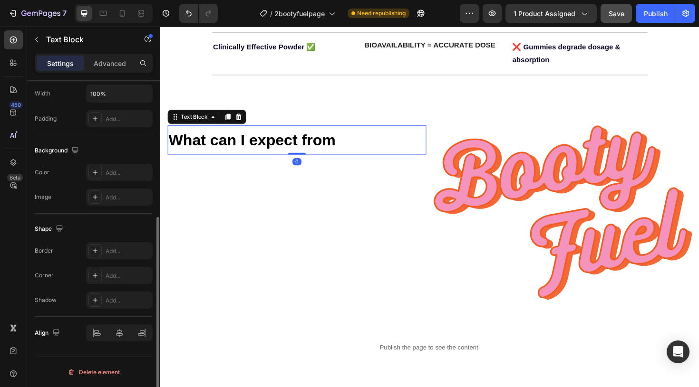
scroll to position [0, 0]
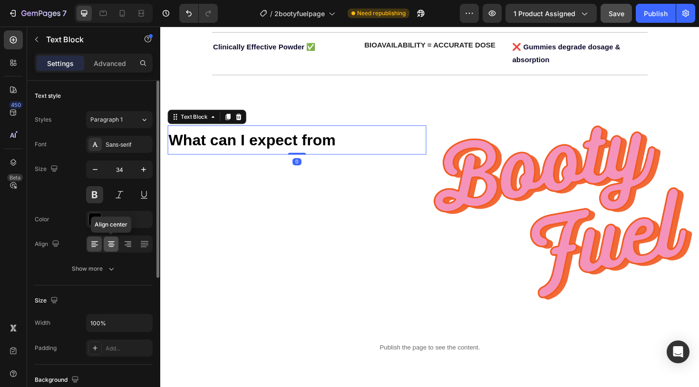
click at [109, 248] on icon at bounding box center [111, 245] width 10 height 10
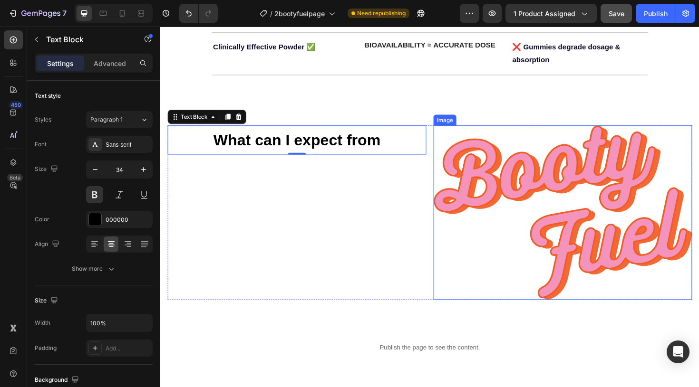
click at [571, 192] on img at bounding box center [586, 223] width 274 height 185
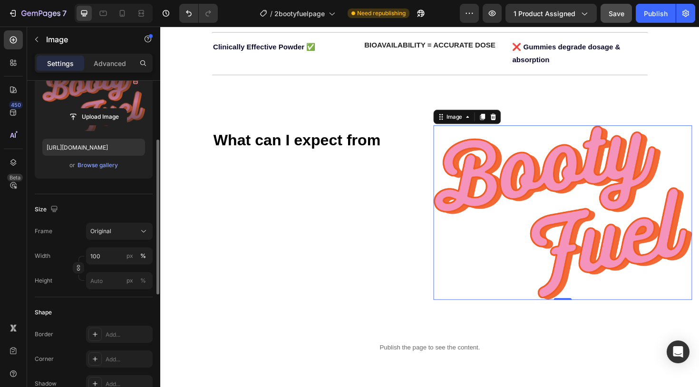
scroll to position [117, 0]
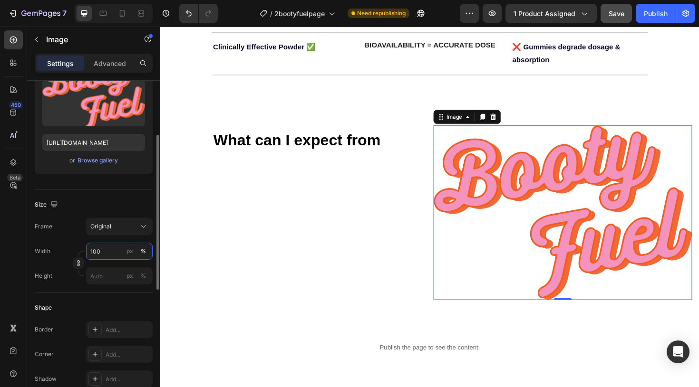
click at [105, 253] on input "100" at bounding box center [119, 251] width 67 height 17
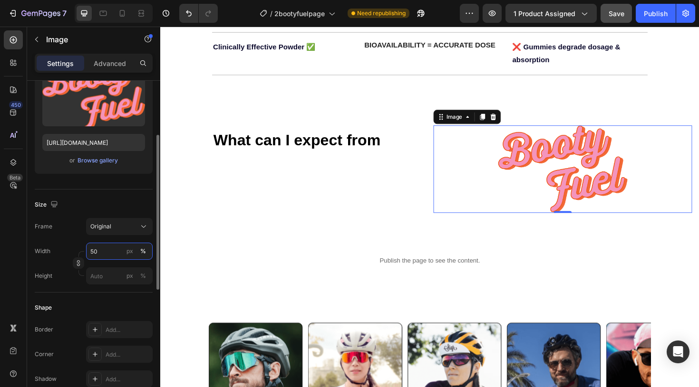
type input "5"
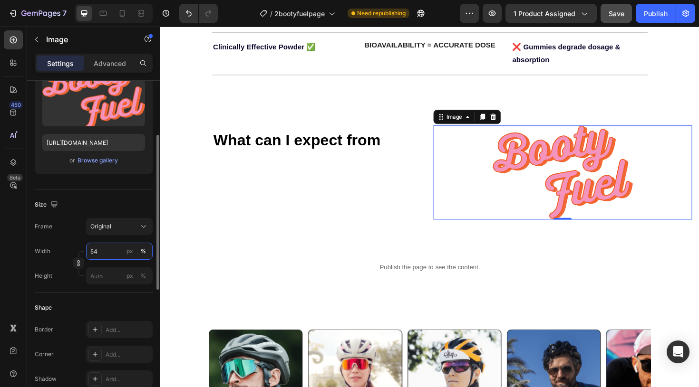
type input "5"
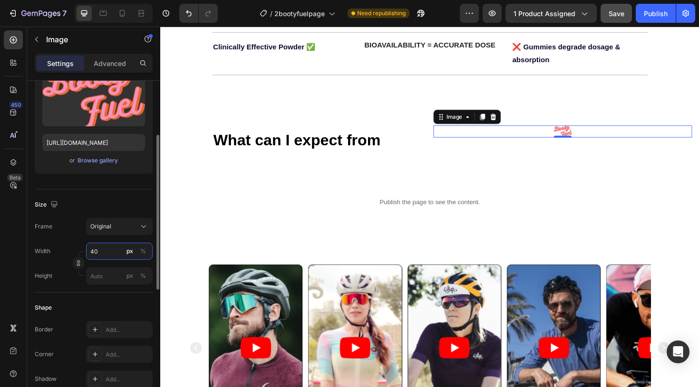
type input "4"
type input "50"
click at [108, 278] on input "px %" at bounding box center [119, 276] width 67 height 17
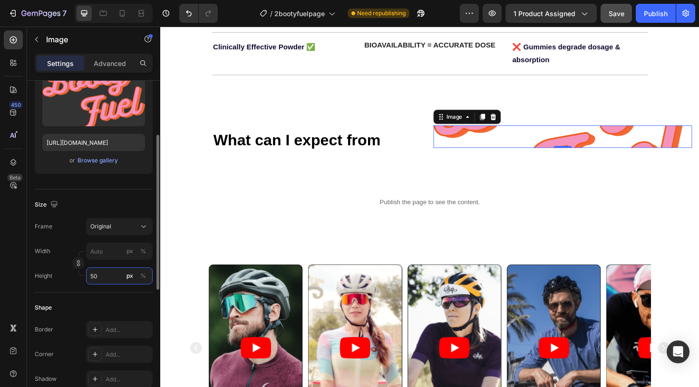
type input "5"
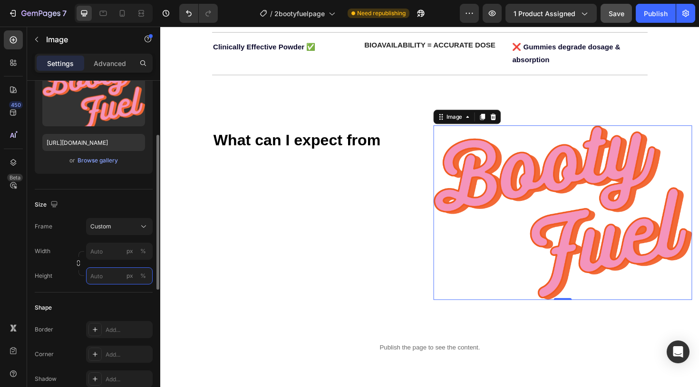
type input "5"
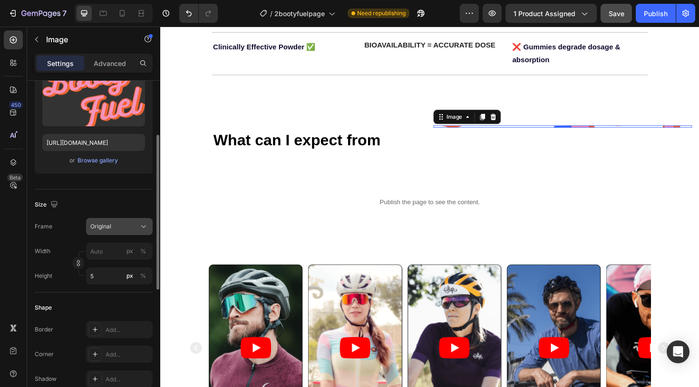
click at [132, 228] on div "Original" at bounding box center [113, 226] width 47 height 9
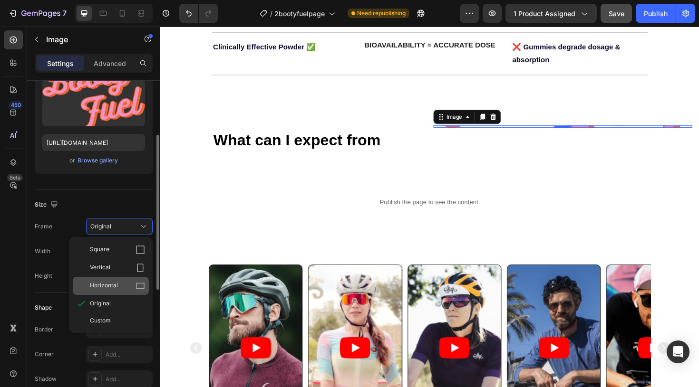
click at [127, 283] on div "Horizontal" at bounding box center [117, 286] width 55 height 10
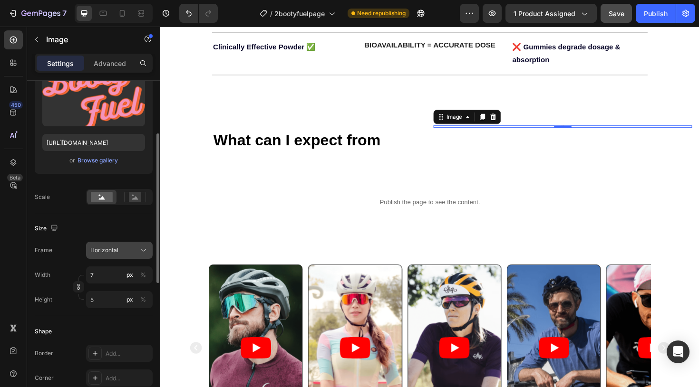
click at [124, 254] on div "Horizontal" at bounding box center [113, 250] width 47 height 9
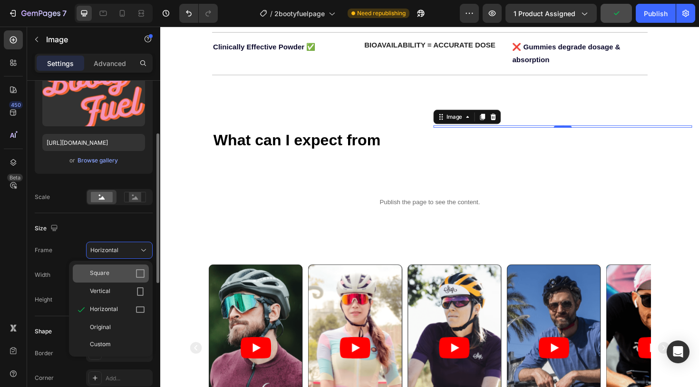
click at [114, 275] on div "Square" at bounding box center [117, 274] width 55 height 10
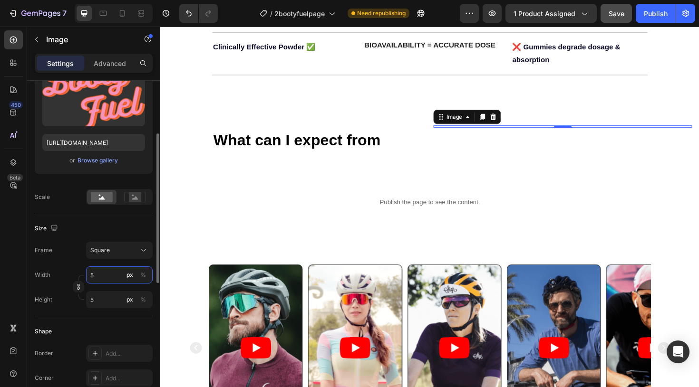
click at [105, 277] on input "5" at bounding box center [119, 275] width 67 height 17
type input "1"
type input "10"
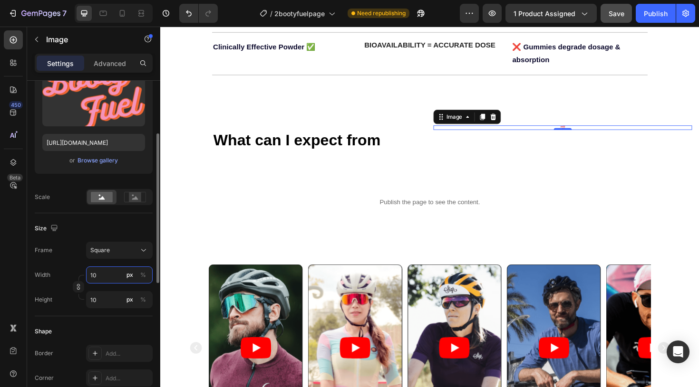
type input "100"
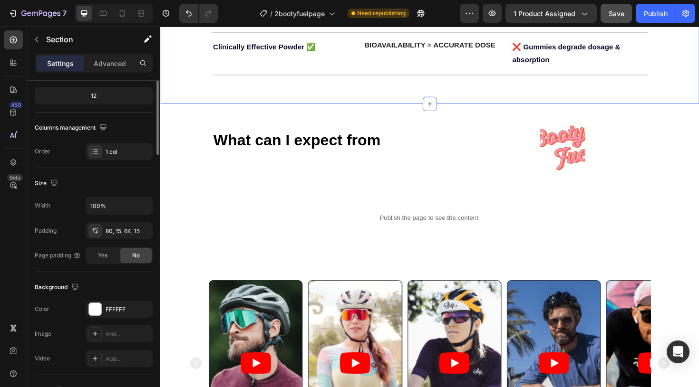
scroll to position [0, 0]
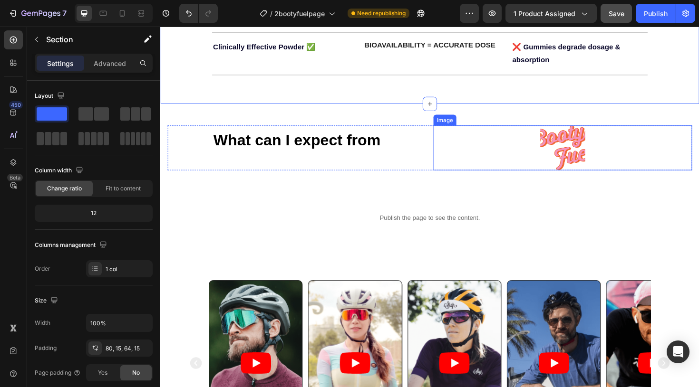
click at [590, 131] on img at bounding box center [586, 155] width 48 height 48
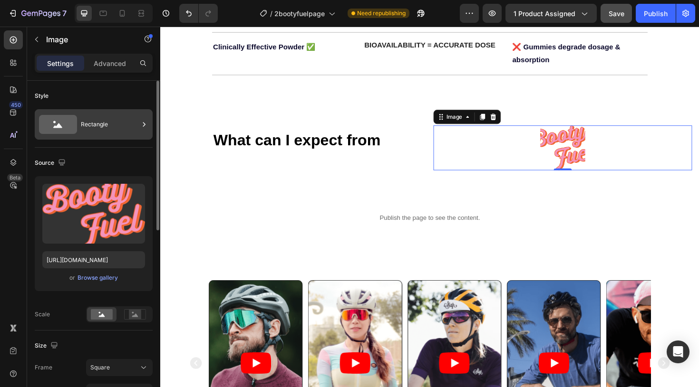
click at [98, 126] on div "Rectangle" at bounding box center [110, 125] width 58 height 22
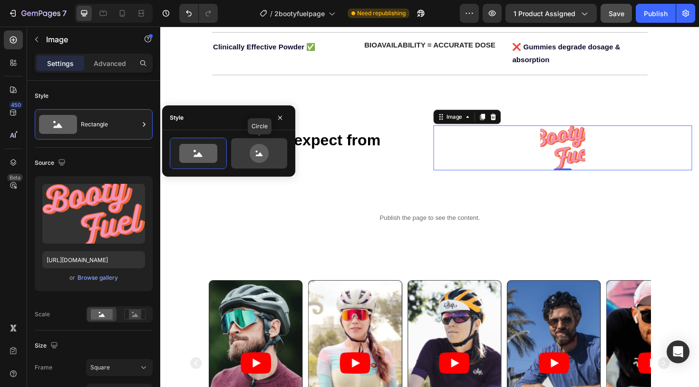
click at [255, 160] on icon at bounding box center [259, 153] width 19 height 19
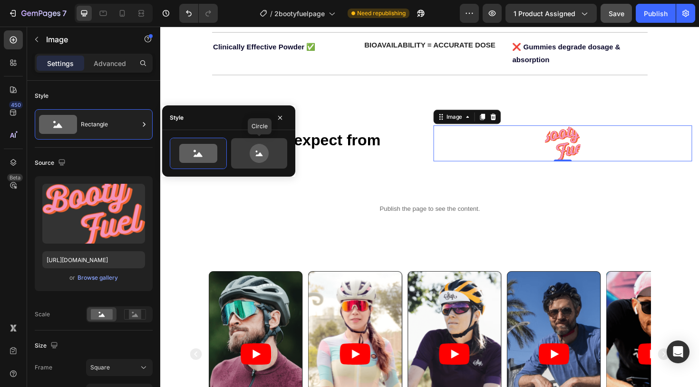
type input "80"
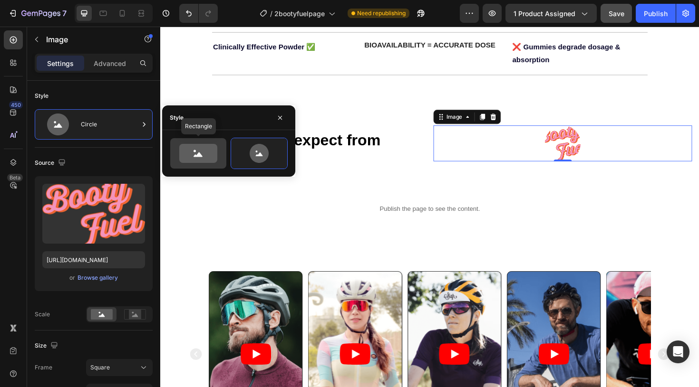
click at [194, 150] on circle at bounding box center [194, 151] width 2 height 2
type input "100"
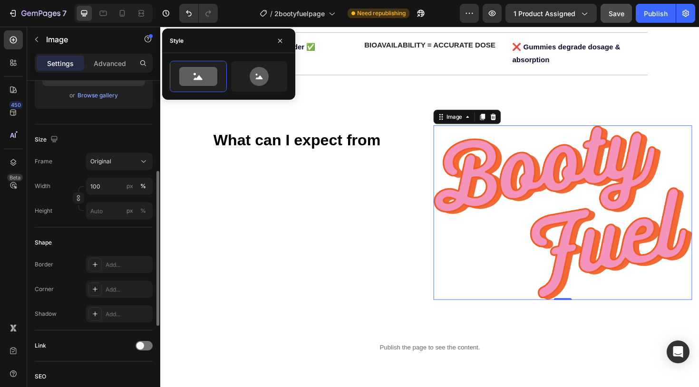
scroll to position [191, 0]
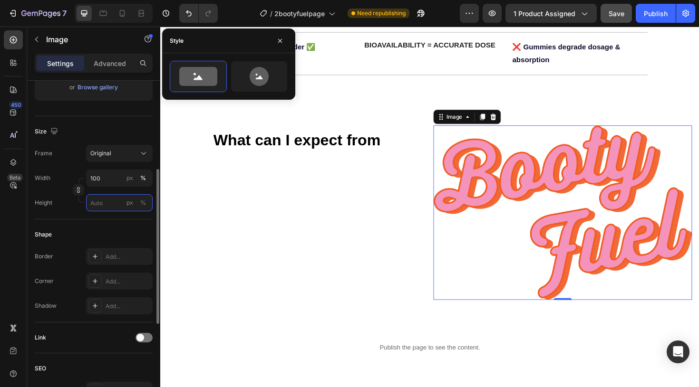
click at [105, 206] on input "px %" at bounding box center [119, 202] width 67 height 17
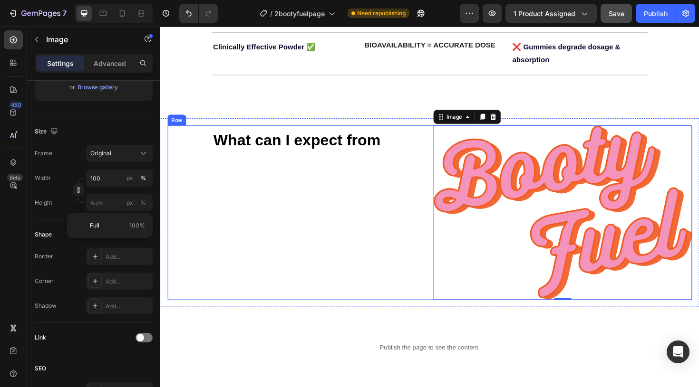
click at [401, 172] on div "What can I expect from Text Block" at bounding box center [305, 223] width 274 height 185
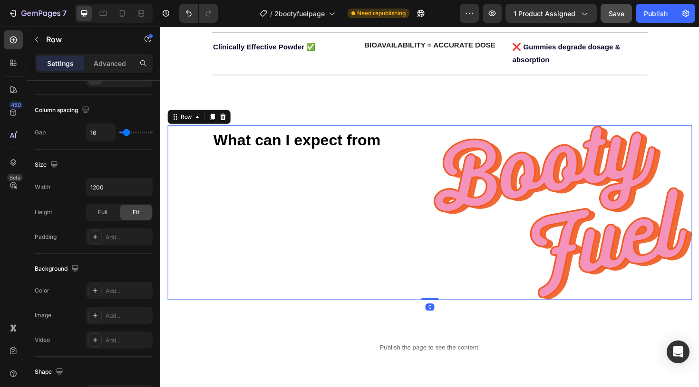
scroll to position [0, 0]
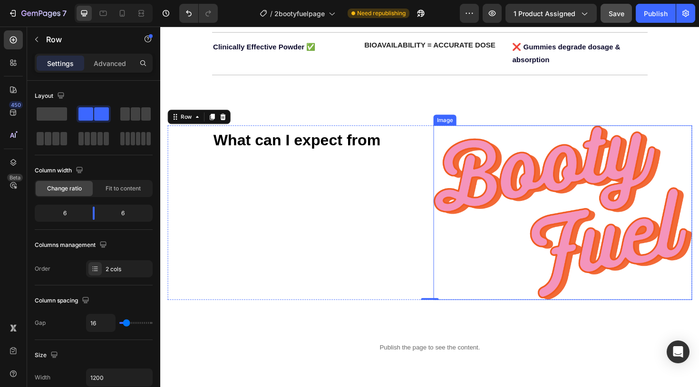
click at [507, 208] on img at bounding box center [586, 223] width 274 height 185
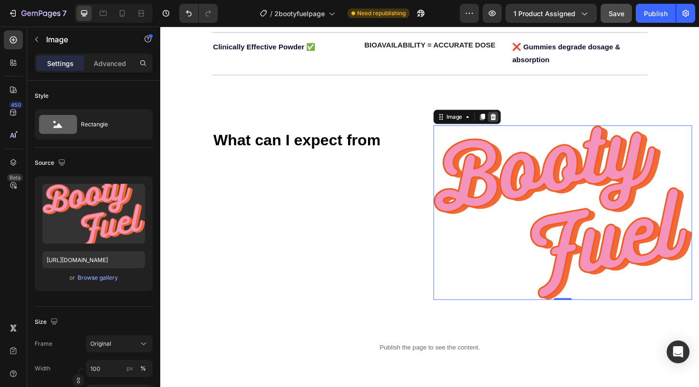
click at [511, 119] on icon at bounding box center [513, 122] width 6 height 7
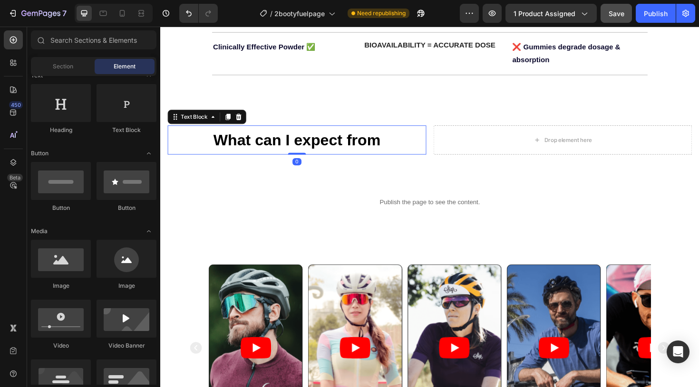
click at [326, 137] on p "What can I expect from" at bounding box center [305, 146] width 272 height 29
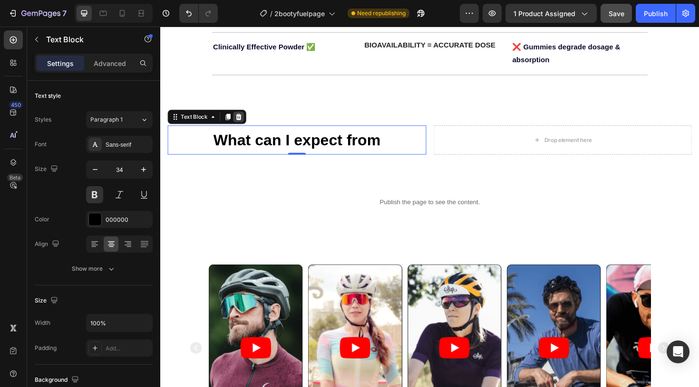
click at [240, 118] on icon at bounding box center [243, 122] width 8 height 8
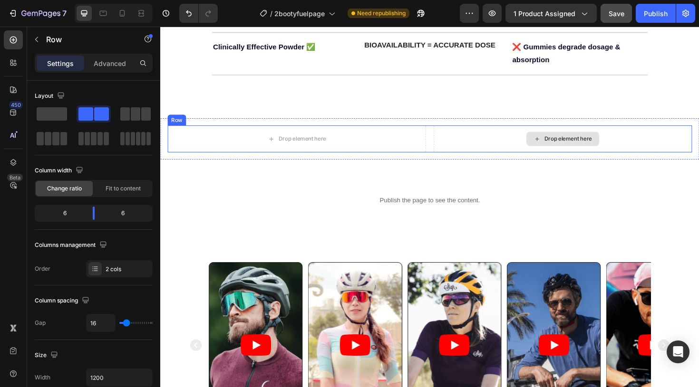
click at [450, 131] on div "Drop element here" at bounding box center [586, 145] width 274 height 29
click at [445, 131] on div "Drop element here Drop element here Row 0" at bounding box center [445, 145] width 555 height 29
click at [228, 119] on icon at bounding box center [226, 122] width 6 height 7
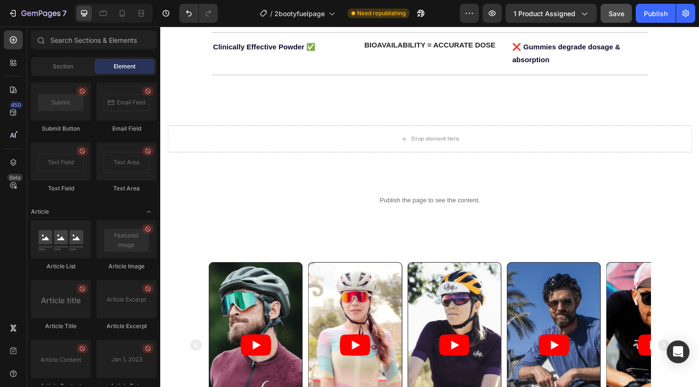
scroll to position [2571, 0]
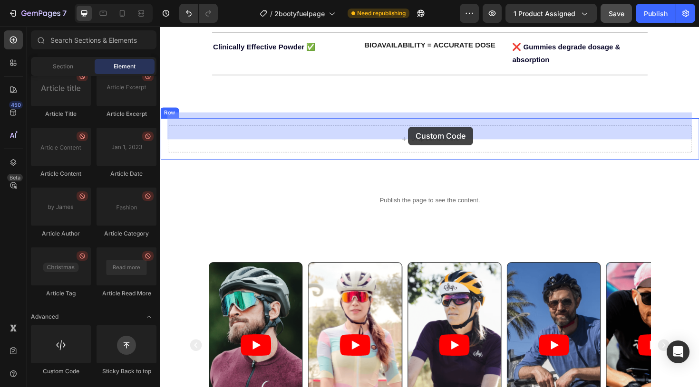
drag, startPoint x: 222, startPoint y: 376, endPoint x: 423, endPoint y: 133, distance: 315.7
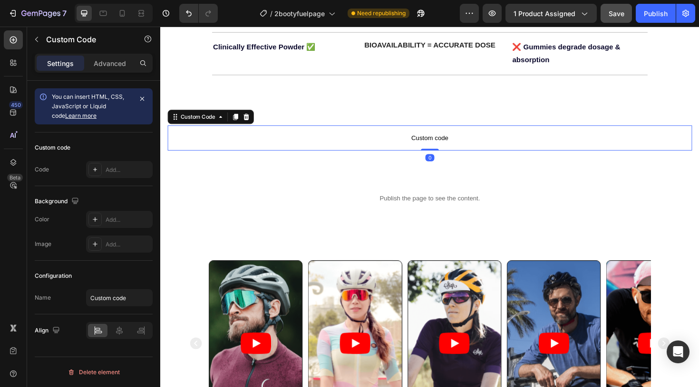
click at [423, 139] on span "Custom code" at bounding box center [445, 144] width 555 height 11
click at [116, 175] on div "Add..." at bounding box center [119, 169] width 67 height 17
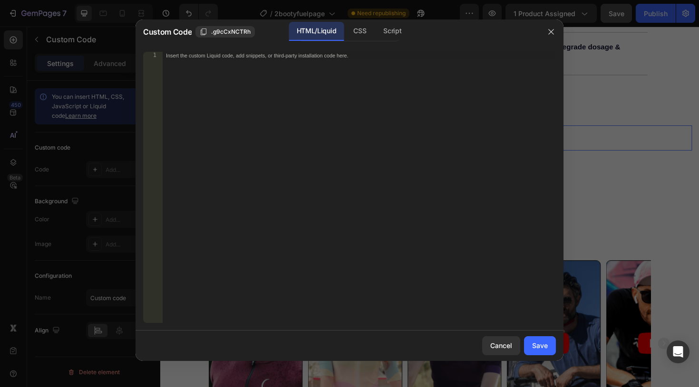
click at [245, 56] on div "Insert the custom Liquid code, add snippets, or third-party installation code h…" at bounding box center [339, 55] width 347 height 7
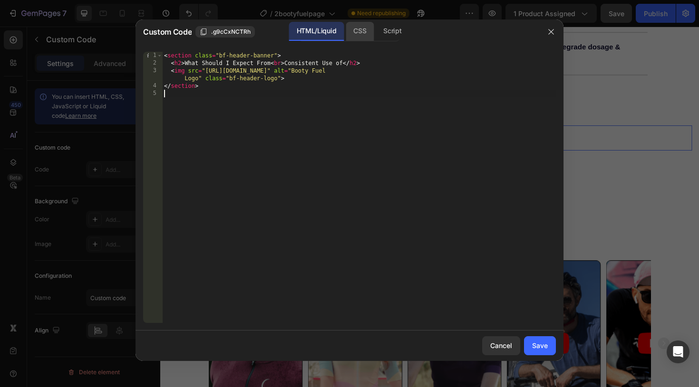
click at [376, 30] on div "CSS" at bounding box center [392, 31] width 33 height 19
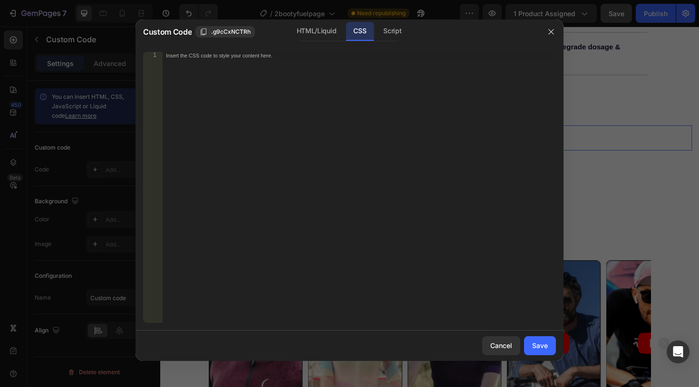
click at [252, 57] on div "Insert the CSS code to style your content here." at bounding box center [339, 55] width 347 height 7
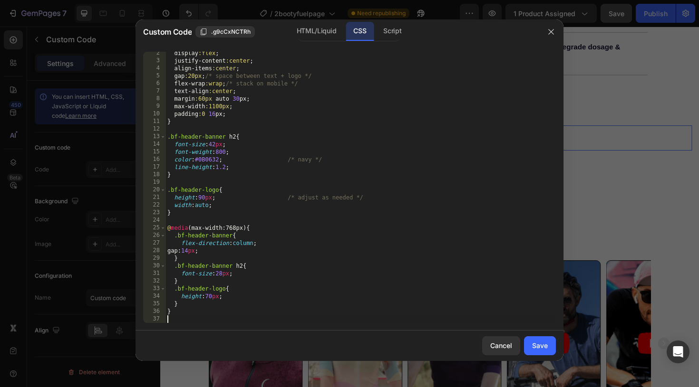
scroll to position [10, 0]
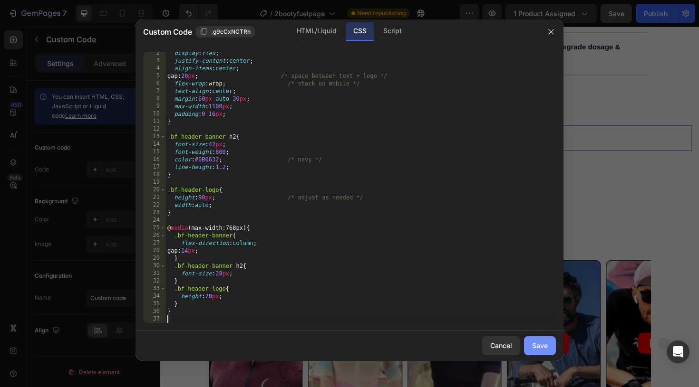
click at [542, 350] on div "Save" at bounding box center [540, 346] width 16 height 10
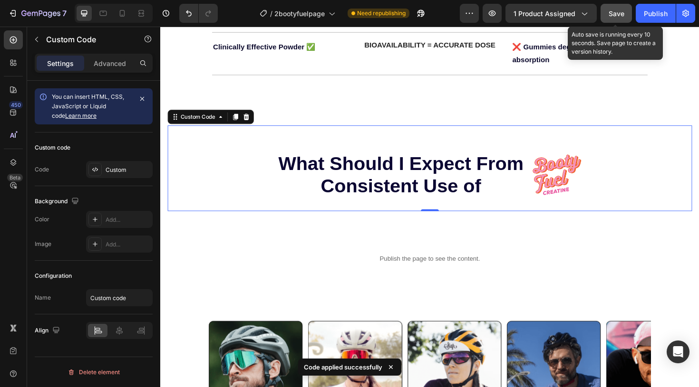
click at [618, 15] on span "Save" at bounding box center [617, 14] width 16 height 8
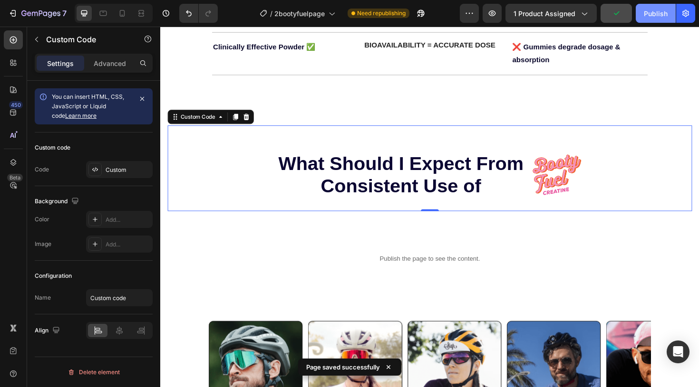
click at [653, 16] on div "Publish" at bounding box center [656, 14] width 24 height 10
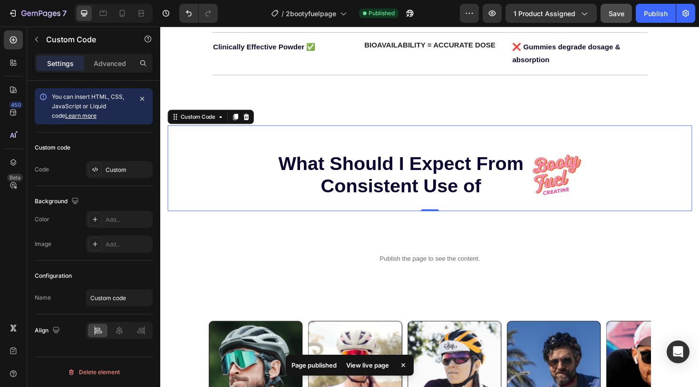
click at [365, 365] on div "View live page" at bounding box center [367, 365] width 54 height 13
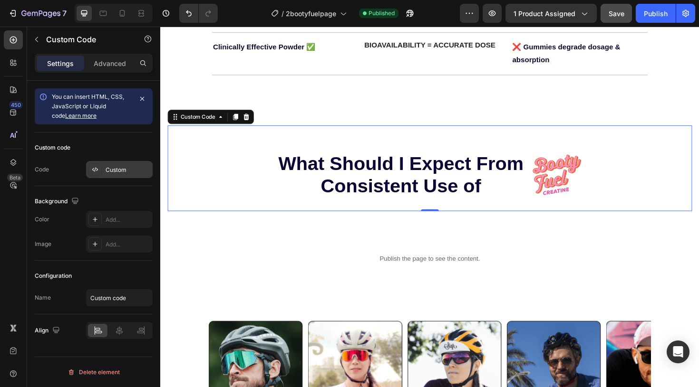
click at [131, 166] on div "Custom" at bounding box center [128, 170] width 45 height 9
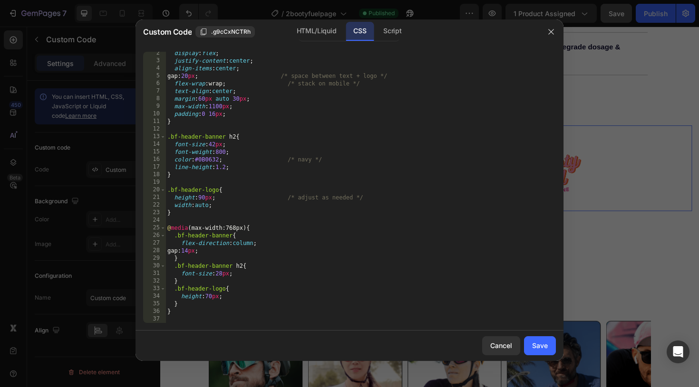
click at [183, 320] on div "display : flex ; justify-content : center ; align-items : center ; gap : 20 px …" at bounding box center [360, 192] width 390 height 287
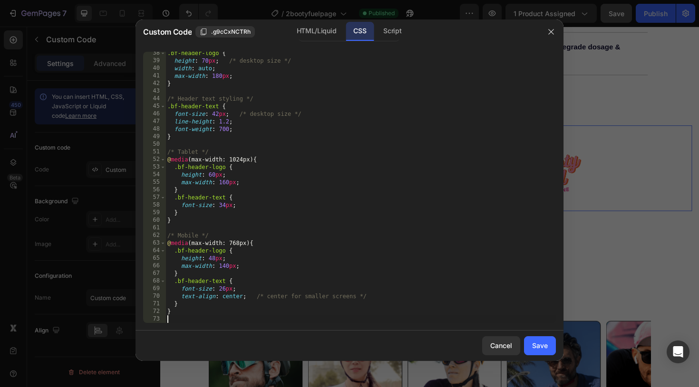
scroll to position [284, 0]
click at [541, 346] on div "Save" at bounding box center [540, 346] width 16 height 10
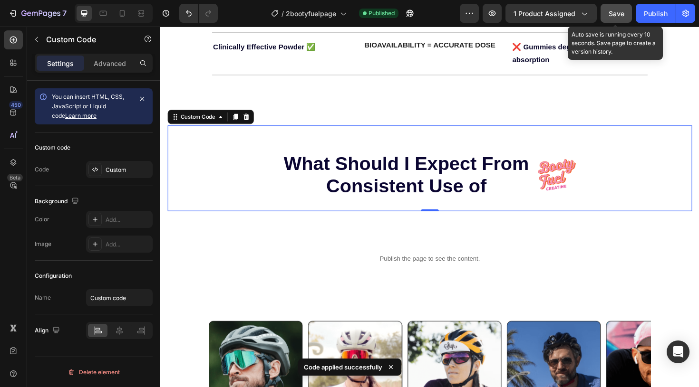
click at [617, 17] on span "Save" at bounding box center [617, 14] width 16 height 8
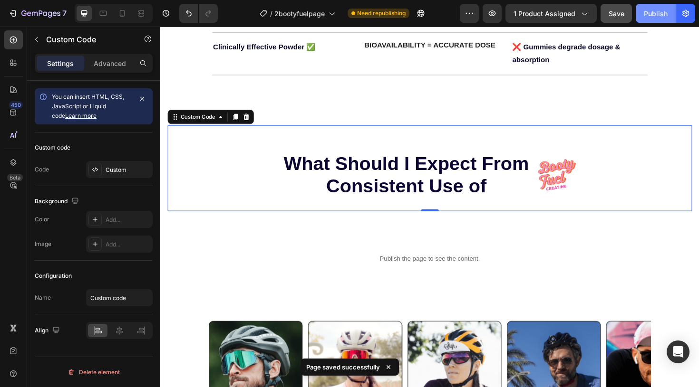
click at [649, 18] on div "Publish" at bounding box center [656, 14] width 24 height 10
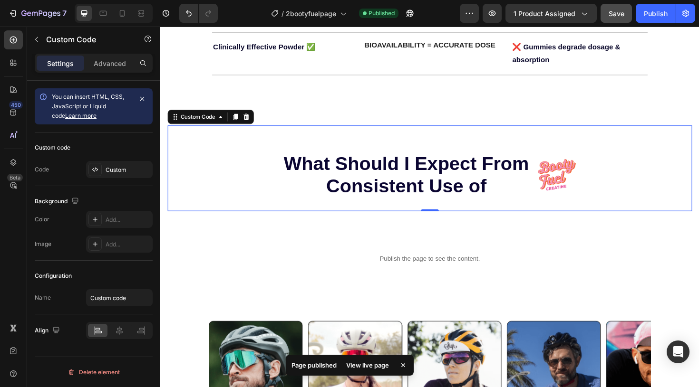
click at [373, 365] on div "View live page" at bounding box center [367, 365] width 54 height 13
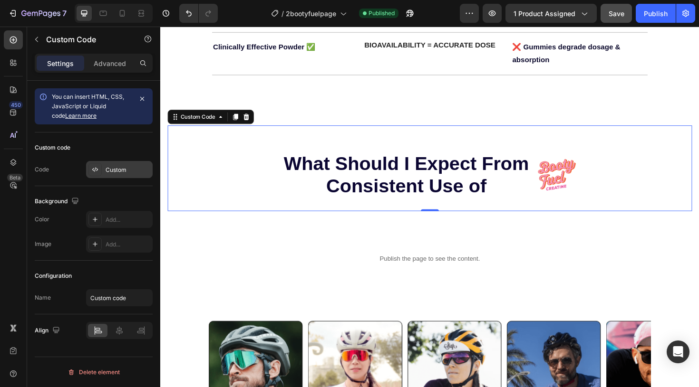
click at [128, 175] on div "Custom" at bounding box center [119, 169] width 67 height 17
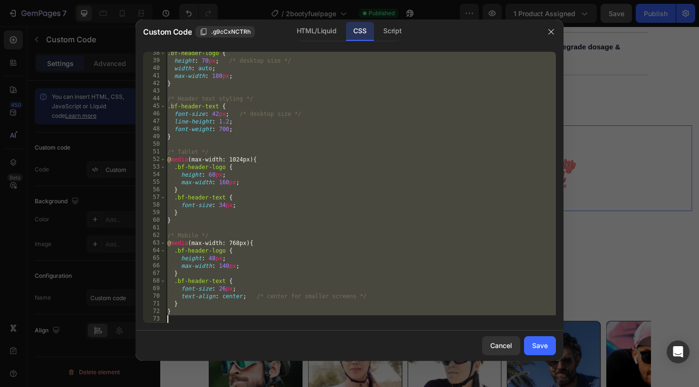
drag, startPoint x: 171, startPoint y: 56, endPoint x: 304, endPoint y: 356, distance: 328.2
click at [304, 356] on div "Custom Code .g9cCxNCTRh HTML/Liquid CSS Script .bf-header-banner{ 38 39 40 41 4…" at bounding box center [349, 190] width 428 height 342
type textarea "."
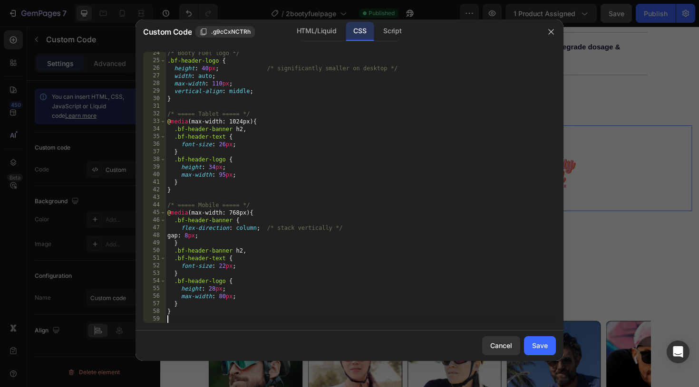
scroll to position [177, 0]
click at [537, 348] on div "Save" at bounding box center [540, 346] width 16 height 10
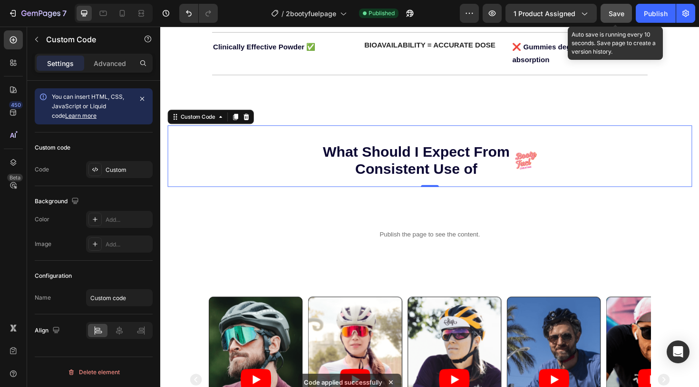
click at [616, 17] on div "Save" at bounding box center [617, 14] width 16 height 10
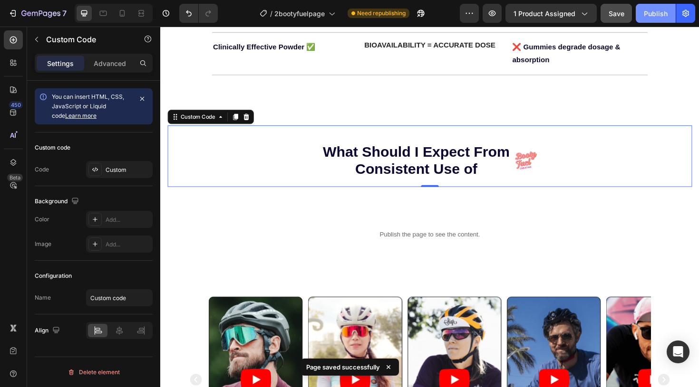
click at [655, 19] on button "Publish" at bounding box center [656, 13] width 40 height 19
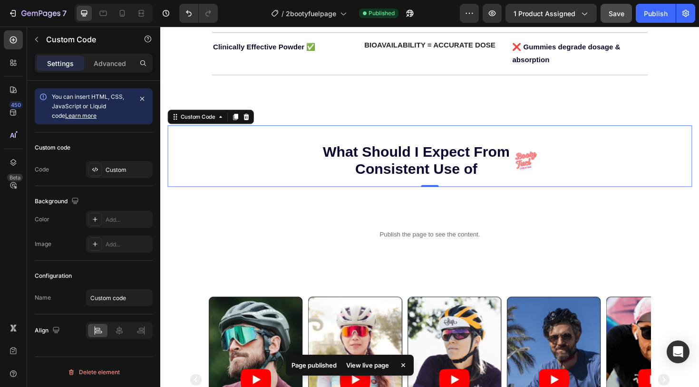
click at [364, 367] on div "View live page" at bounding box center [367, 365] width 54 height 13
click at [435, 157] on h2 "What Should I Expect From Consistent Use of" at bounding box center [431, 168] width 198 height 37
click at [583, 160] on section "What Should I Expect From Consistent Use of" at bounding box center [445, 168] width 555 height 37
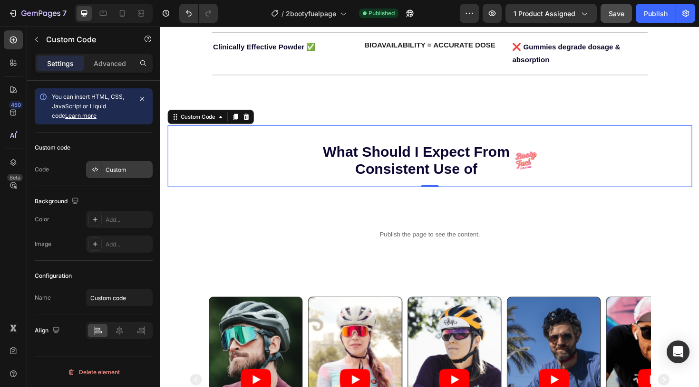
click at [115, 169] on div "Custom" at bounding box center [128, 170] width 45 height 9
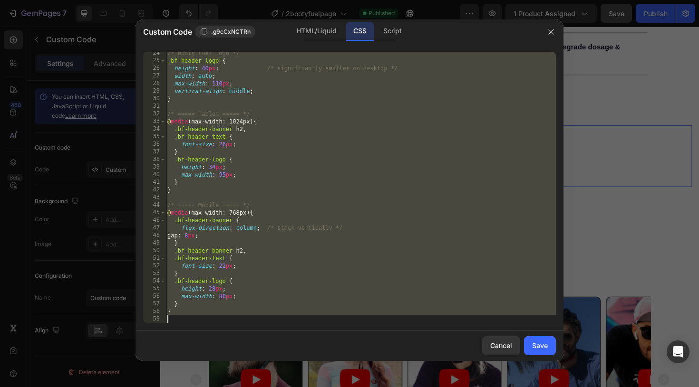
drag, startPoint x: 167, startPoint y: 55, endPoint x: 323, endPoint y: 356, distance: 338.7
click at [323, 356] on div "Custom Code .g9cCxNCTRh HTML/Liquid CSS Script /* ===== Booty Fuel Banner Heade…" at bounding box center [349, 190] width 428 height 342
type textarea "}"
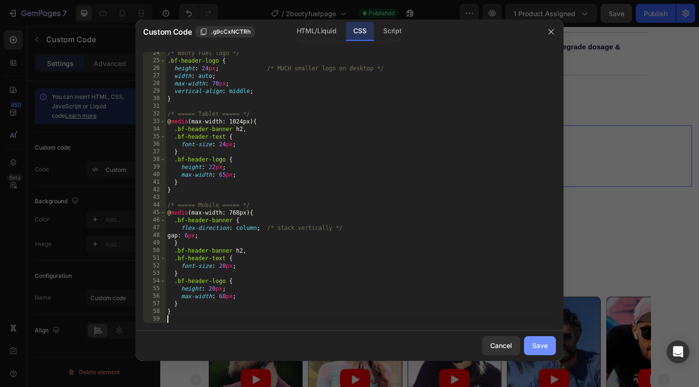
click at [534, 345] on div "Save" at bounding box center [540, 346] width 16 height 10
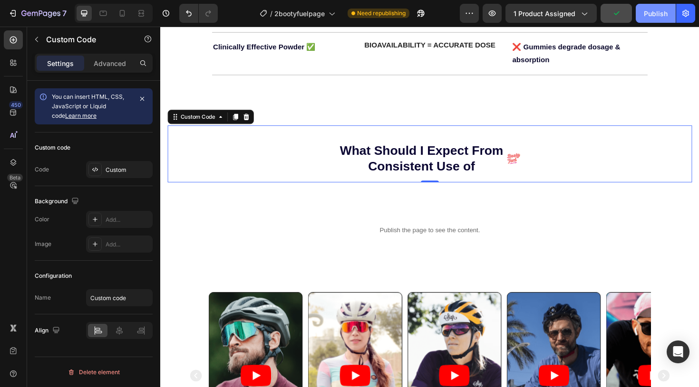
click at [651, 14] on div "Publish" at bounding box center [656, 14] width 24 height 10
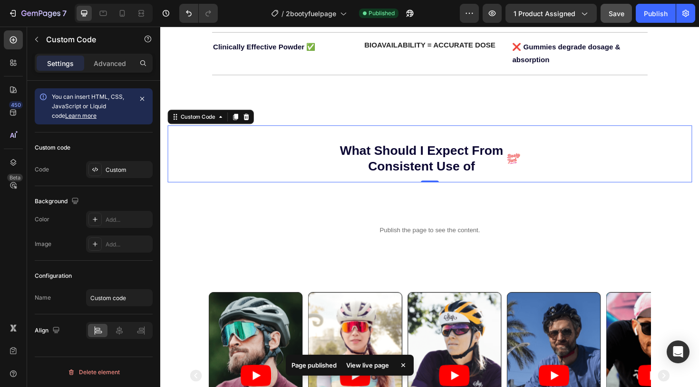
click at [364, 365] on div "View live page" at bounding box center [367, 365] width 54 height 13
click at [395, 153] on h2 "What Should I Expect From Consistent Use of" at bounding box center [436, 166] width 173 height 32
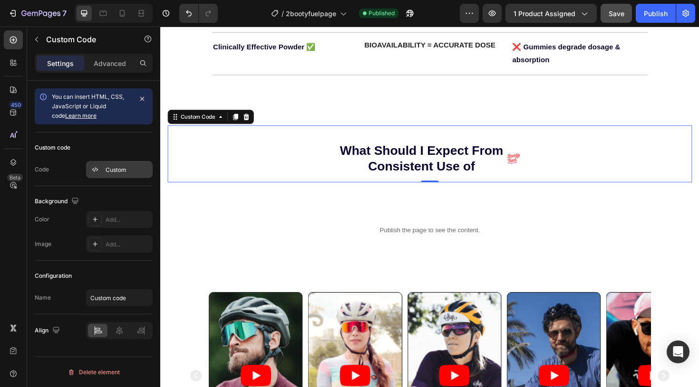
click at [119, 173] on div "Custom" at bounding box center [128, 170] width 45 height 9
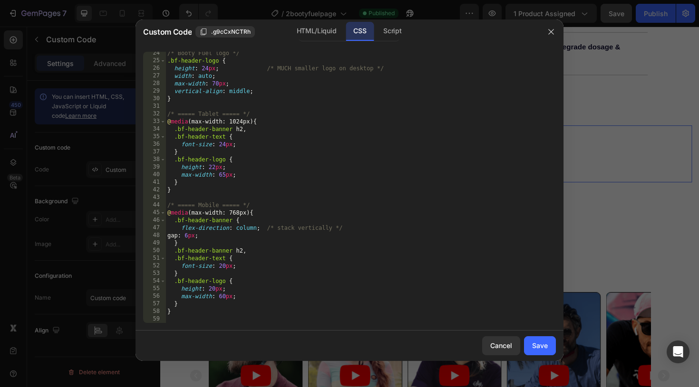
click at [179, 318] on div "/* Booty Fuel logo */ .bf-header-logo { height : 24 px ; /* MUCH smaller logo o…" at bounding box center [360, 192] width 390 height 287
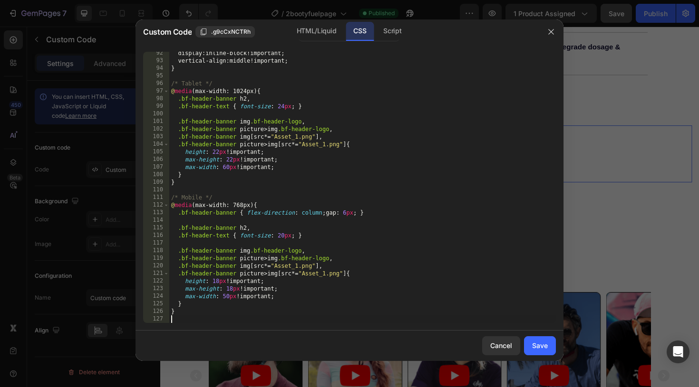
scroll to position [695, 0]
click at [541, 340] on button "Save" at bounding box center [540, 346] width 32 height 19
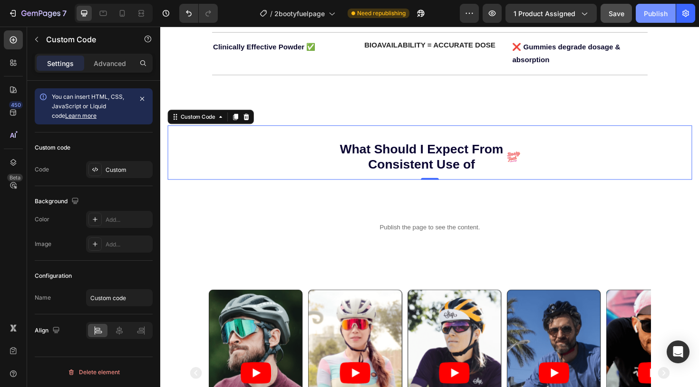
click at [660, 12] on div "Publish" at bounding box center [656, 14] width 24 height 10
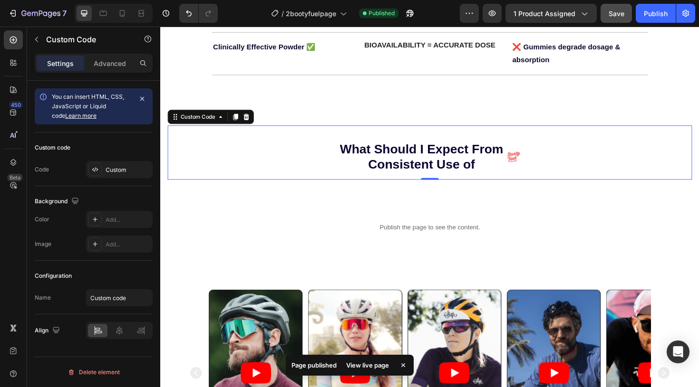
click at [360, 364] on div "View live page" at bounding box center [367, 365] width 54 height 13
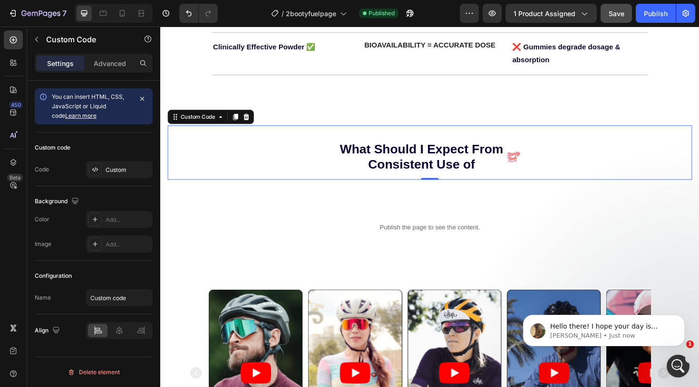
scroll to position [0, 0]
click at [404, 156] on h2 "What Should I Expect From Consistent Use of" at bounding box center [436, 164] width 173 height 32
click at [131, 166] on div "Custom" at bounding box center [128, 170] width 45 height 9
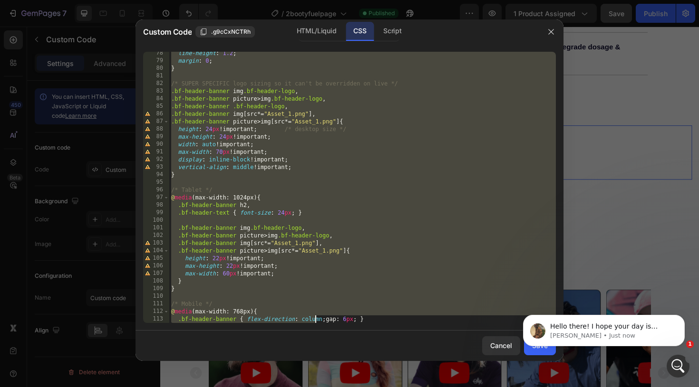
scroll to position [695, 0]
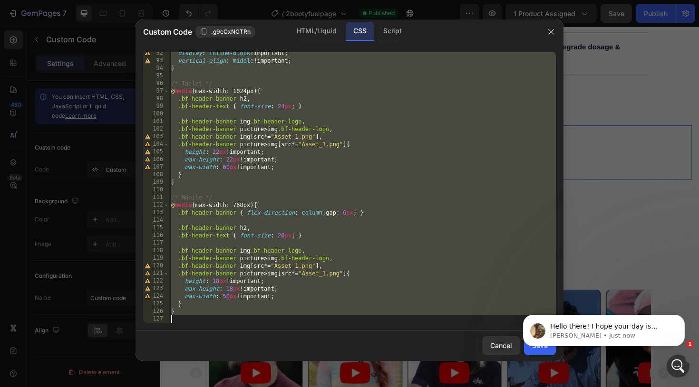
drag, startPoint x: 171, startPoint y: 56, endPoint x: 313, endPoint y: 351, distance: 327.9
click at [313, 351] on div "Custom Code .g9cCxNCTRh HTML/Liquid CSS Script /* ===== Booty Fuel Banner Heade…" at bounding box center [349, 190] width 428 height 342
type textarea "}"
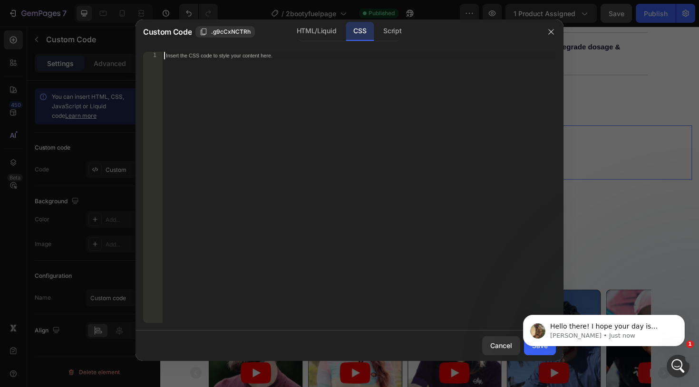
scroll to position [246, 0]
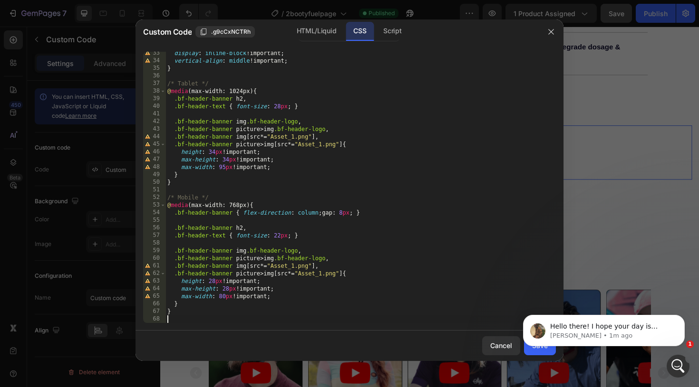
click at [533, 352] on body "Hello there! I hope your day is treating you well. It's Abraham from GemPages, …" at bounding box center [603, 328] width 183 height 59
click at [679, 318] on icon "Dismiss notification" at bounding box center [681, 317] width 5 height 5
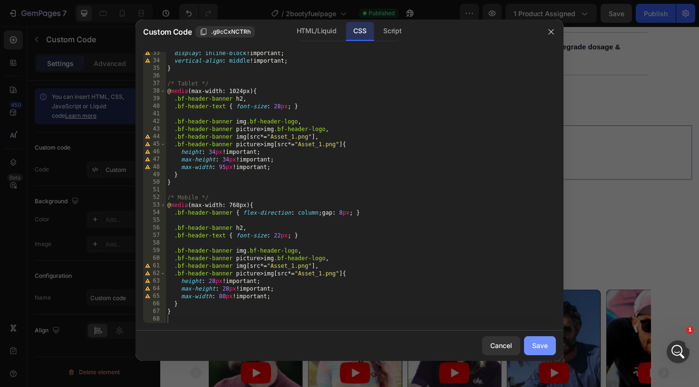
click at [539, 349] on div "Save" at bounding box center [540, 346] width 16 height 10
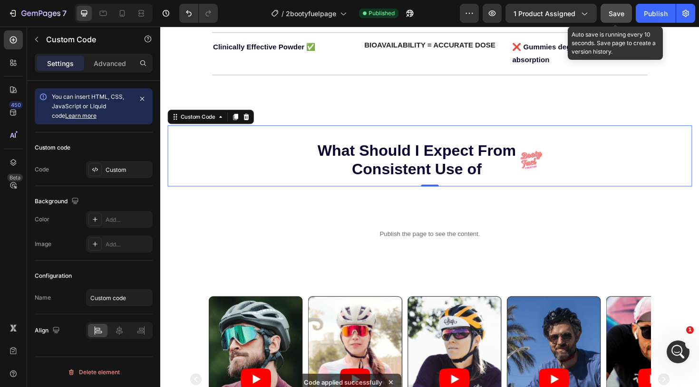
click at [621, 16] on span "Save" at bounding box center [617, 14] width 16 height 8
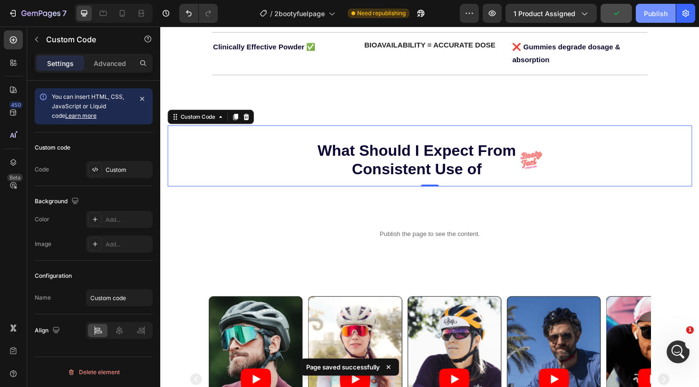
click at [653, 16] on div "Publish" at bounding box center [656, 14] width 24 height 10
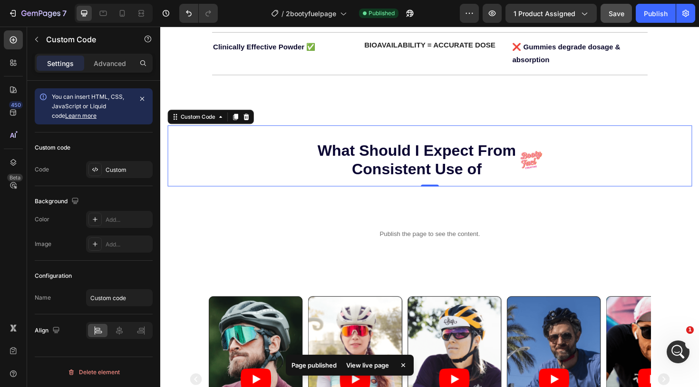
click at [358, 365] on div "View live page" at bounding box center [367, 365] width 54 height 13
click at [552, 158] on img at bounding box center [552, 167] width 23 height 19
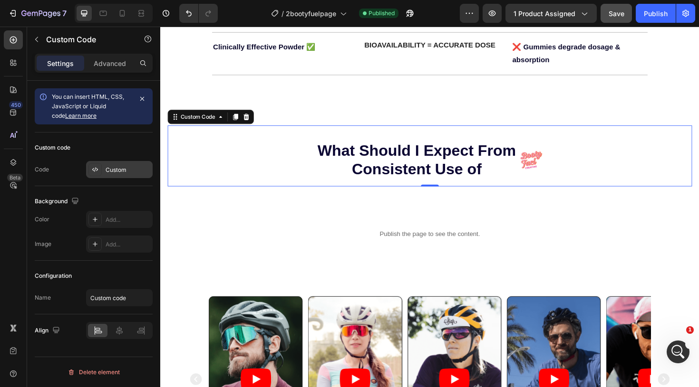
click at [130, 164] on div "Custom" at bounding box center [119, 169] width 67 height 17
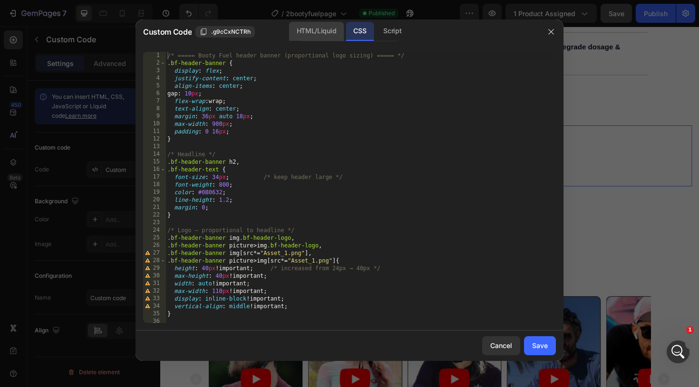
click at [325, 30] on div "HTML/Liquid" at bounding box center [316, 31] width 55 height 19
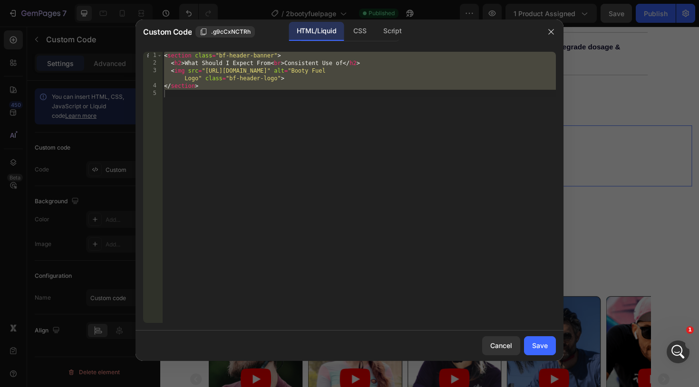
type textarea "</section>"
drag, startPoint x: 212, startPoint y: 99, endPoint x: 206, endPoint y: 93, distance: 8.8
type textarea "</section>"
drag, startPoint x: 172, startPoint y: 98, endPoint x: 171, endPoint y: 92, distance: 6.2
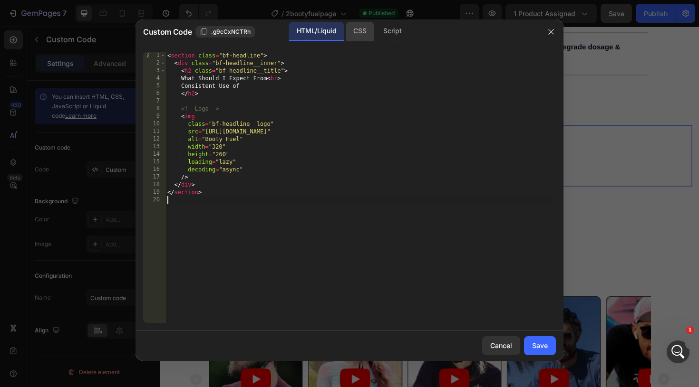
click at [376, 32] on div "CSS" at bounding box center [392, 31] width 33 height 19
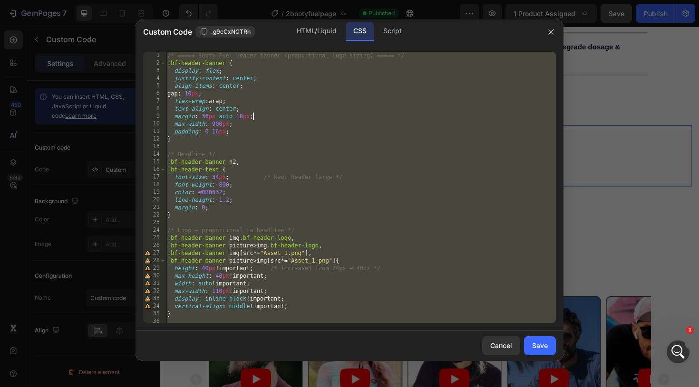
type textarea "padding: 0 16px;"
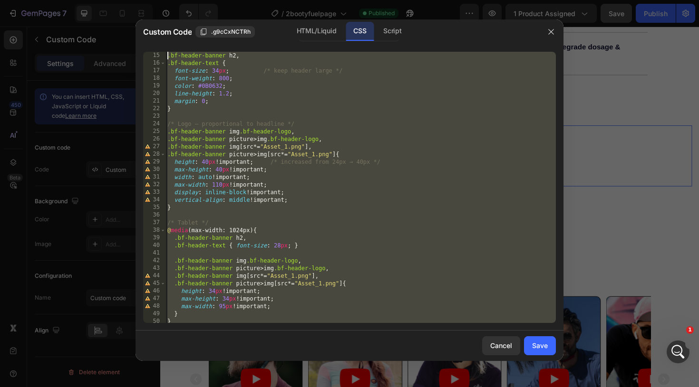
scroll to position [0, 0]
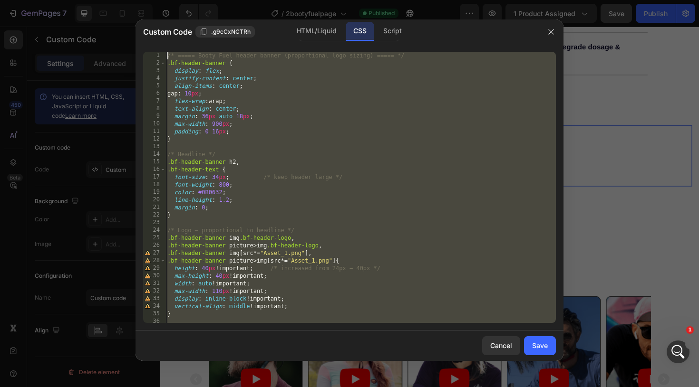
drag, startPoint x: 185, startPoint y: 319, endPoint x: 157, endPoint y: 7, distance: 313.6
click at [157, 7] on div "Custom Code .g9cCxNCTRh HTML/Liquid CSS Script /* Headline */ 1 2 3 4 5 6 7 8 9…" at bounding box center [349, 193] width 699 height 387
type textarea "/* ===== Booty Fuel header banner (proportional logo sizing) ===== */ .bf-heade…"
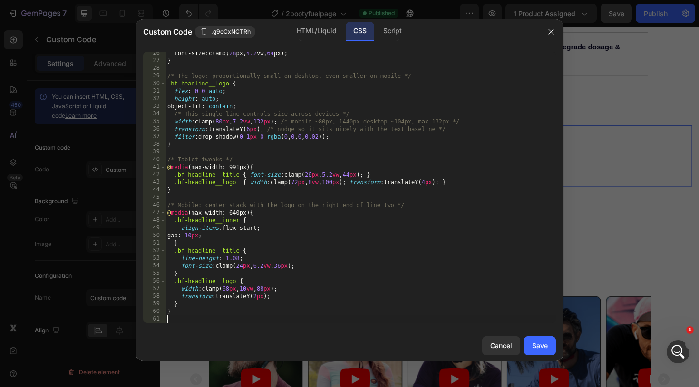
scroll to position [193, 0]
click at [540, 344] on div "Save" at bounding box center [540, 346] width 16 height 10
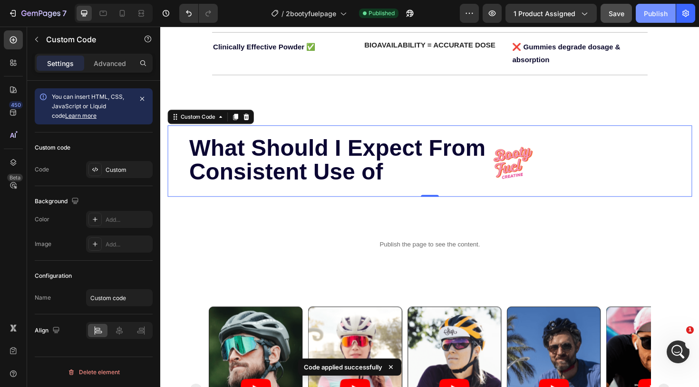
click at [657, 17] on div "Publish" at bounding box center [656, 14] width 24 height 10
click at [358, 367] on div "View live page" at bounding box center [367, 365] width 54 height 13
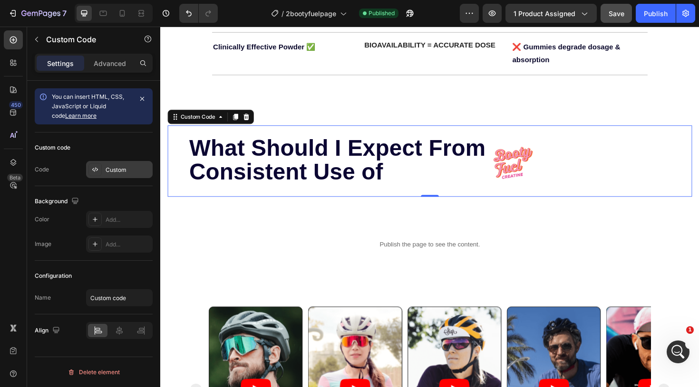
click at [127, 170] on div "Custom" at bounding box center [128, 170] width 45 height 9
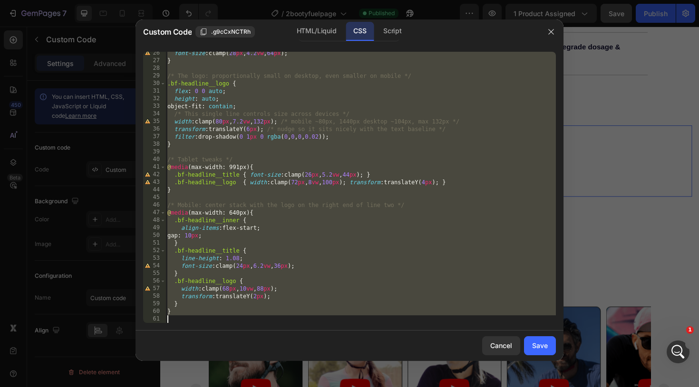
drag, startPoint x: 166, startPoint y: 56, endPoint x: 340, endPoint y: 344, distance: 336.3
click at [340, 344] on div "Custom Code .g9cCxNCTRh HTML/Liquid CSS Script /* ===== Booty Fuel Header (scop…" at bounding box center [349, 190] width 428 height 342
type textarea "}"
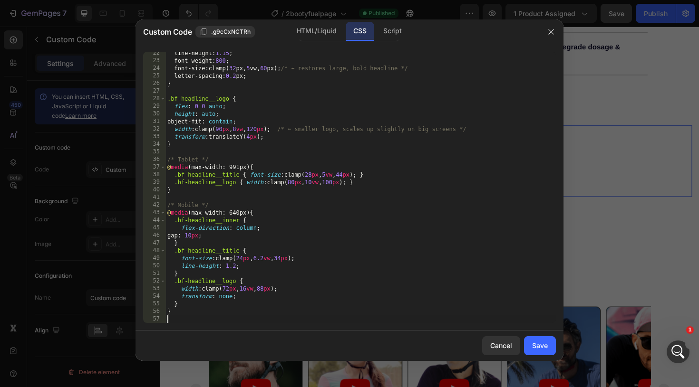
scroll to position [162, 0]
click at [535, 343] on div "Save" at bounding box center [540, 346] width 16 height 10
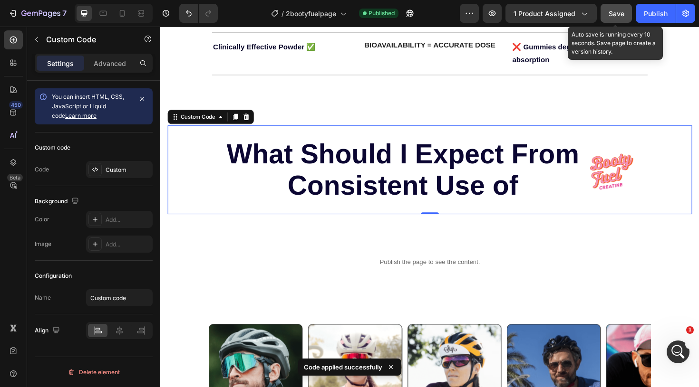
click at [615, 11] on span "Save" at bounding box center [617, 14] width 16 height 8
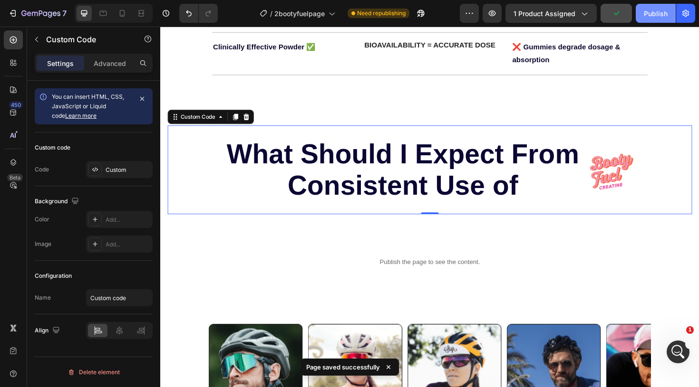
click at [655, 13] on div "Publish" at bounding box center [656, 14] width 24 height 10
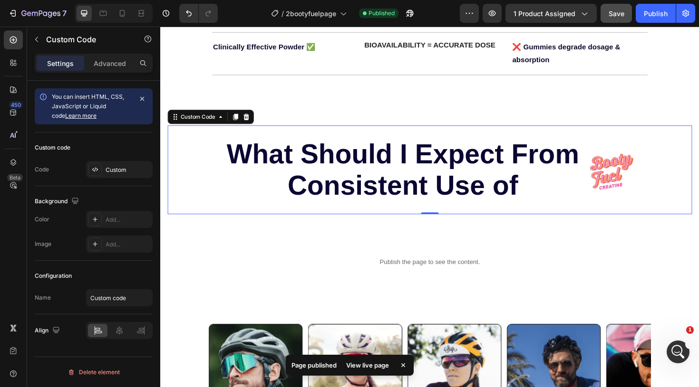
click at [365, 365] on div "View live page" at bounding box center [367, 365] width 54 height 13
click at [403, 178] on h2 "What Should I Expect From Consistent Use of" at bounding box center [416, 178] width 373 height 66
click at [620, 173] on img at bounding box center [638, 180] width 46 height 38
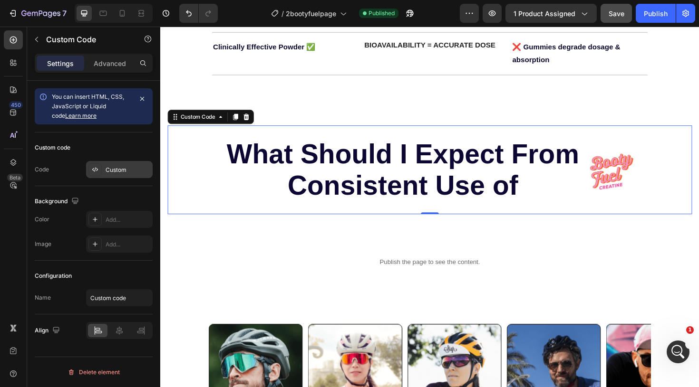
click at [126, 173] on div "Custom" at bounding box center [128, 170] width 45 height 9
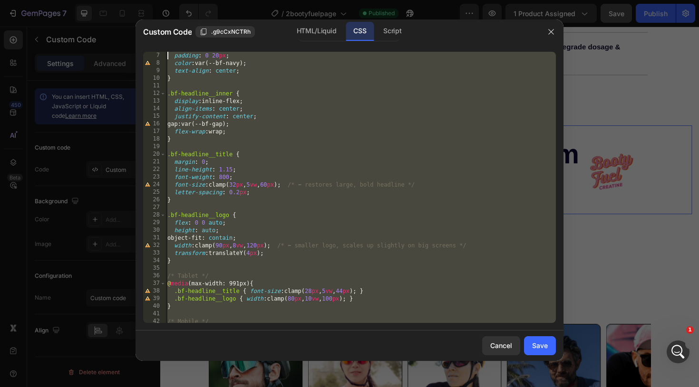
scroll to position [0, 0]
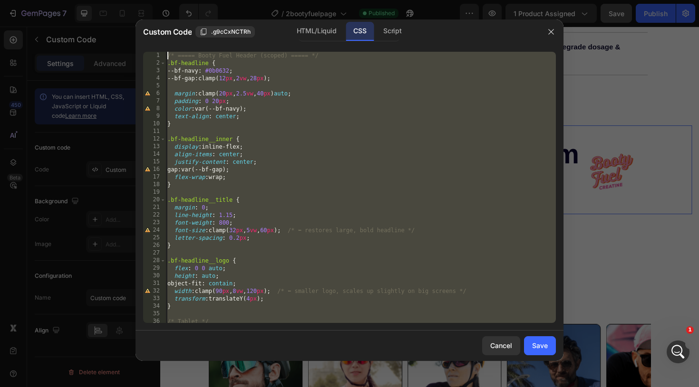
drag, startPoint x: 191, startPoint y: 318, endPoint x: 150, endPoint y: 14, distance: 306.5
click at [150, 14] on div "Custom Code .g9cCxNCTRh HTML/Liquid CSS Script 1 2 3 4 5 6 7 8 9 10 11 12 13 14…" at bounding box center [349, 193] width 699 height 387
type textarea "/* ===== Booty Fuel Header (scoped) ===== */ .bf-headline {"
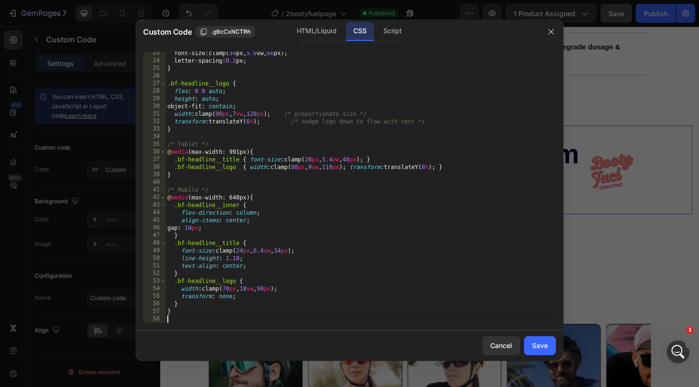
scroll to position [170, 0]
click at [537, 347] on div "Save" at bounding box center [540, 346] width 16 height 10
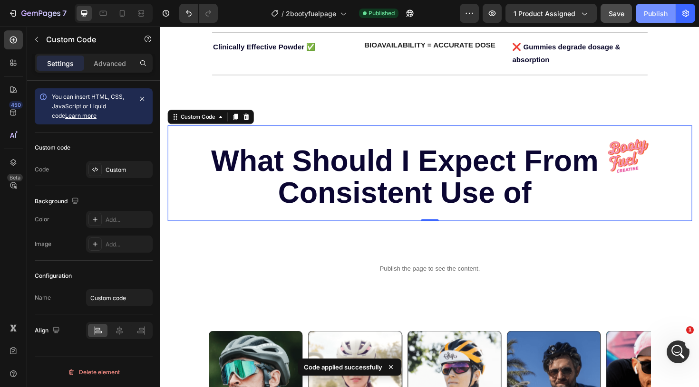
click at [649, 14] on div "Publish" at bounding box center [656, 14] width 24 height 10
click at [366, 366] on div "View live page" at bounding box center [367, 365] width 54 height 13
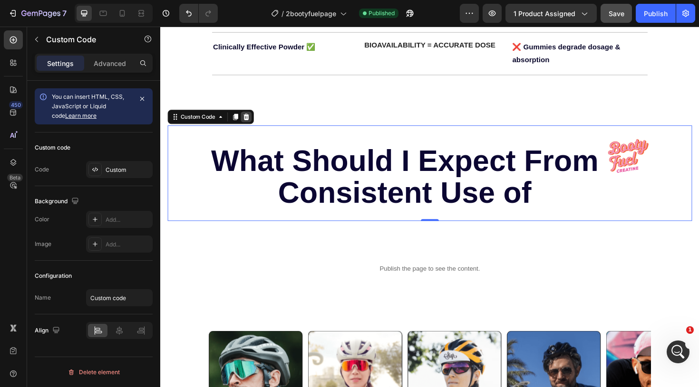
click at [253, 119] on icon at bounding box center [251, 122] width 6 height 7
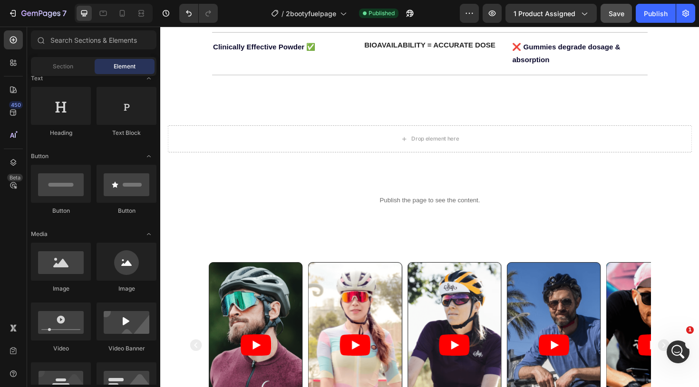
scroll to position [0, 0]
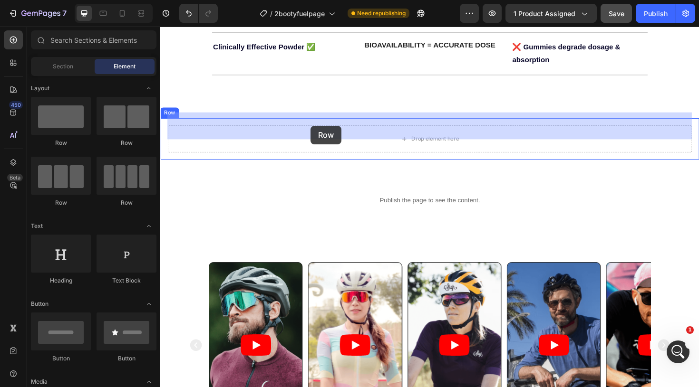
drag, startPoint x: 214, startPoint y: 146, endPoint x: 319, endPoint y: 132, distance: 106.6
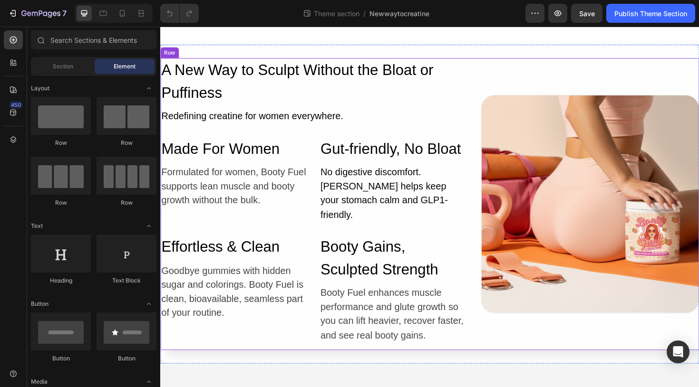
click at [525, 350] on div "Image Row" at bounding box center [615, 214] width 231 height 309
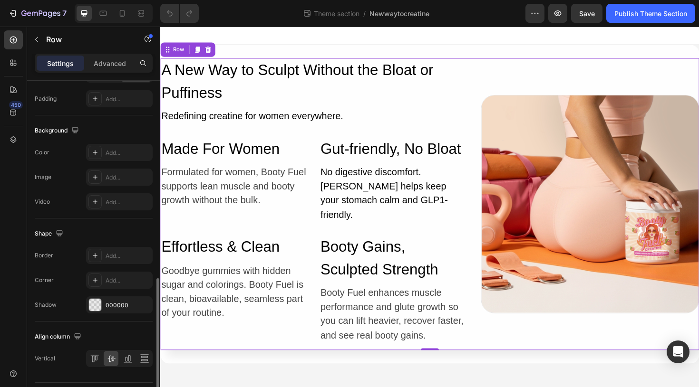
scroll to position [355, 0]
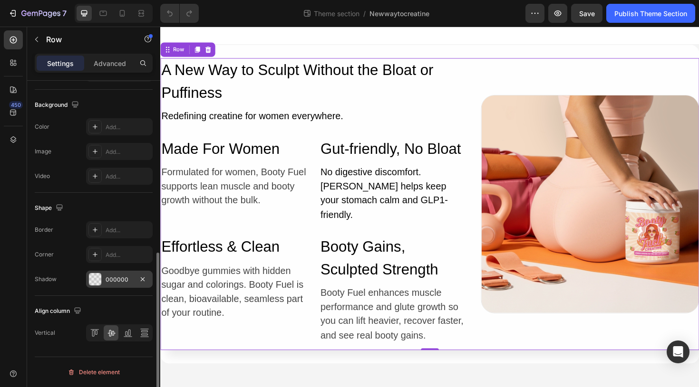
click at [97, 277] on div at bounding box center [95, 279] width 12 height 12
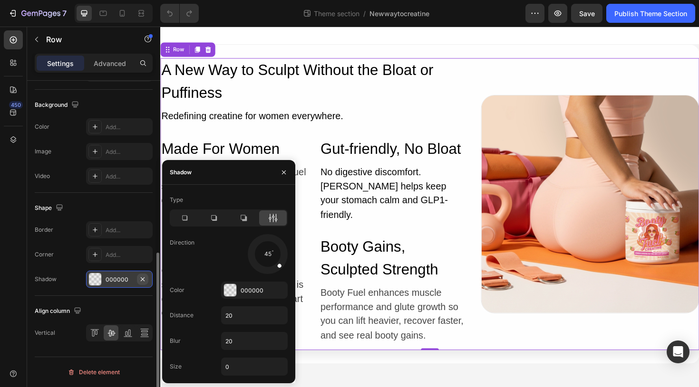
click at [145, 279] on icon "button" at bounding box center [143, 280] width 8 height 8
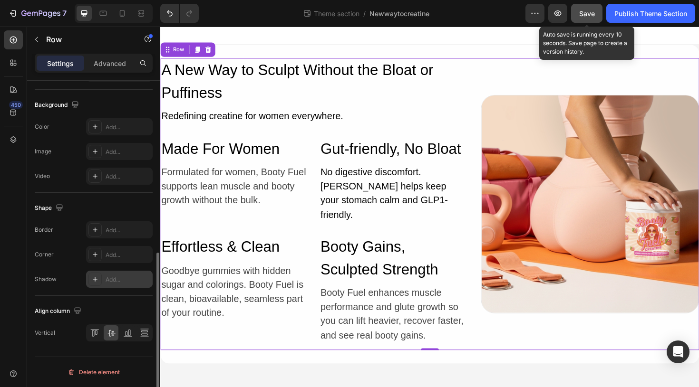
click at [586, 11] on span "Save" at bounding box center [587, 14] width 16 height 8
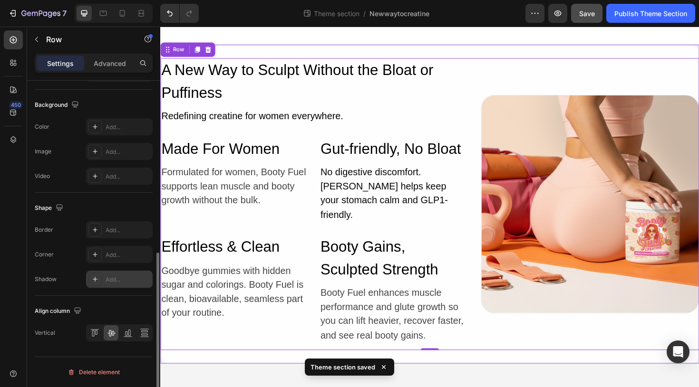
click at [233, 361] on div "A New Way to Sculpt Without the Bloat or Puffiness Heading Redefining creatine …" at bounding box center [445, 215] width 570 height 338
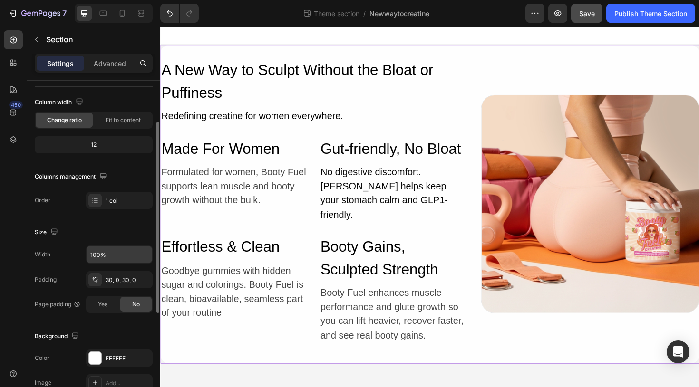
scroll to position [72, 0]
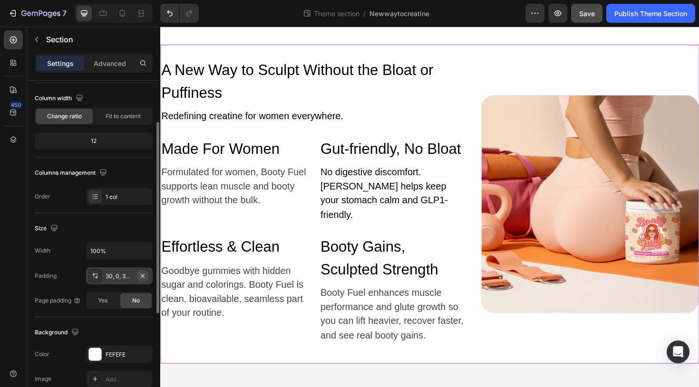
click at [144, 275] on icon "button" at bounding box center [143, 276] width 8 height 8
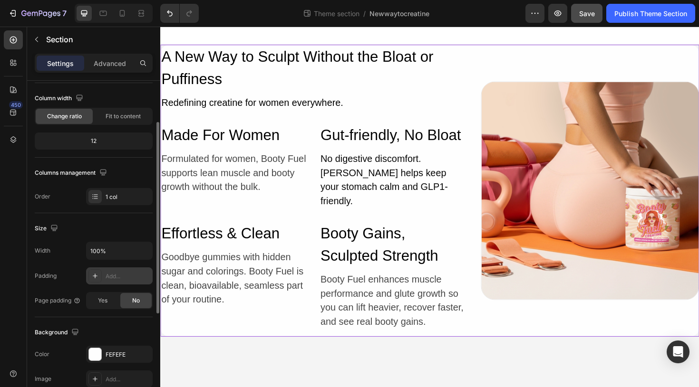
click at [97, 275] on icon at bounding box center [95, 276] width 8 height 8
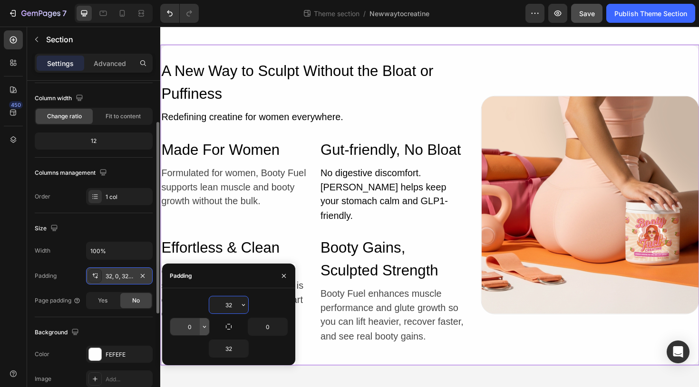
click at [202, 326] on icon "button" at bounding box center [205, 327] width 8 height 8
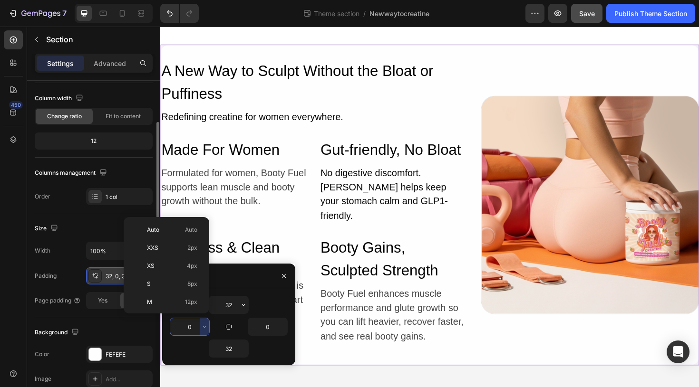
click at [194, 326] on input "0" at bounding box center [189, 327] width 39 height 17
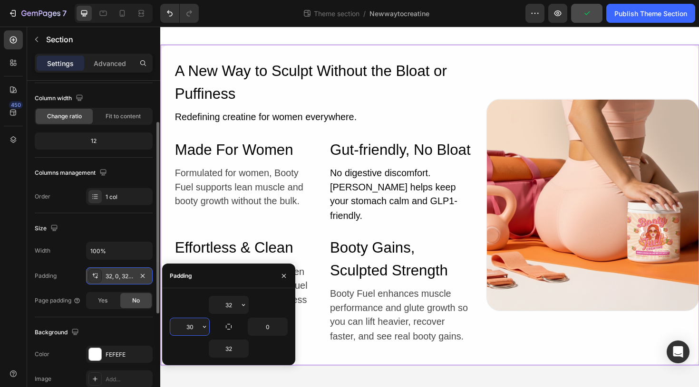
type input "3"
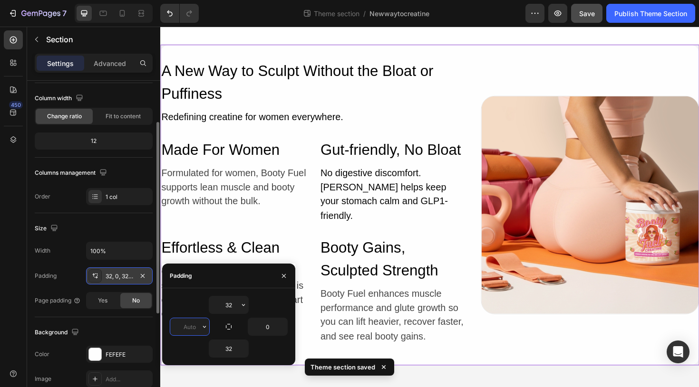
type input "3"
type input "0"
click at [197, 341] on div "32" at bounding box center [229, 349] width 118 height 18
click at [286, 274] on icon "button" at bounding box center [284, 276] width 8 height 8
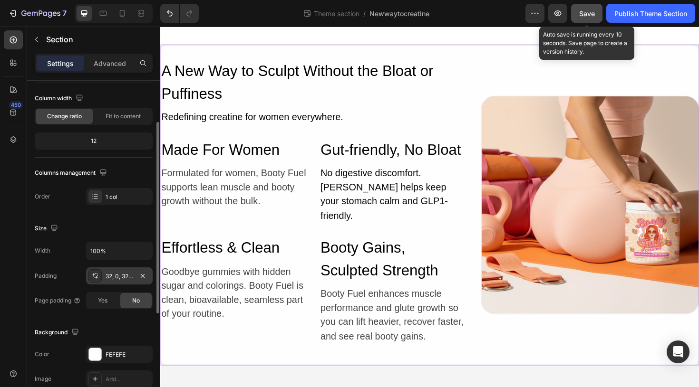
click at [590, 17] on span "Save" at bounding box center [587, 14] width 16 height 8
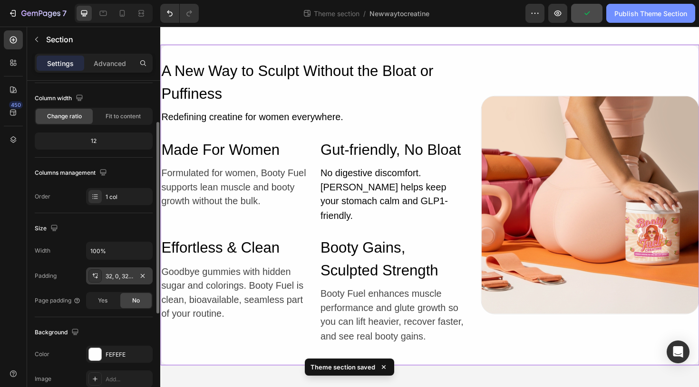
click at [629, 14] on div "Publish Theme Section" at bounding box center [650, 14] width 73 height 10
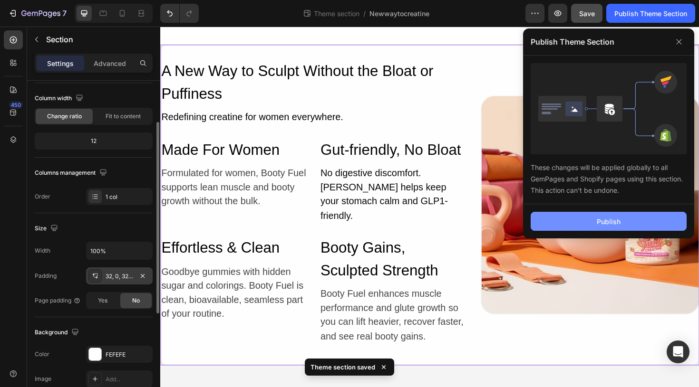
click at [594, 220] on button "Publish" at bounding box center [609, 221] width 156 height 19
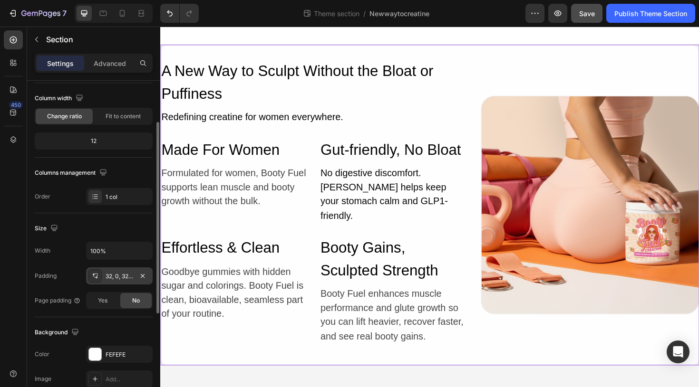
click at [469, 20] on div "Theme section / Newwaytocreatine" at bounding box center [365, 13] width 319 height 19
click at [642, 10] on div "Publish Theme Section" at bounding box center [650, 14] width 73 height 10
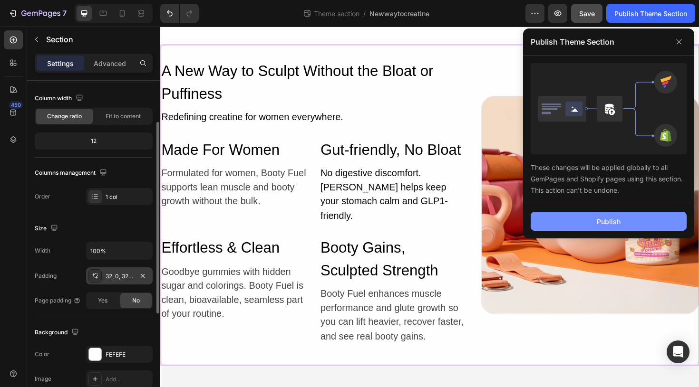
click at [594, 216] on button "Publish" at bounding box center [609, 221] width 156 height 19
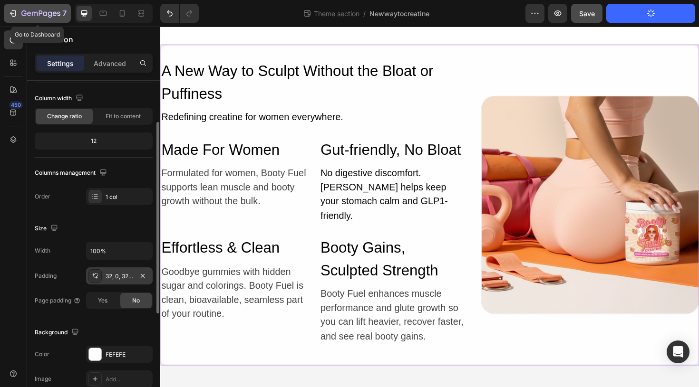
click at [14, 15] on icon "button" at bounding box center [13, 14] width 10 height 10
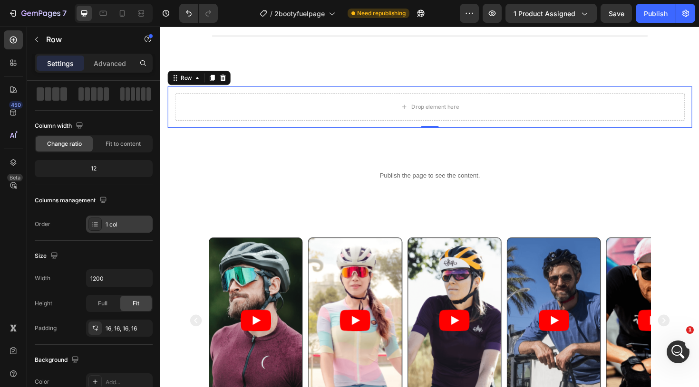
scroll to position [246, 0]
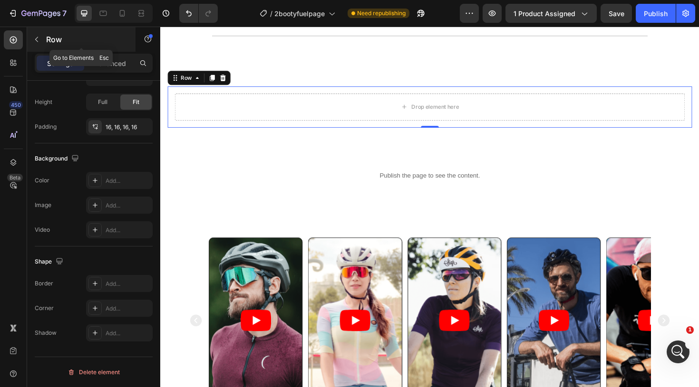
click at [34, 39] on icon "button" at bounding box center [37, 40] width 8 height 8
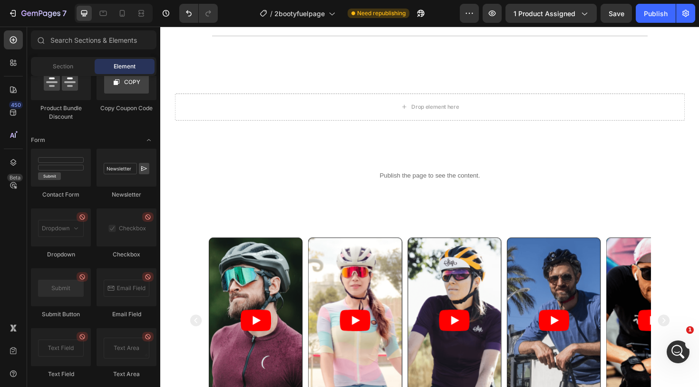
scroll to position [2571, 0]
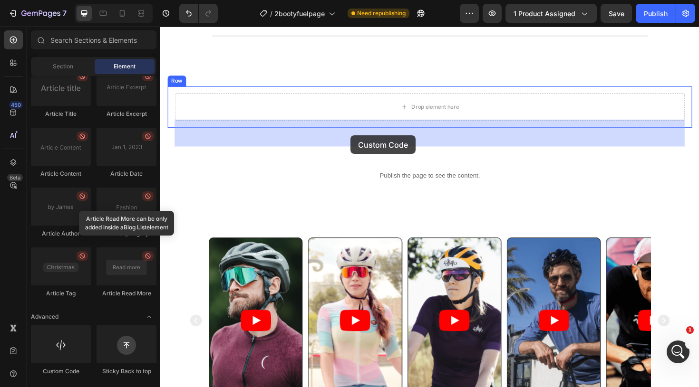
drag, startPoint x: 212, startPoint y: 375, endPoint x: 360, endPoint y: 142, distance: 276.4
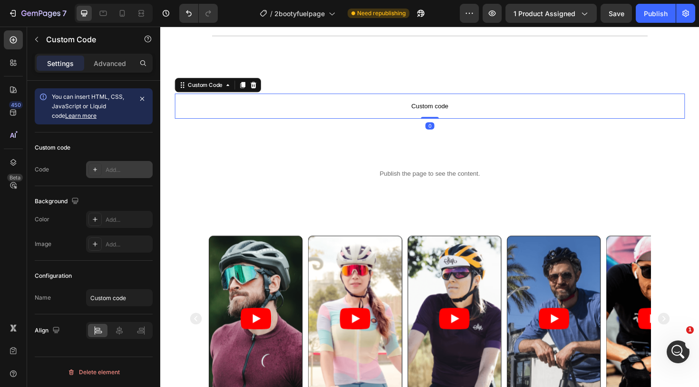
click at [112, 172] on div "Add..." at bounding box center [128, 170] width 45 height 9
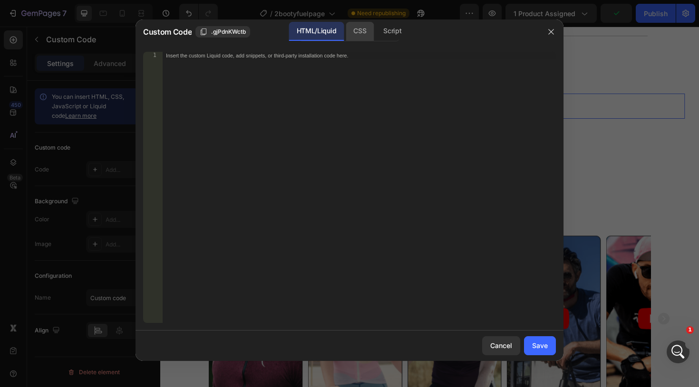
click at [376, 30] on div "CSS" at bounding box center [392, 31] width 33 height 19
click at [305, 71] on div "Insert the CSS code to style your content here." at bounding box center [359, 195] width 394 height 287
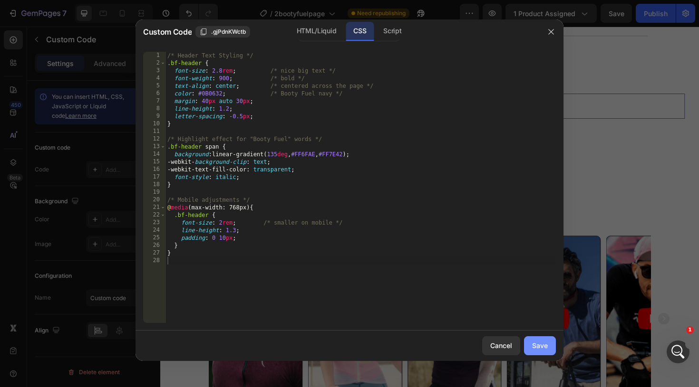
click at [541, 341] on div "Save" at bounding box center [540, 346] width 16 height 10
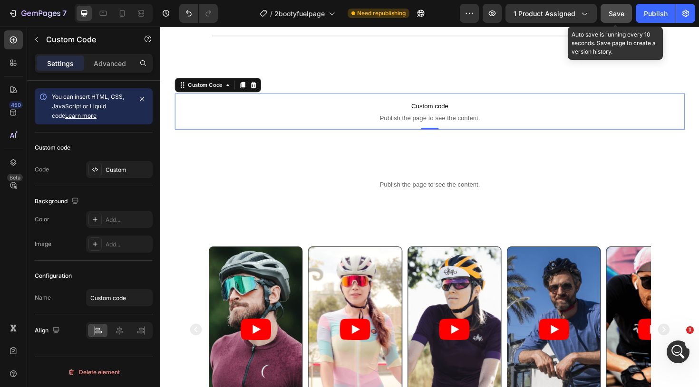
click at [618, 11] on span "Save" at bounding box center [617, 14] width 16 height 8
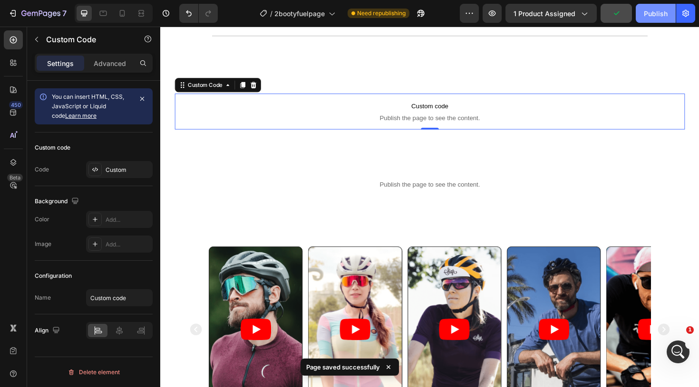
click at [656, 12] on div "Publish" at bounding box center [656, 14] width 24 height 10
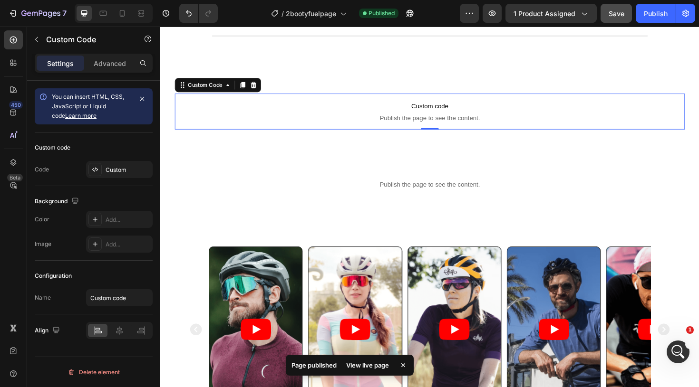
click at [367, 368] on div "View live page" at bounding box center [367, 365] width 54 height 13
click at [432, 116] on span "Custom code" at bounding box center [445, 110] width 540 height 11
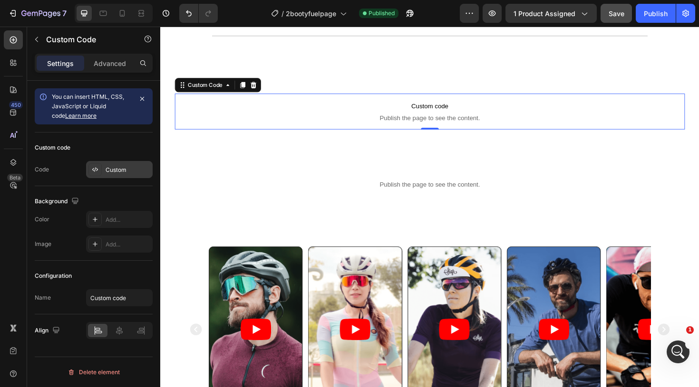
click at [123, 166] on div "Custom" at bounding box center [128, 170] width 45 height 9
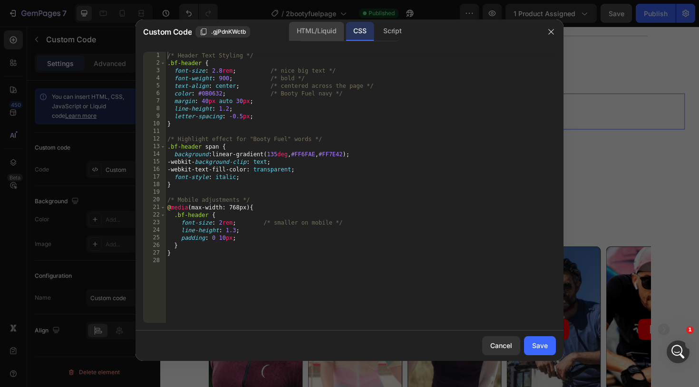
click at [318, 35] on div "HTML/Liquid" at bounding box center [316, 31] width 55 height 19
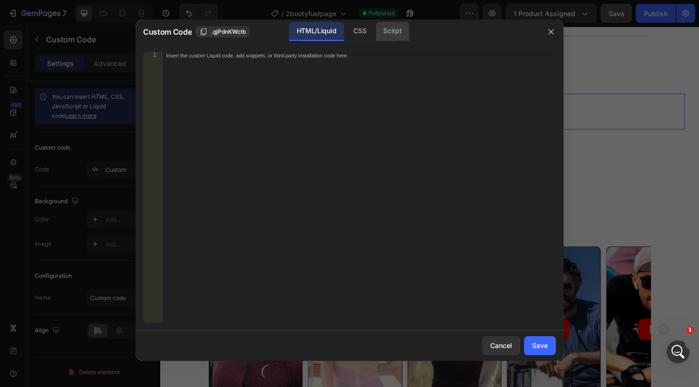
click at [381, 32] on div "Script" at bounding box center [392, 31] width 33 height 19
click at [346, 30] on div "HTML/Liquid" at bounding box center [360, 31] width 28 height 19
click at [376, 35] on div "CSS" at bounding box center [392, 31] width 33 height 19
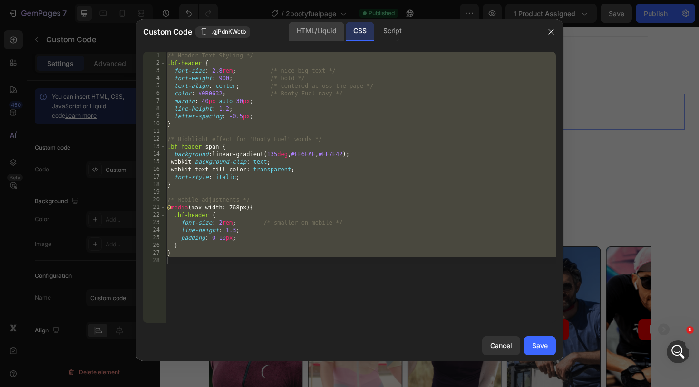
click at [330, 35] on div "HTML/Liquid" at bounding box center [316, 31] width 55 height 19
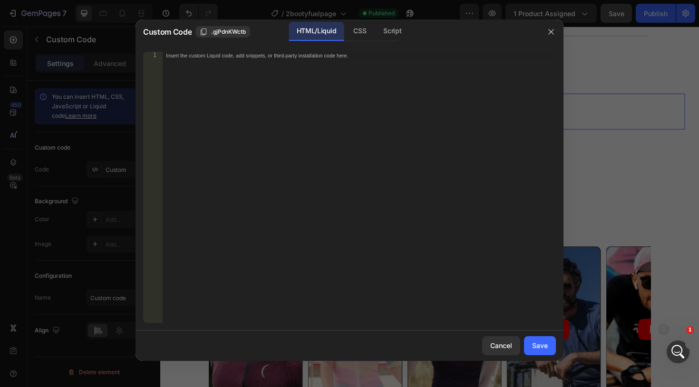
click at [237, 58] on div "Insert the custom Liquid code, add snippets, or third-party installation code h…" at bounding box center [339, 55] width 347 height 7
click at [544, 349] on div "Save" at bounding box center [540, 346] width 16 height 10
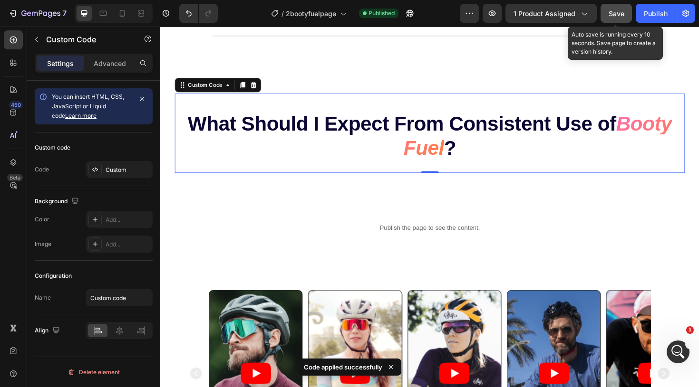
click at [624, 13] on button "Save" at bounding box center [615, 13] width 31 height 19
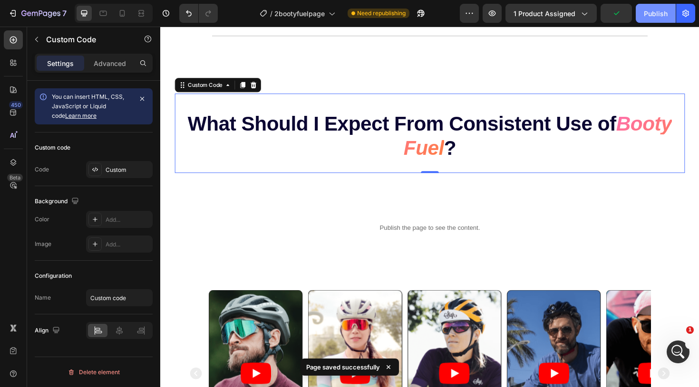
click at [653, 15] on div "Publish" at bounding box center [656, 14] width 24 height 10
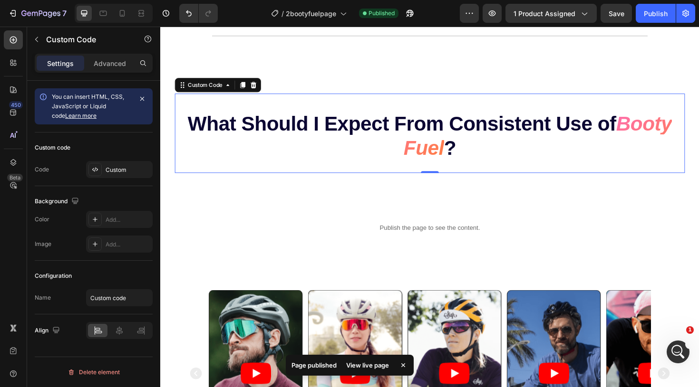
click at [377, 367] on div "View live page" at bounding box center [367, 365] width 54 height 13
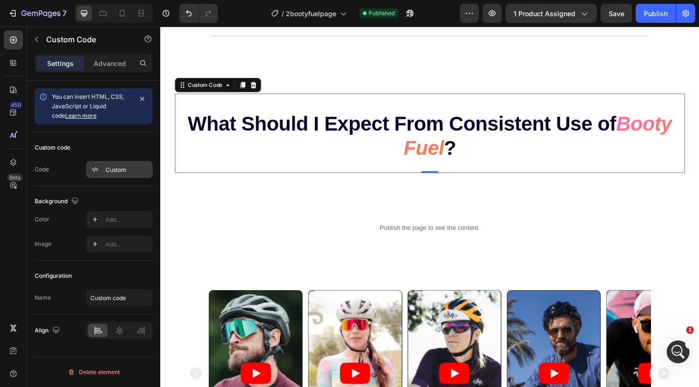
click at [107, 168] on div "Custom" at bounding box center [128, 170] width 45 height 9
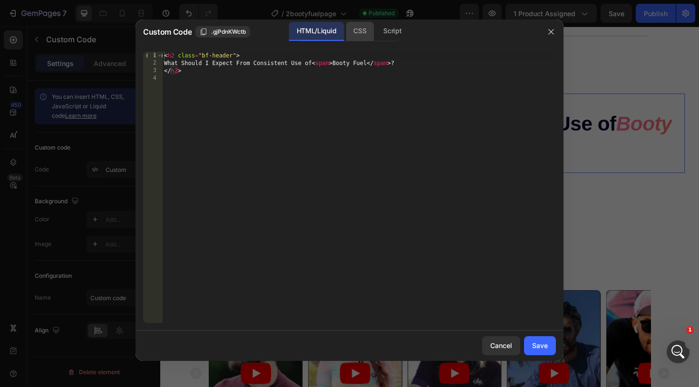
click at [376, 32] on div "CSS" at bounding box center [392, 31] width 33 height 19
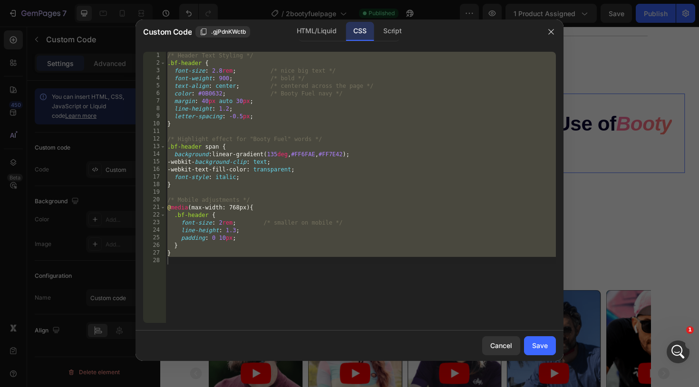
type textarea "}"
drag, startPoint x: 199, startPoint y: 261, endPoint x: 166, endPoint y: 42, distance: 222.0
click at [166, 42] on div "Custom Code .gjPdnKWctb HTML/Liquid CSS Script 1 2 3 4 5 6 7 8 9 10 11 12 13 14…" at bounding box center [349, 190] width 428 height 342
type textarea "/* Header Text Styling */ .bf-header {"
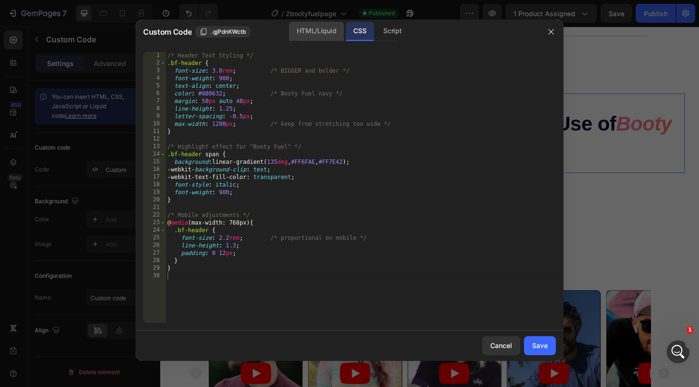
click at [323, 25] on div "HTML/Liquid" at bounding box center [316, 31] width 55 height 19
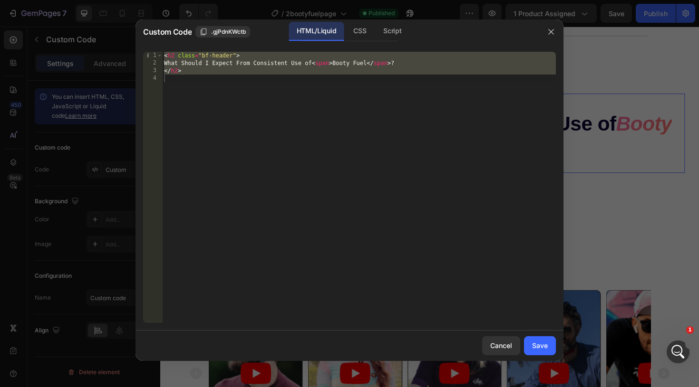
type textarea "</h2>"
drag, startPoint x: 165, startPoint y: 55, endPoint x: 195, endPoint y: 110, distance: 63.0
click at [195, 111] on div "< h2 class = "bf-header" > What Should I Expect From Consistent Use of < span >…" at bounding box center [359, 195] width 394 height 287
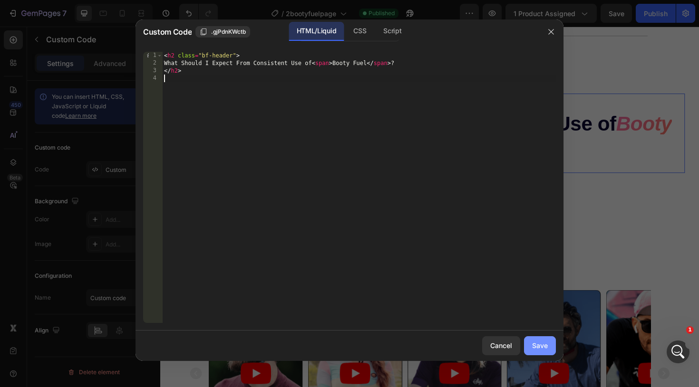
click at [532, 343] on button "Save" at bounding box center [540, 346] width 32 height 19
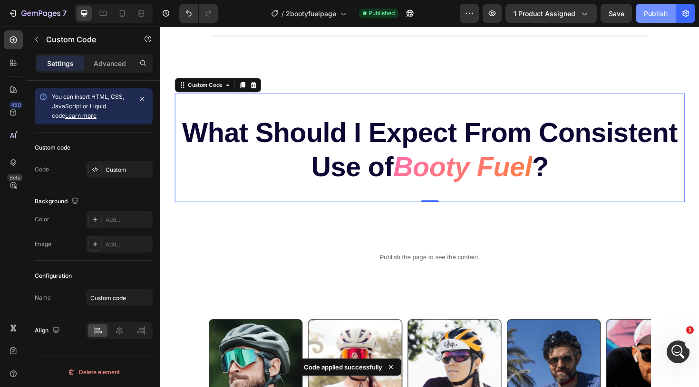
click at [657, 15] on div "Publish" at bounding box center [656, 14] width 24 height 10
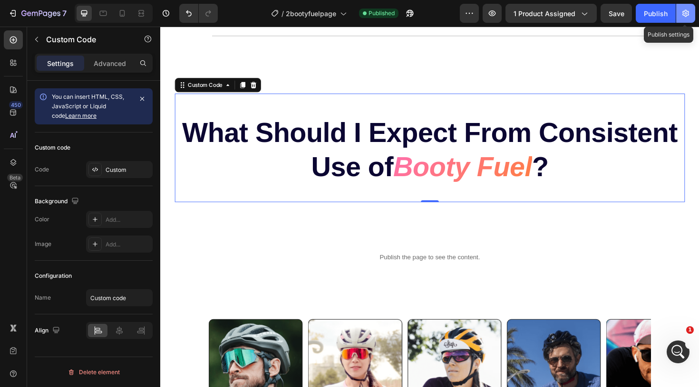
click at [686, 16] on icon "button" at bounding box center [685, 13] width 7 height 7
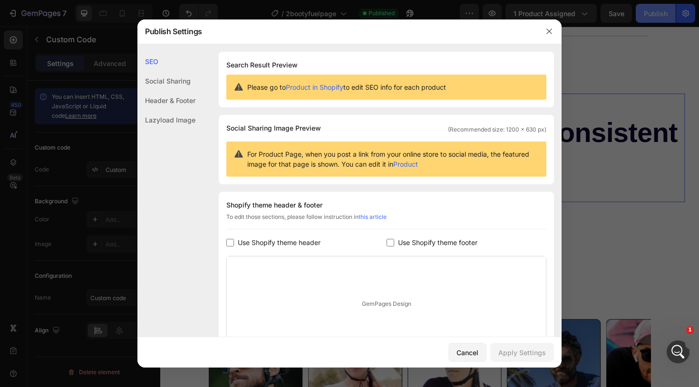
click at [659, 16] on div at bounding box center [349, 193] width 699 height 387
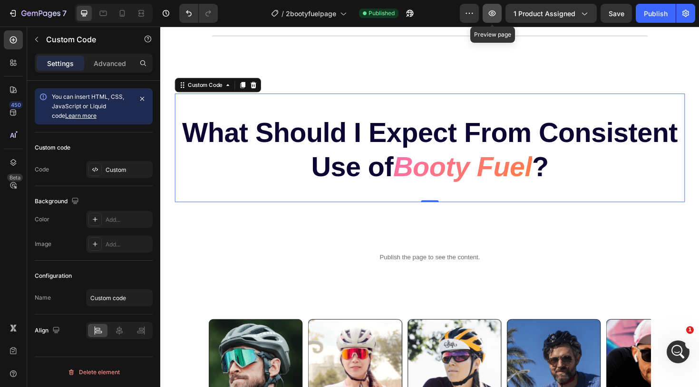
click at [488, 17] on icon "button" at bounding box center [492, 14] width 10 height 10
